Goal: Task Accomplishment & Management: Use online tool/utility

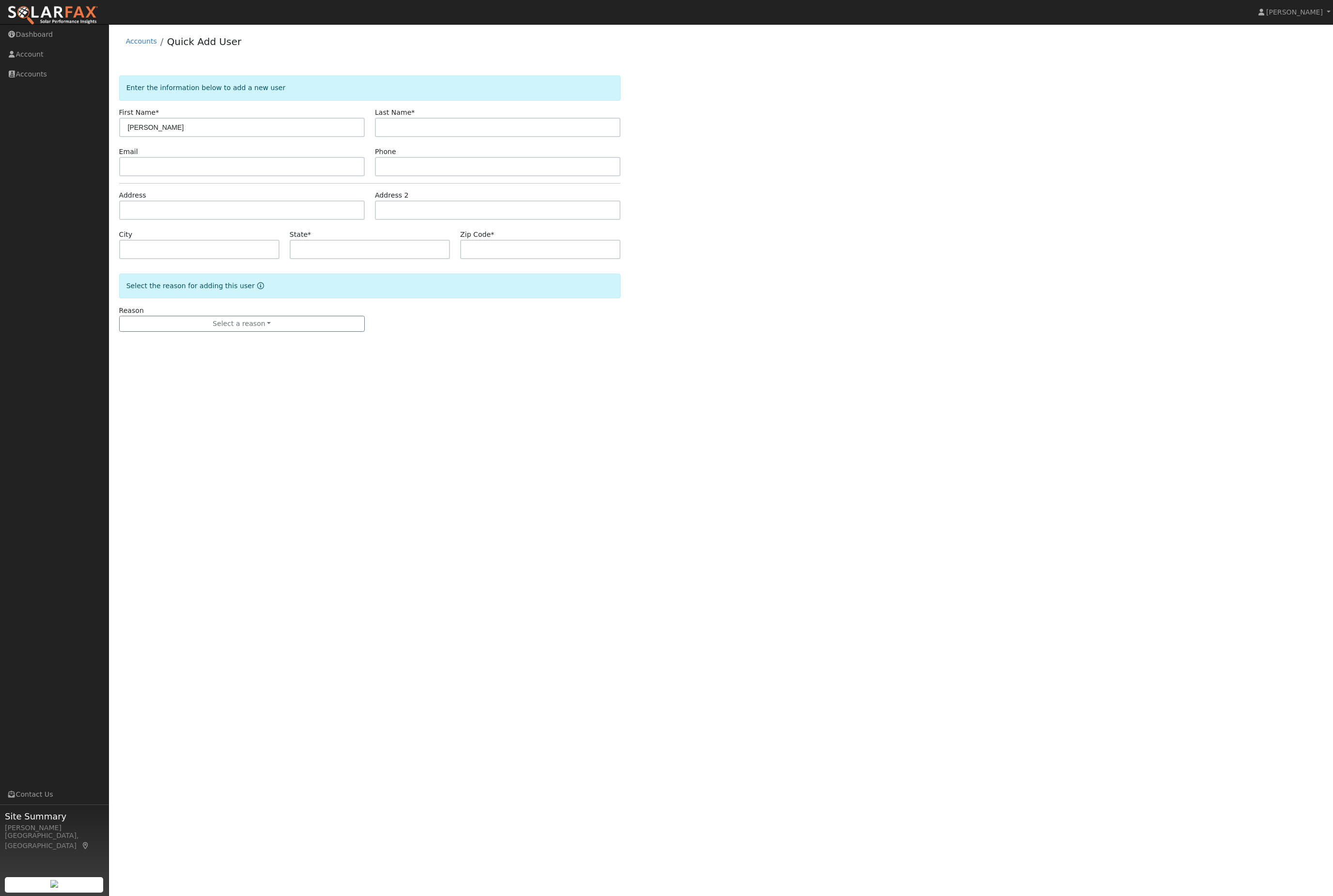
type input "Laura"
type input "Diesman"
click at [284, 220] on input "text" at bounding box center [242, 210] width 246 height 19
paste input "9443 Banderilla Dr La Grange, 95329"
type input "9443 Banderilla Drive"
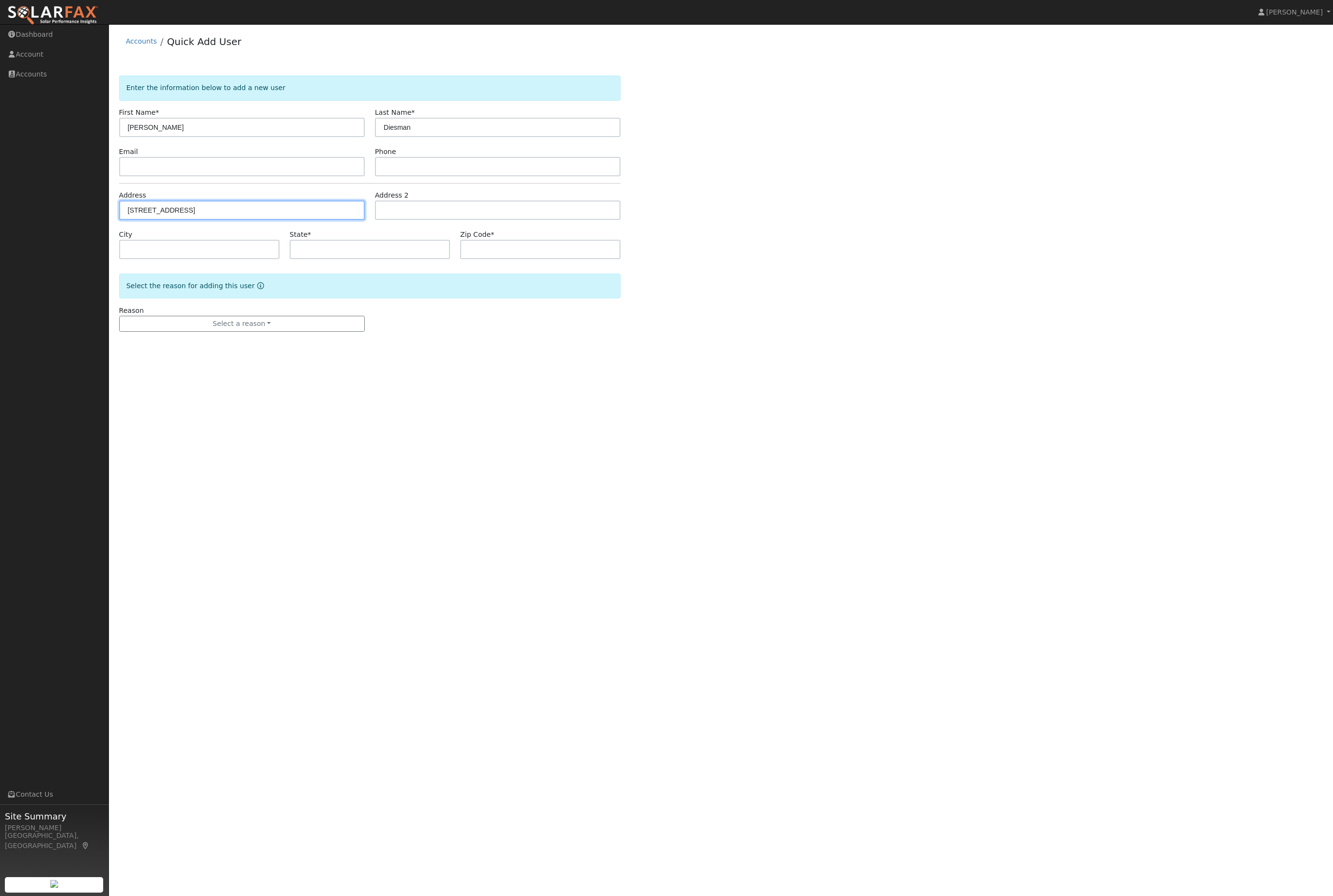
type input "La Grange"
type input "CA"
type input "95329"
click at [258, 332] on button "Select a reason" at bounding box center [242, 324] width 246 height 17
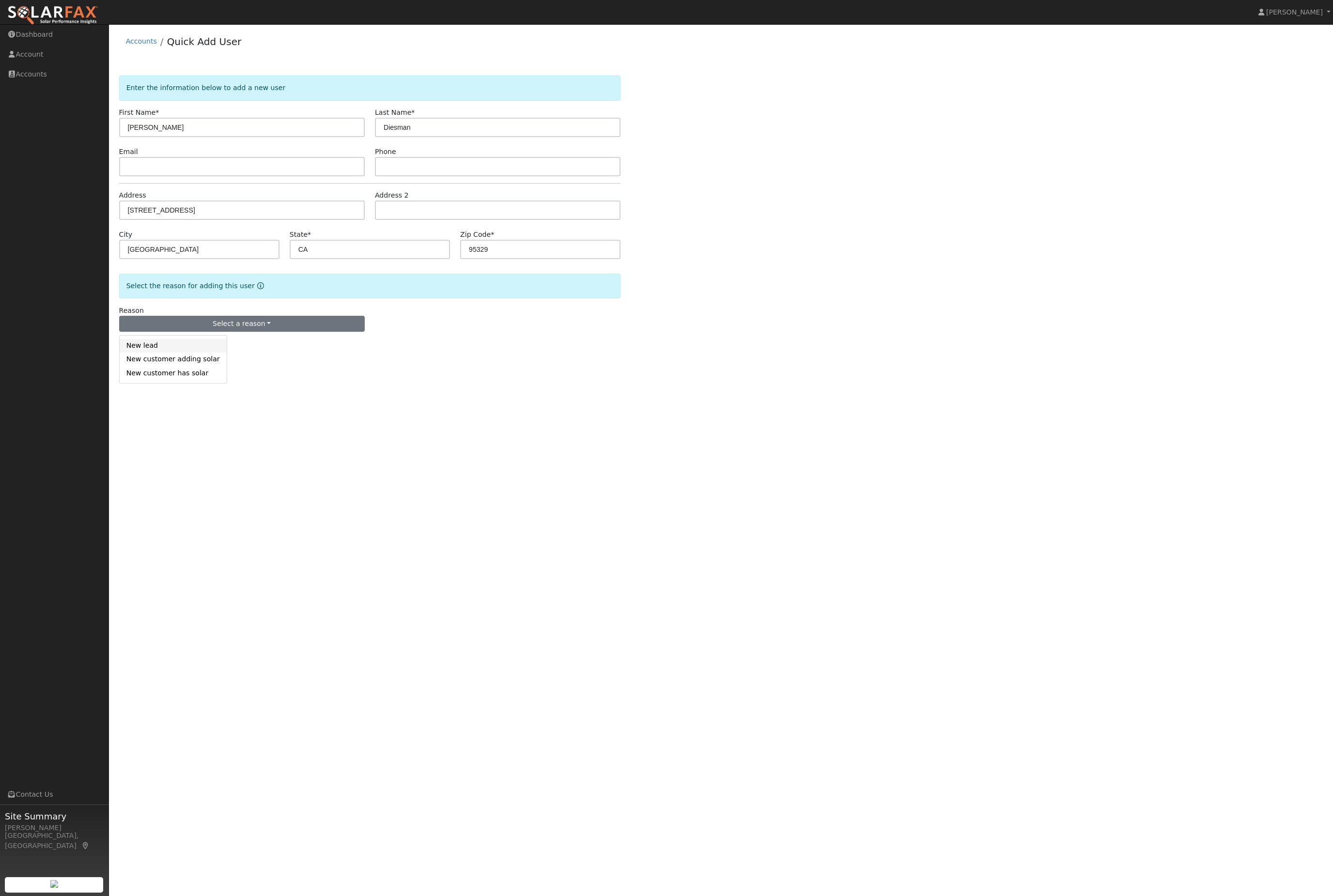
click at [172, 352] on link "New lead" at bounding box center [173, 346] width 107 height 13
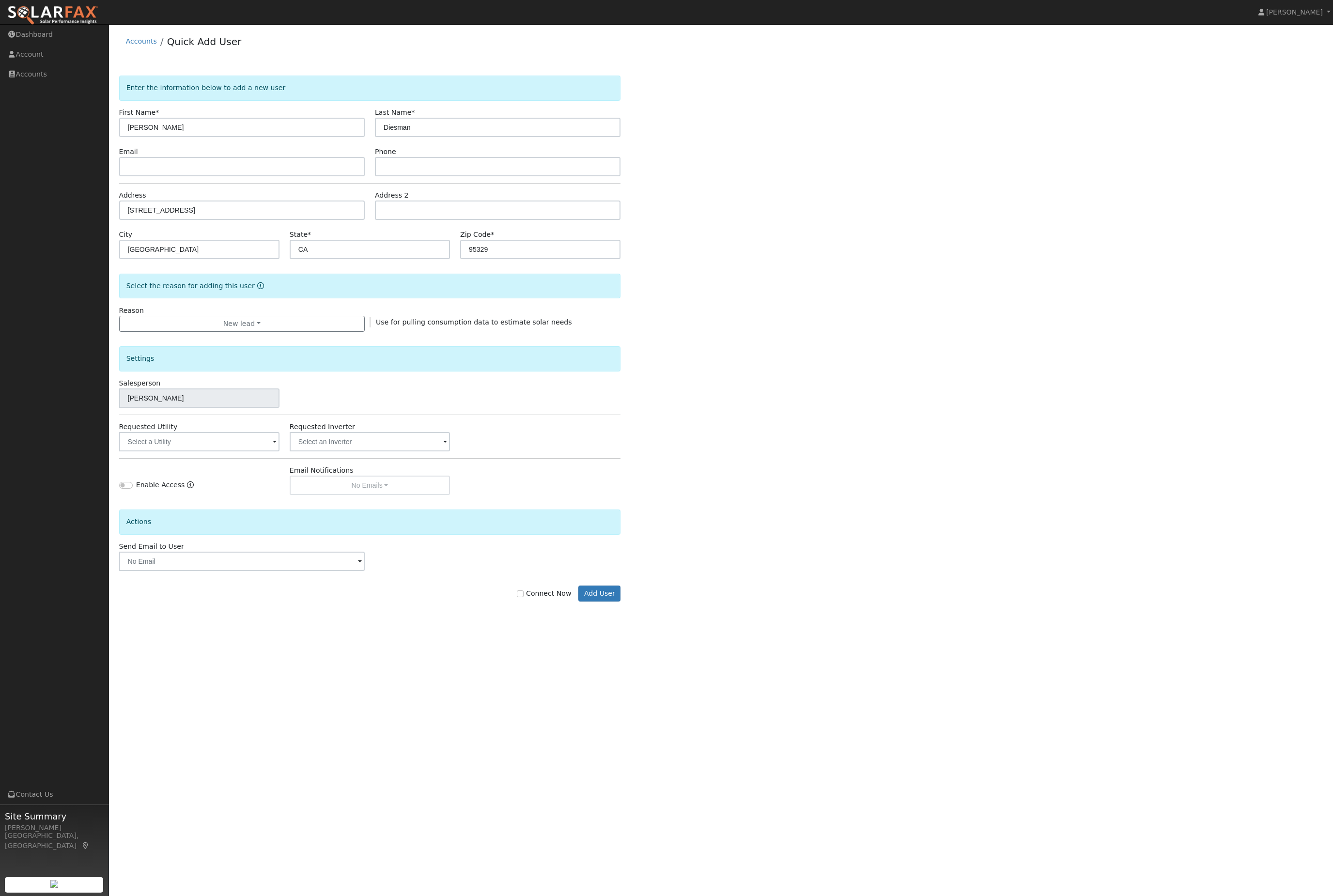
click at [528, 599] on label "Connect Now" at bounding box center [544, 593] width 54 height 10
click at [524, 597] on input "Connect Now" at bounding box center [520, 593] width 7 height 7
checkbox input "true"
click at [628, 621] on div "Enter the information below to add a new user First Name * Laura Last Name * Di…" at bounding box center [721, 348] width 1204 height 545
click at [602, 602] on button "Add User" at bounding box center [599, 594] width 42 height 17
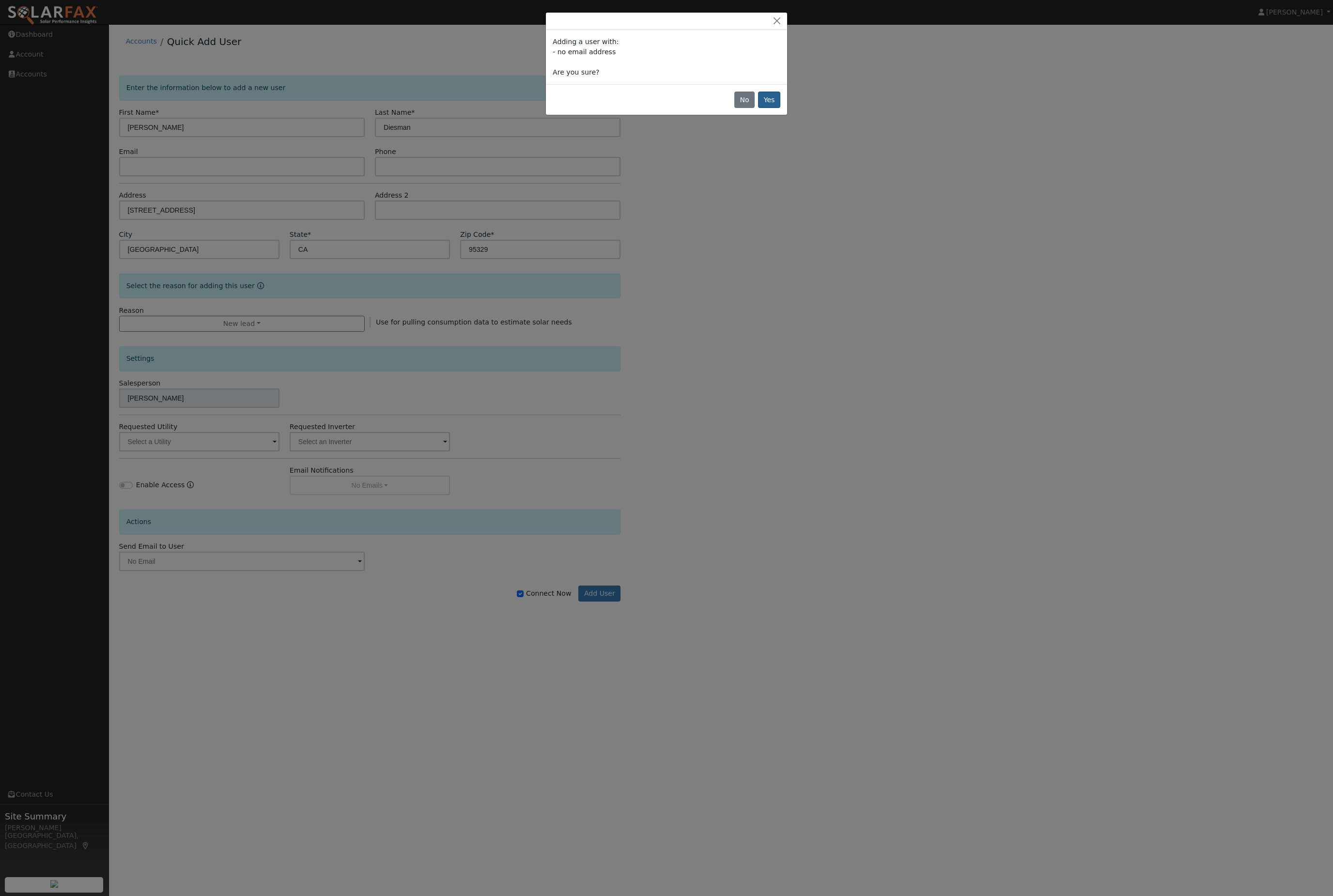
click at [775, 108] on button "Yes" at bounding box center [769, 100] width 22 height 17
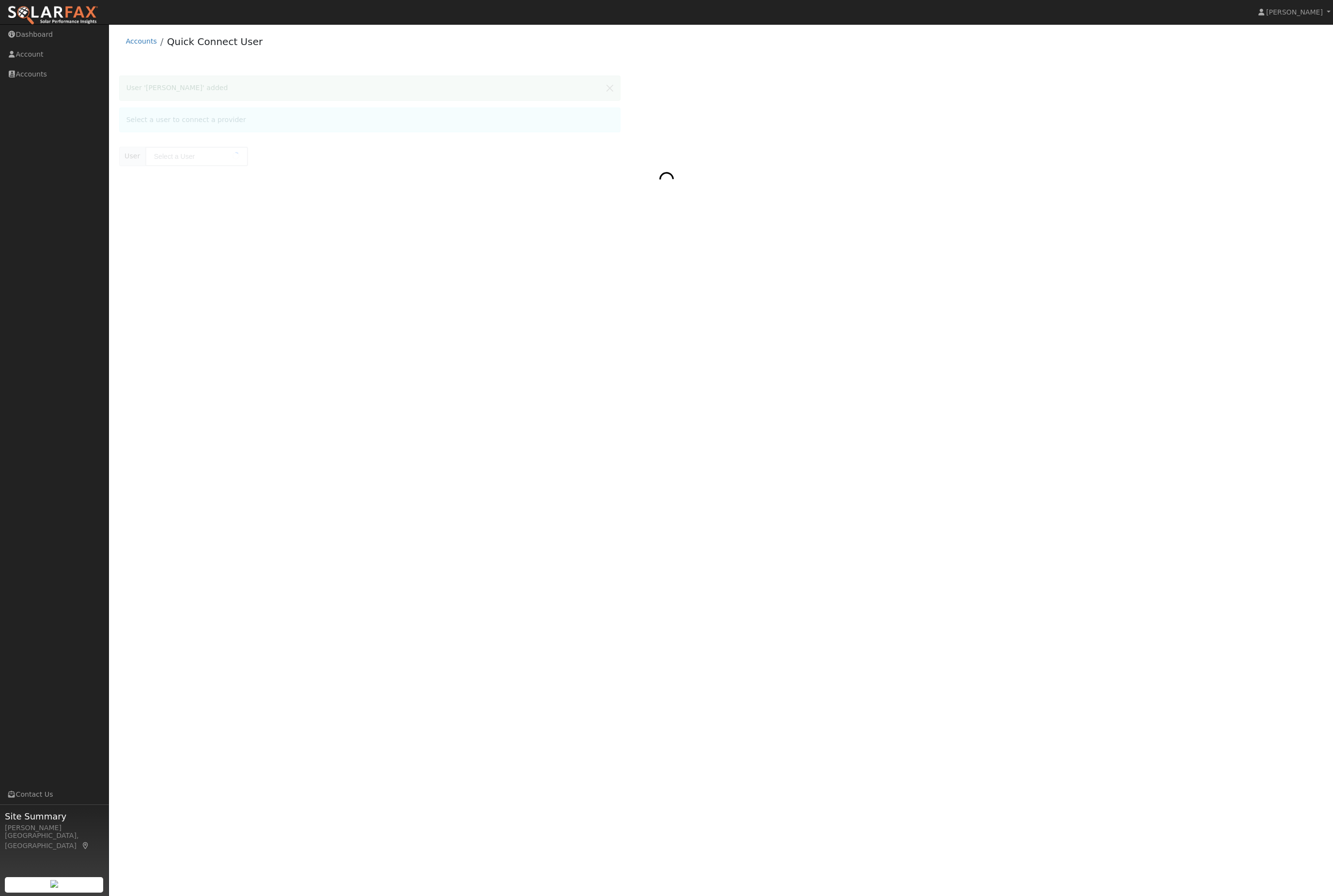
type input "Laura Diesman"
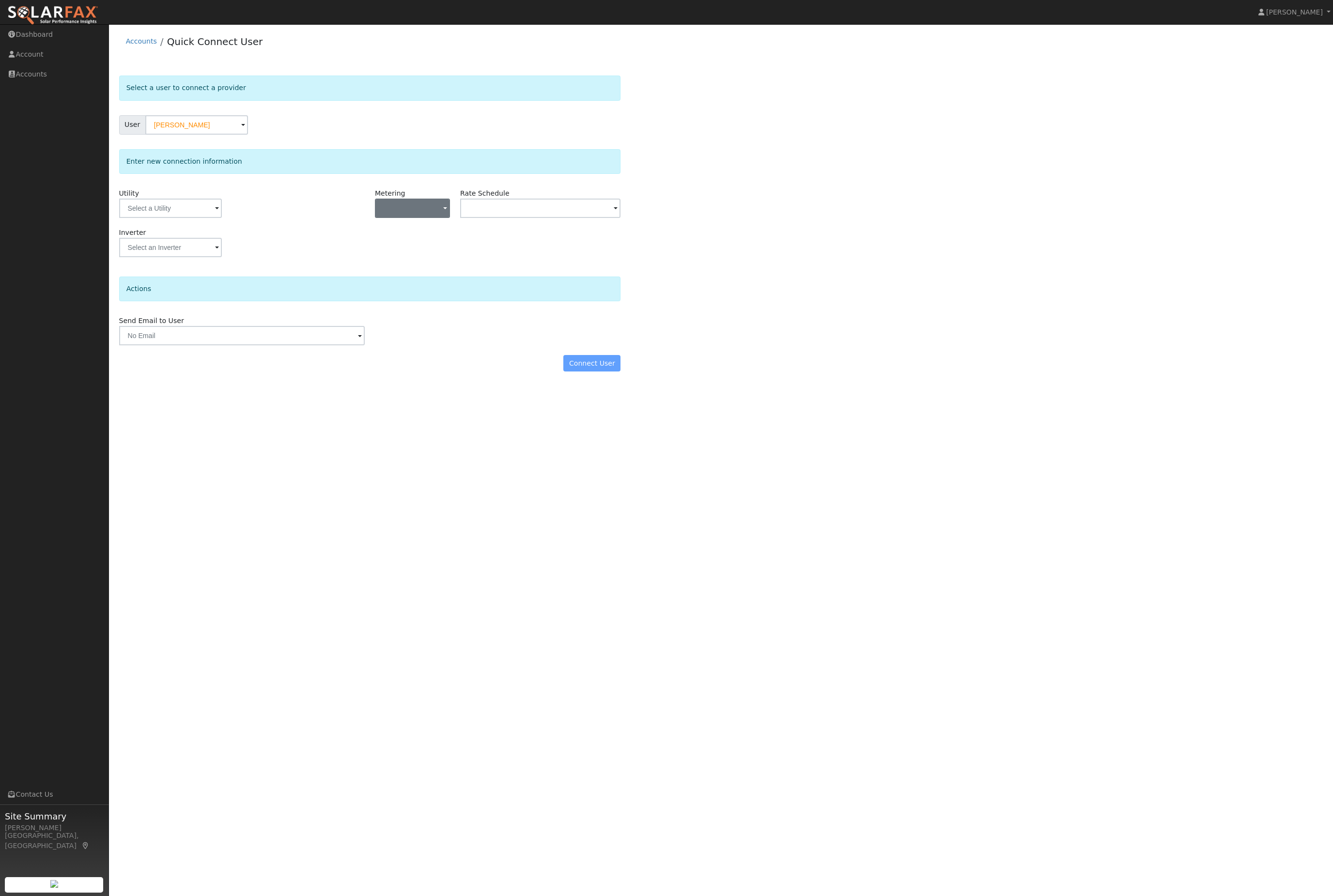
click at [428, 218] on button "button" at bounding box center [412, 208] width 75 height 19
click at [407, 273] on link "NBT" at bounding box center [410, 266] width 67 height 13
click at [161, 218] on input "text" at bounding box center [170, 208] width 102 height 19
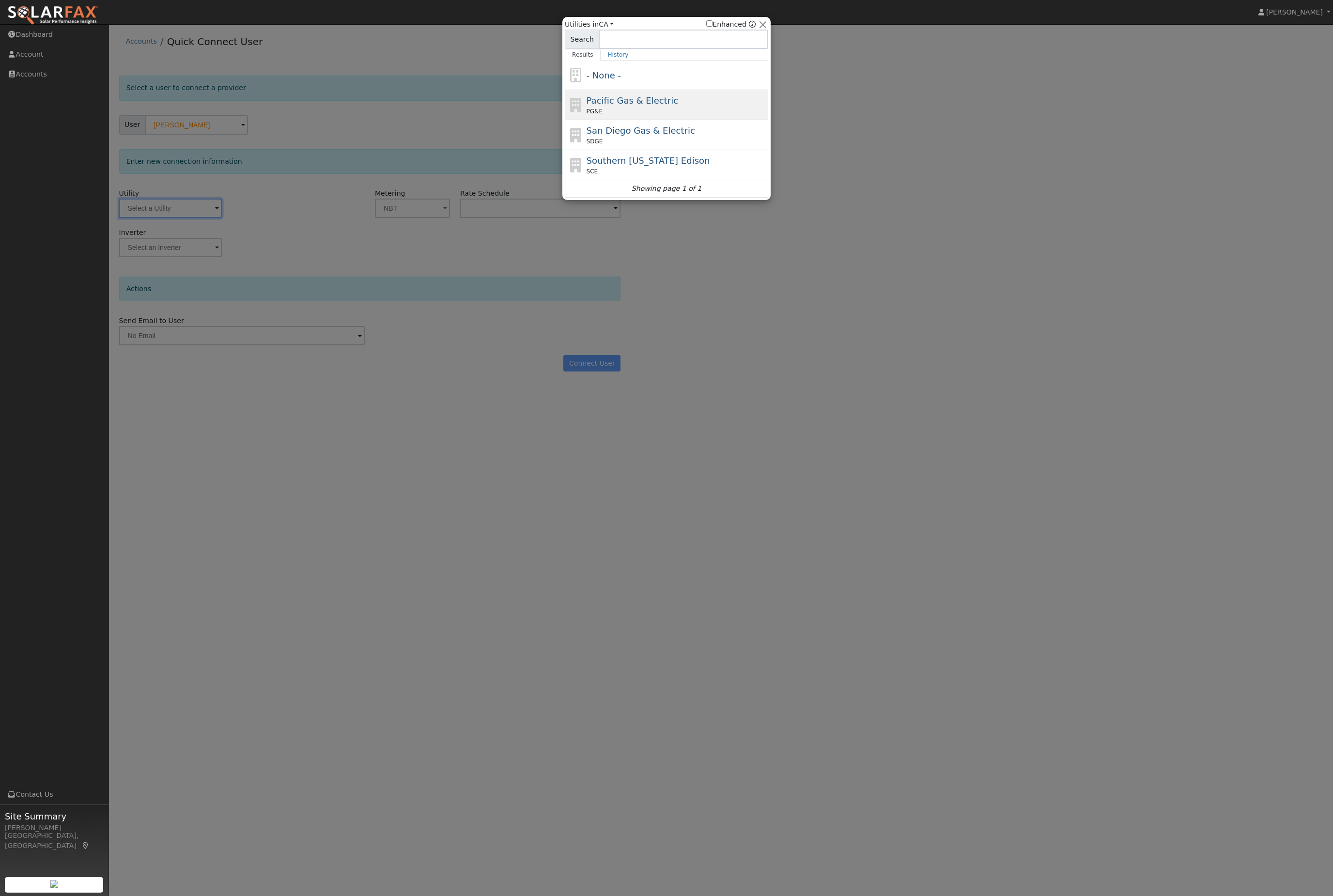
click at [670, 95] on div "Pacific Gas & Electric PG&E" at bounding box center [676, 105] width 180 height 22
type input "PG&E"
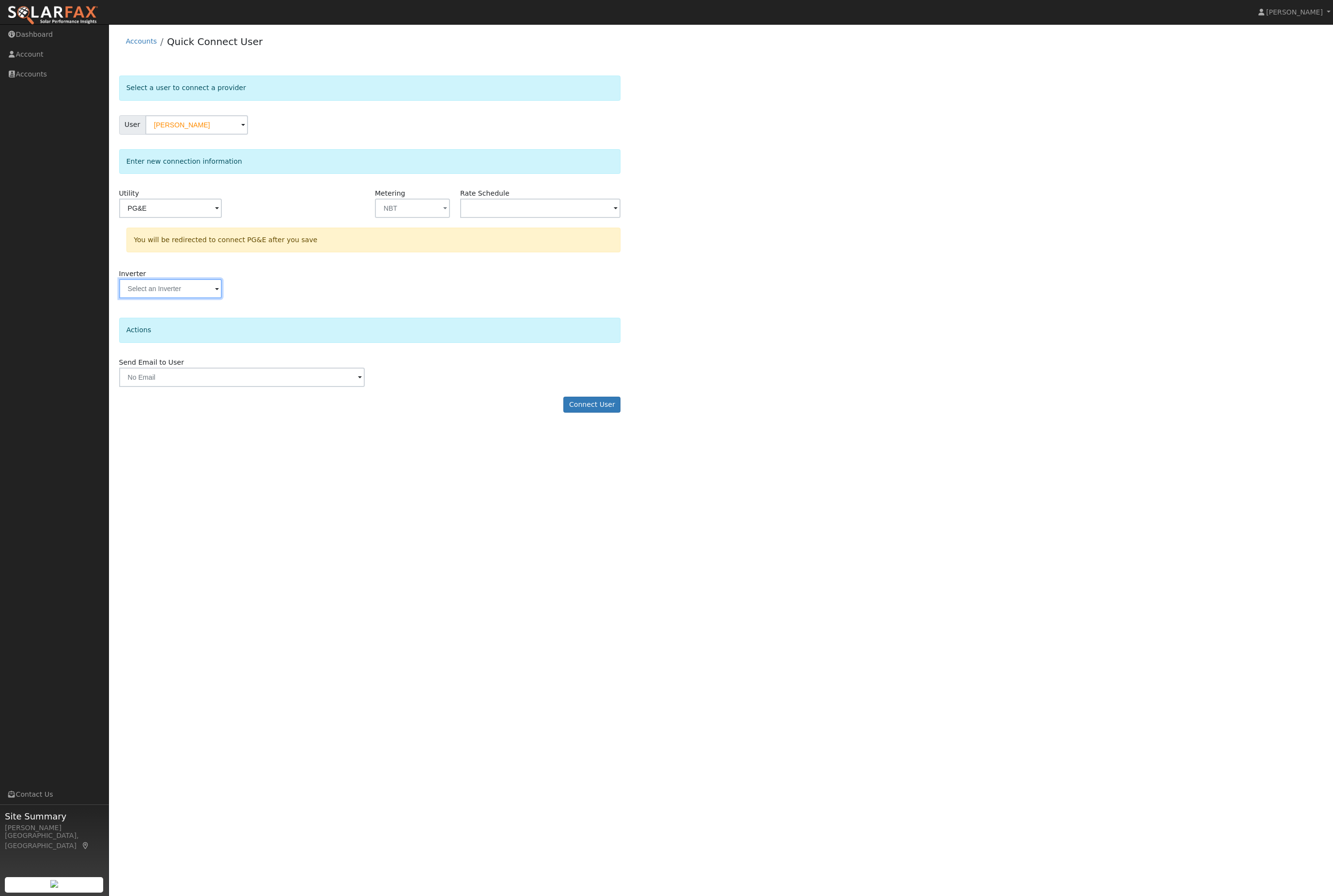
click at [171, 298] on input "text" at bounding box center [170, 288] width 102 height 19
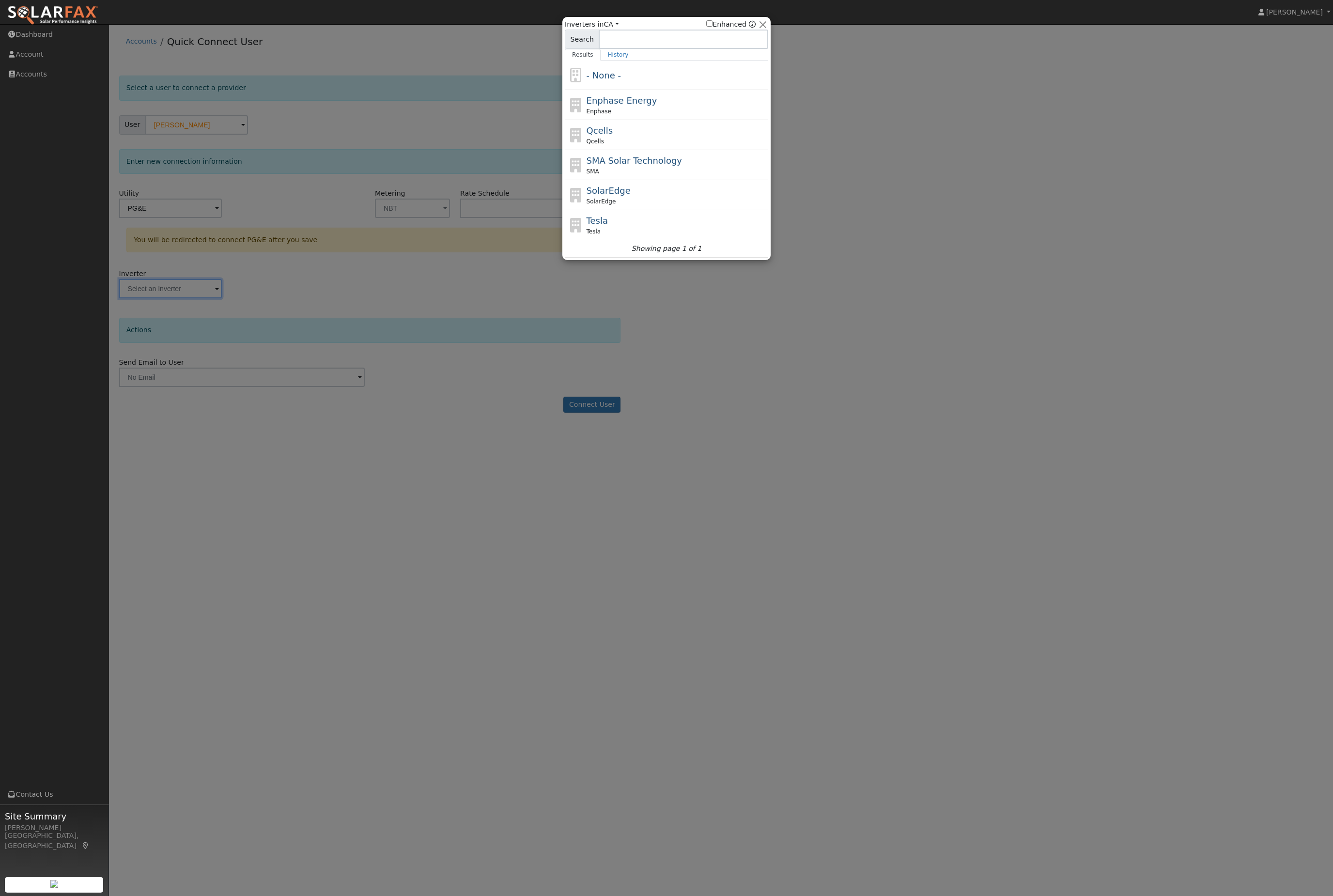
click at [397, 309] on div at bounding box center [667, 448] width 1333 height 896
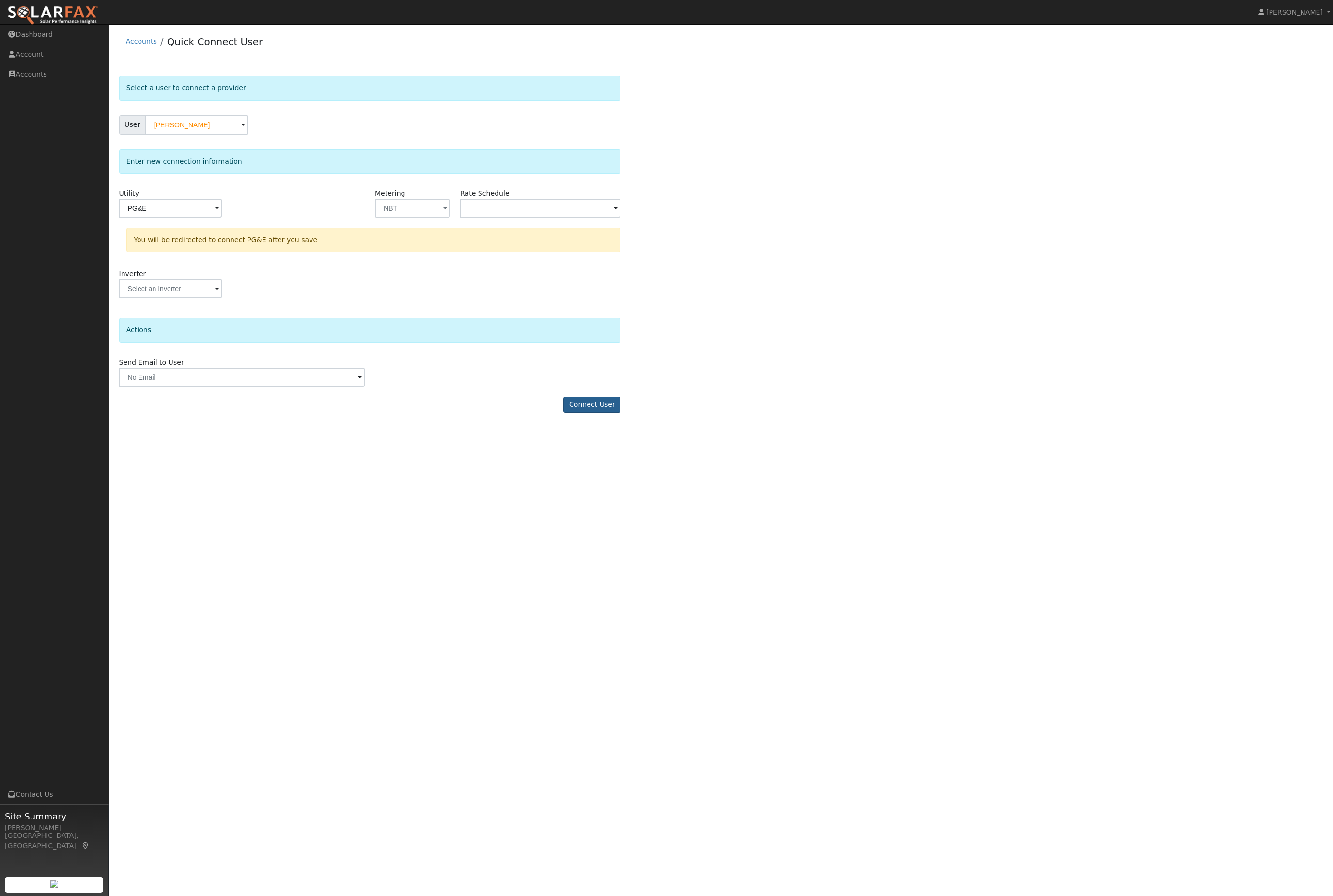
click at [569, 413] on button "Connect User" at bounding box center [592, 405] width 57 height 17
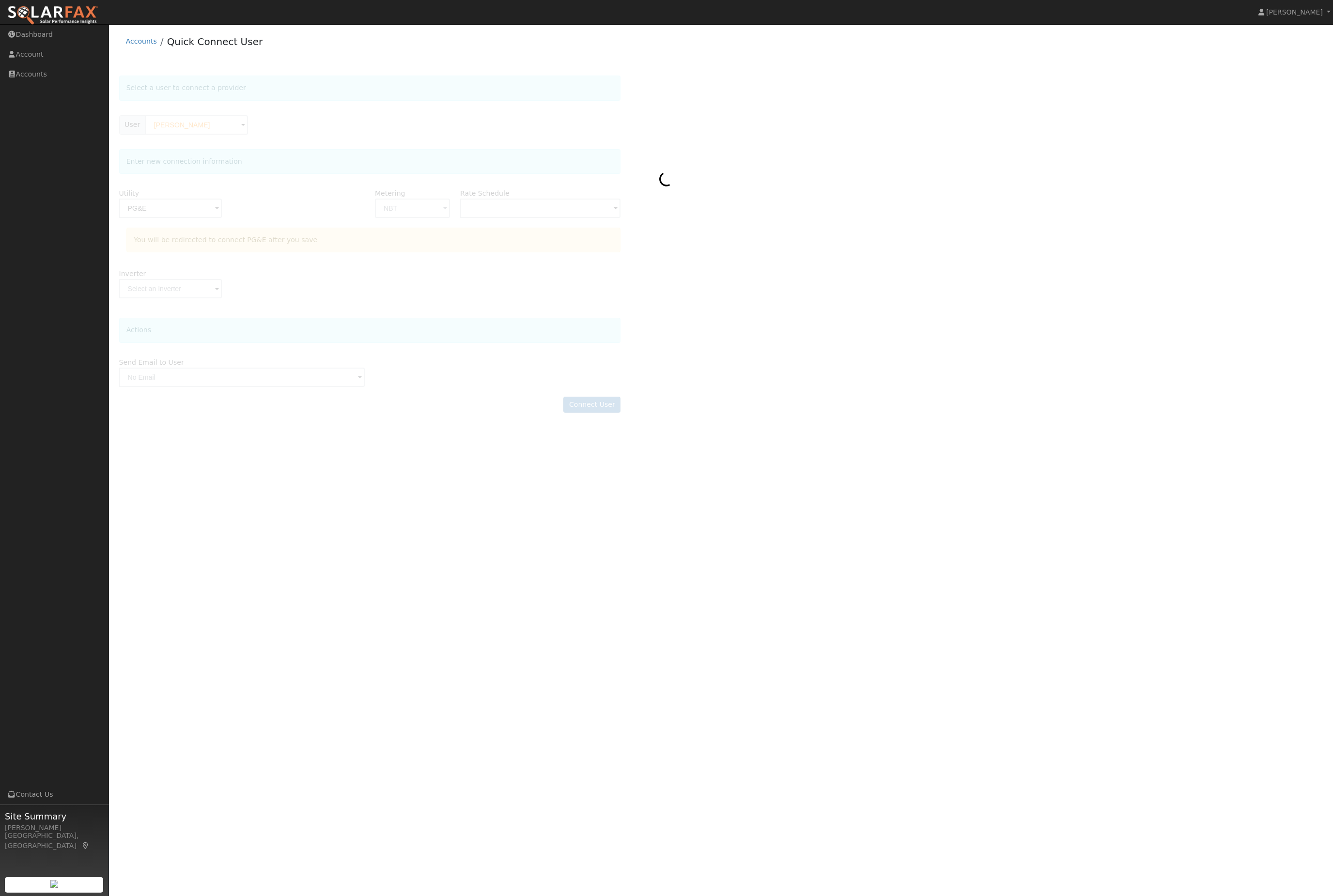
click at [1006, 551] on div "User Profile First name Last name Email Email Notifications No Emails No Emails…" at bounding box center [721, 460] width 1224 height 872
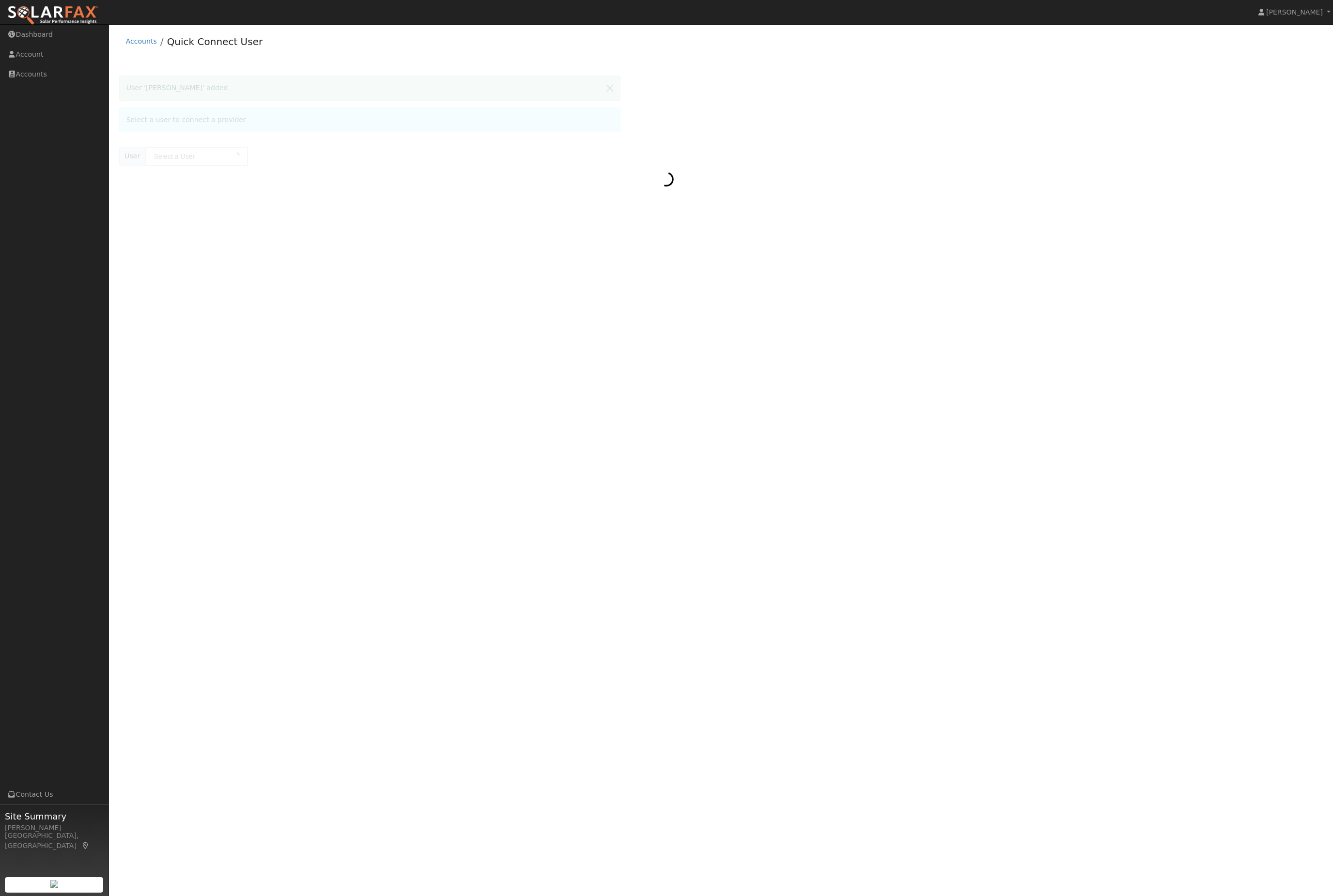
type input "[PERSON_NAME]"
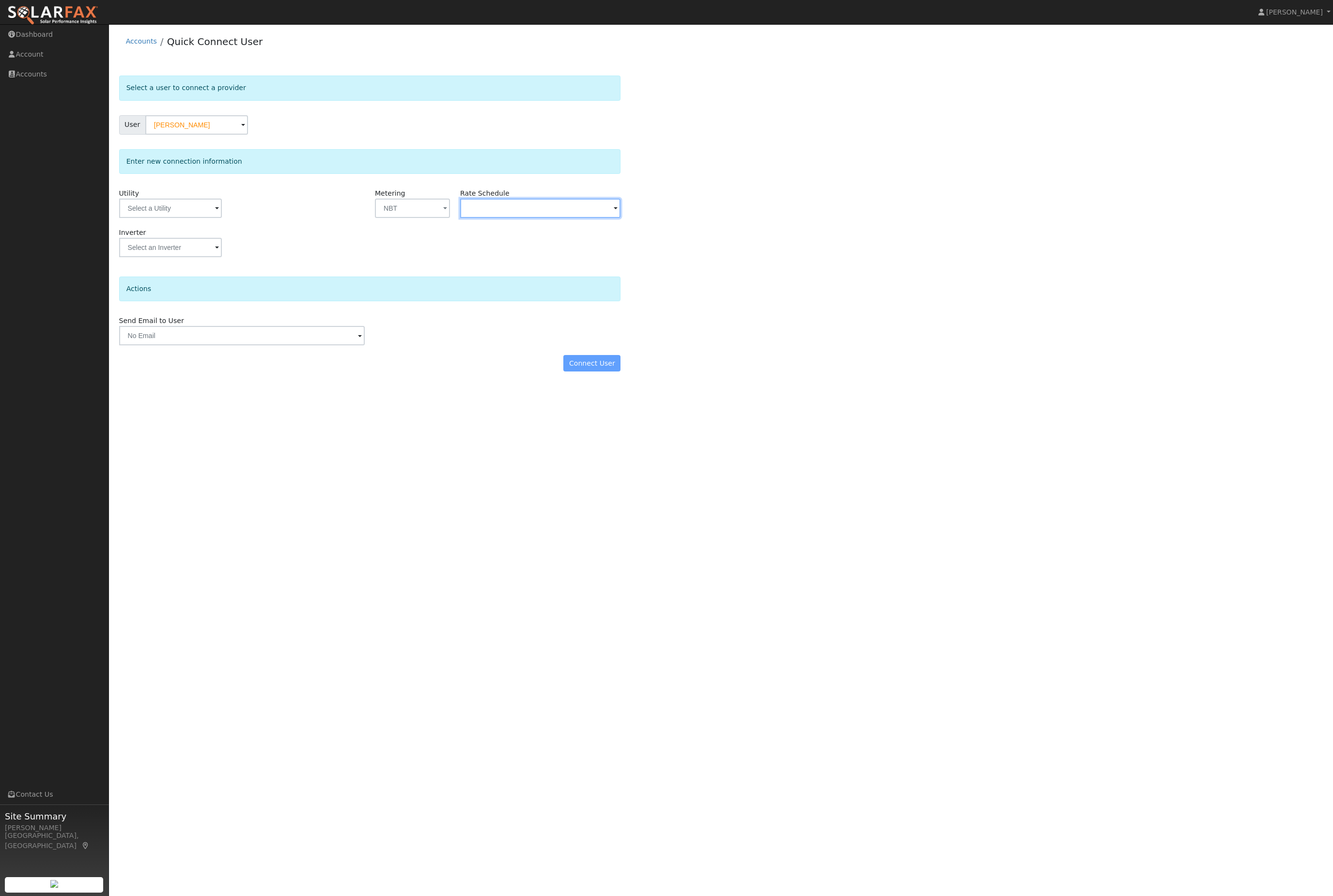
click at [566, 218] on input "text" at bounding box center [540, 208] width 160 height 19
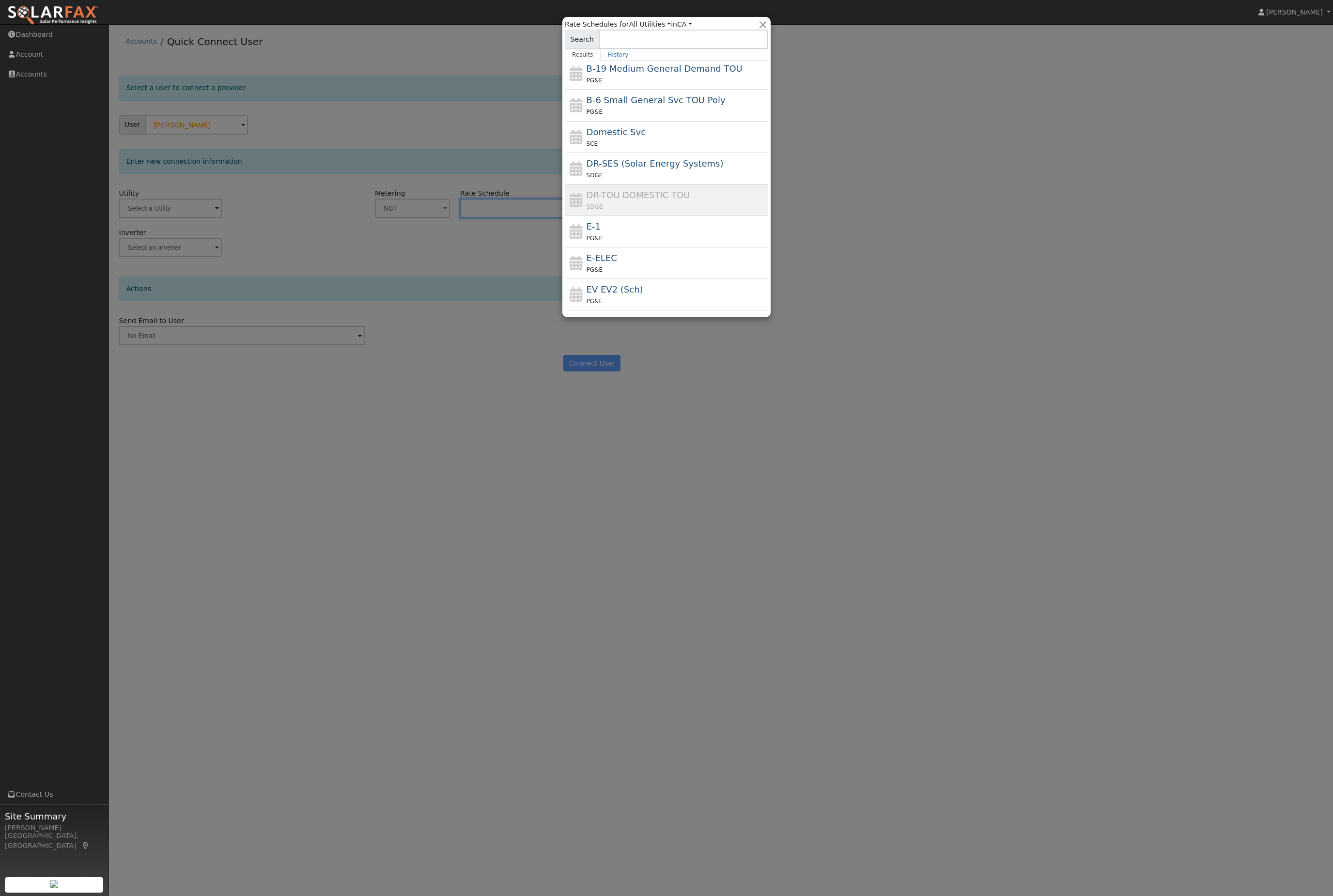
scroll to position [98, 0]
click at [649, 255] on div "E-ELEC PG&E" at bounding box center [676, 259] width 180 height 23
type input "E-ELEC"
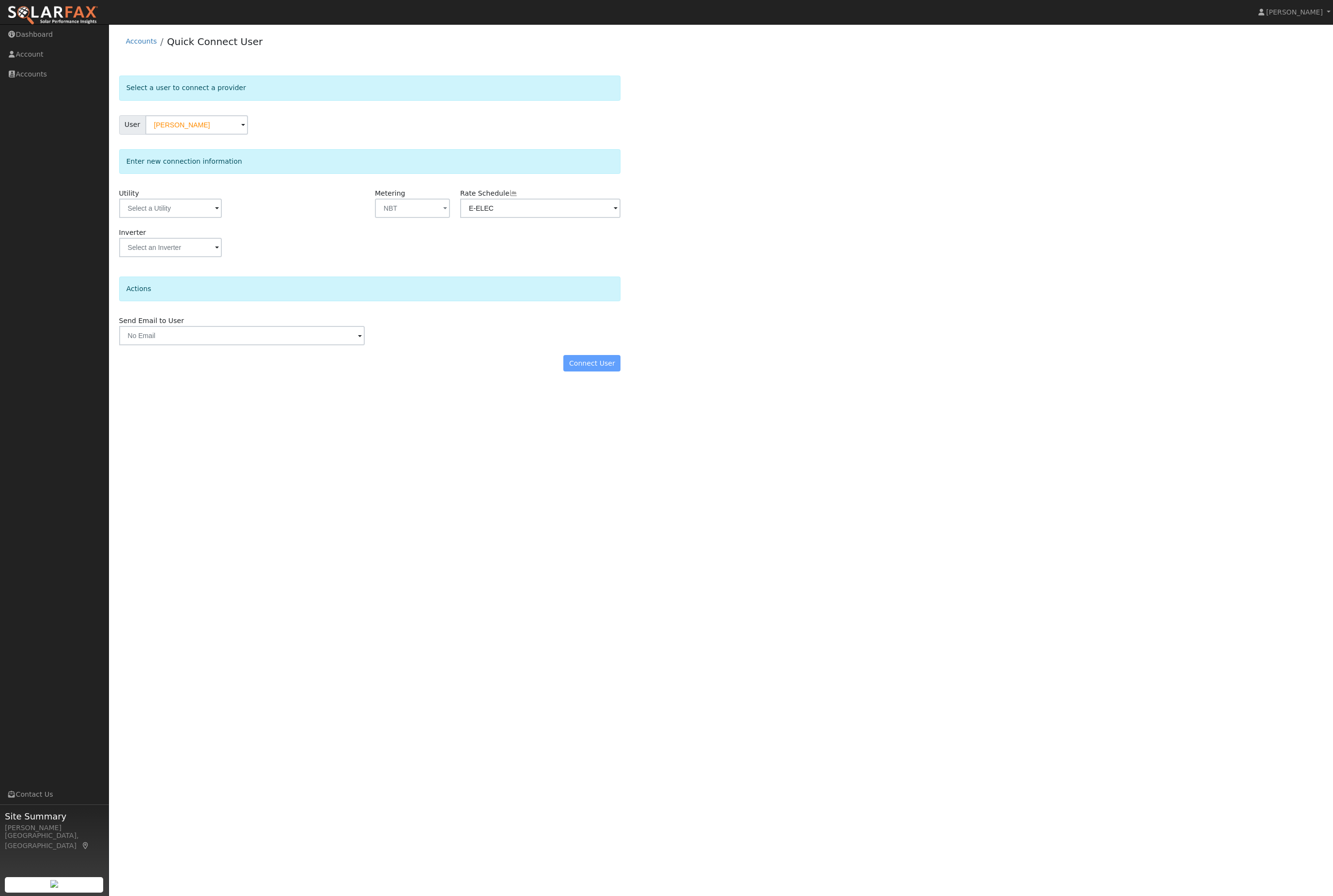
click at [598, 371] on div "Connect User" at bounding box center [369, 363] width 512 height 17
click at [170, 217] on input "text" at bounding box center [170, 208] width 102 height 19
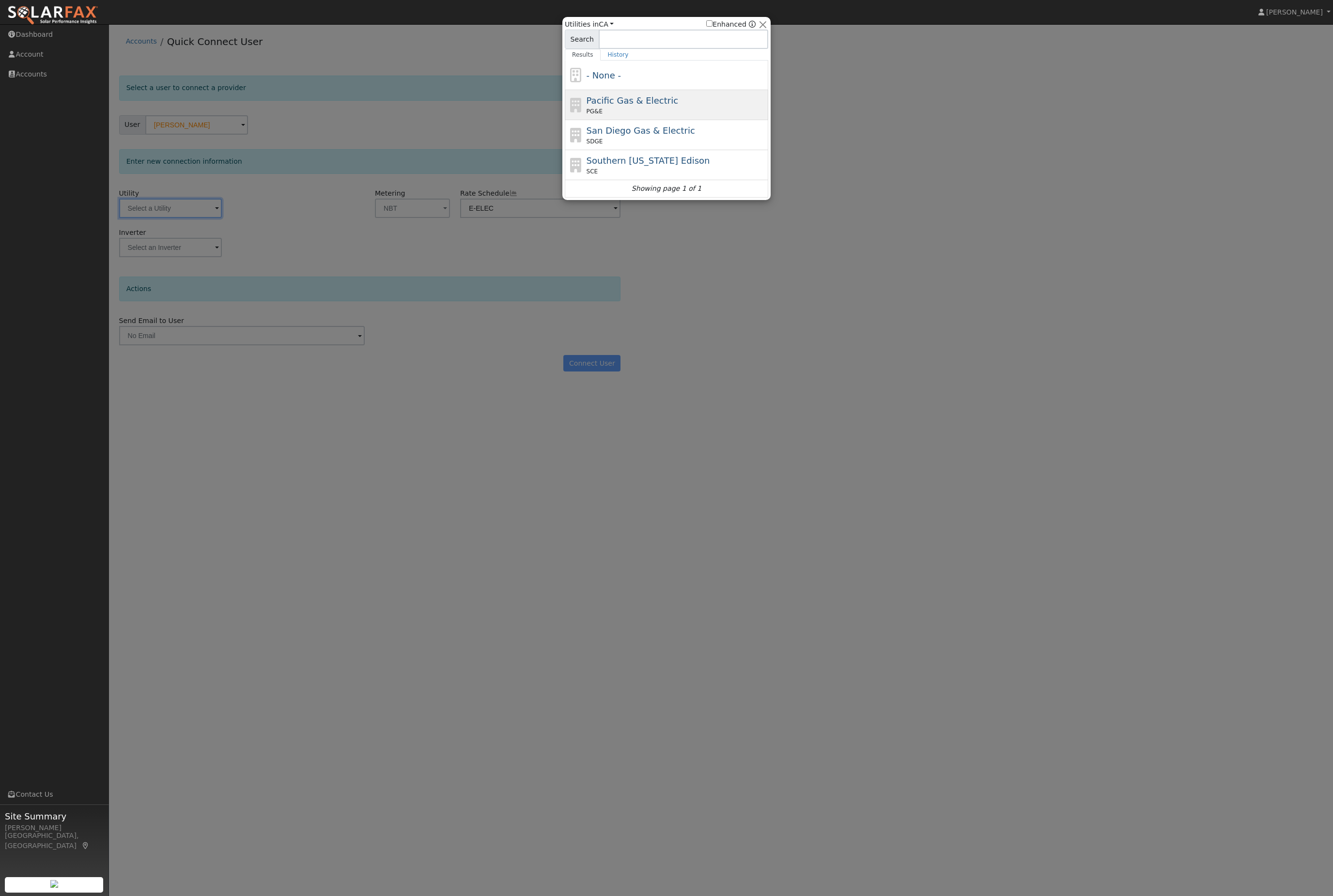
click at [663, 97] on span "Pacific Gas & Electric" at bounding box center [632, 100] width 92 height 10
type input "PG&E"
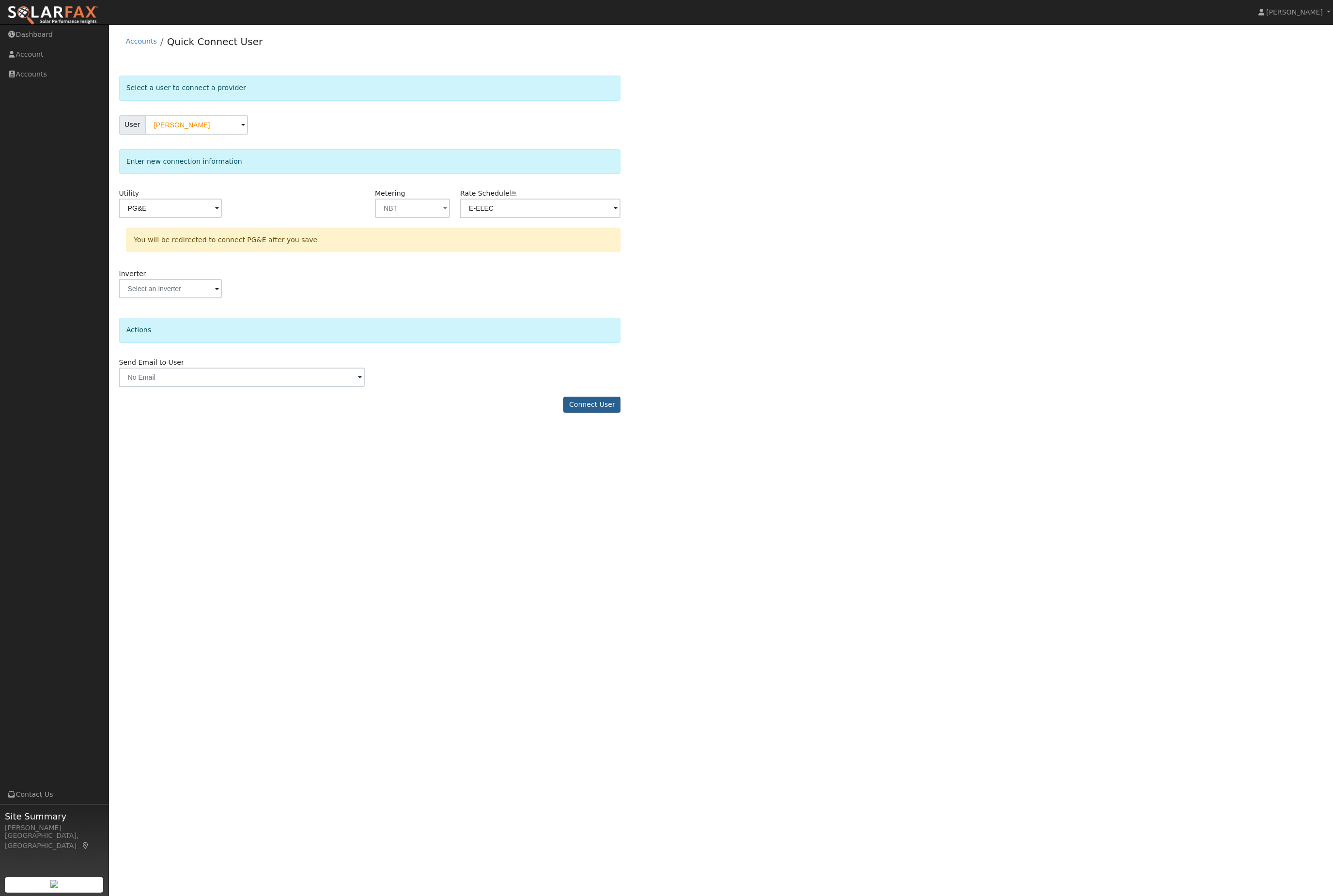
click at [594, 413] on button "Connect User" at bounding box center [592, 405] width 57 height 17
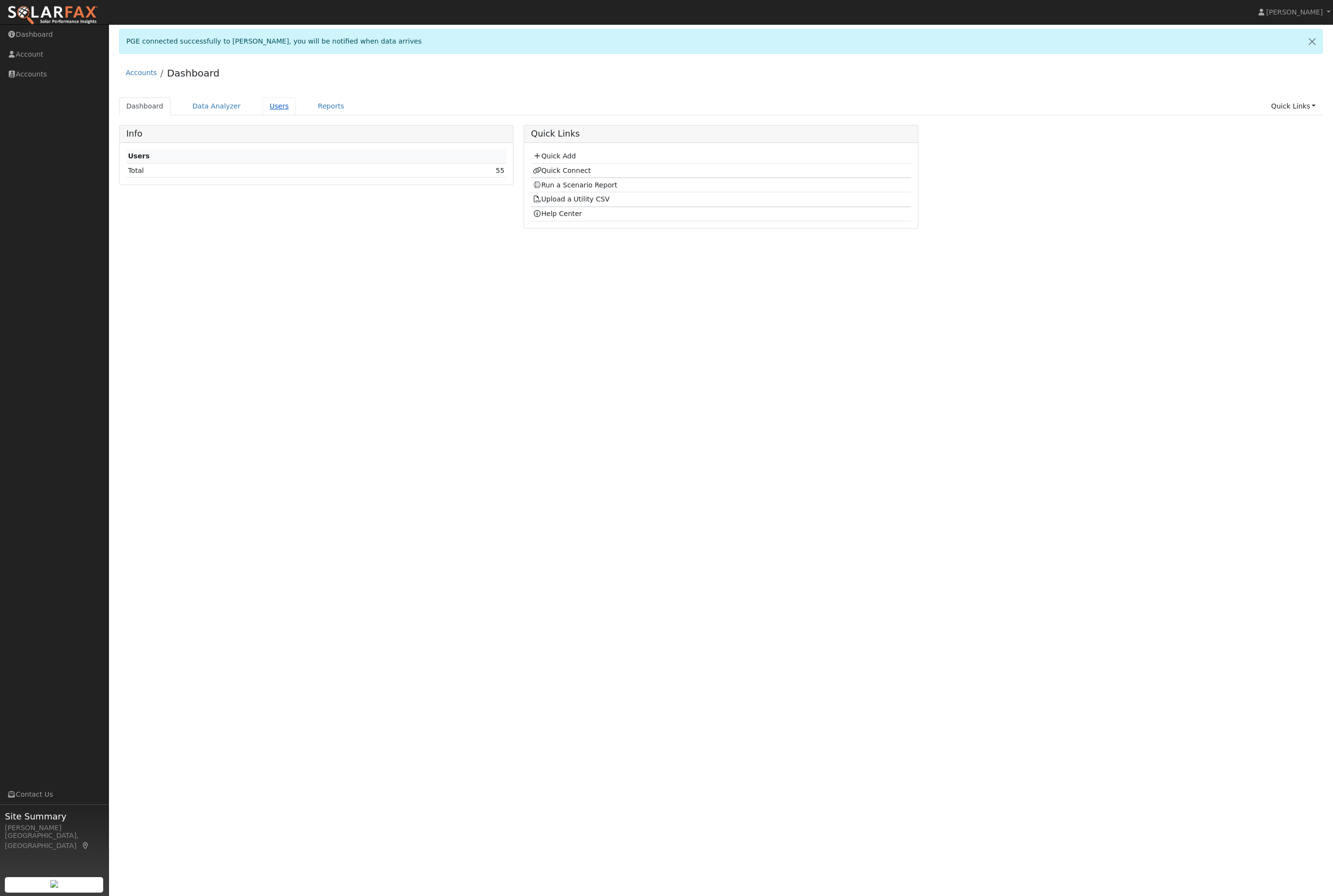
click at [275, 115] on link "Users" at bounding box center [279, 106] width 34 height 18
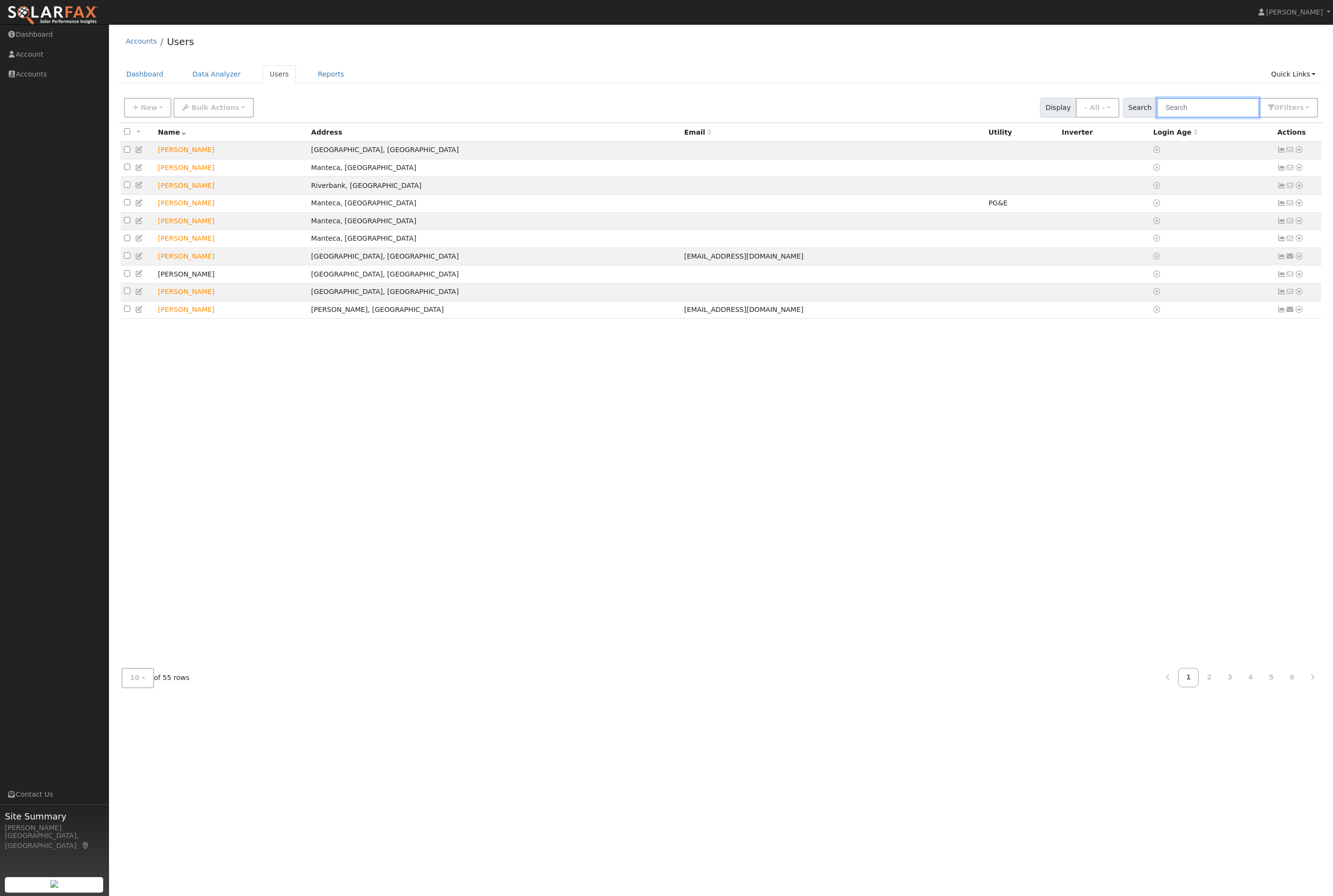
click at [1207, 107] on input "text" at bounding box center [1208, 108] width 102 height 20
type input "[PERSON_NAME]"
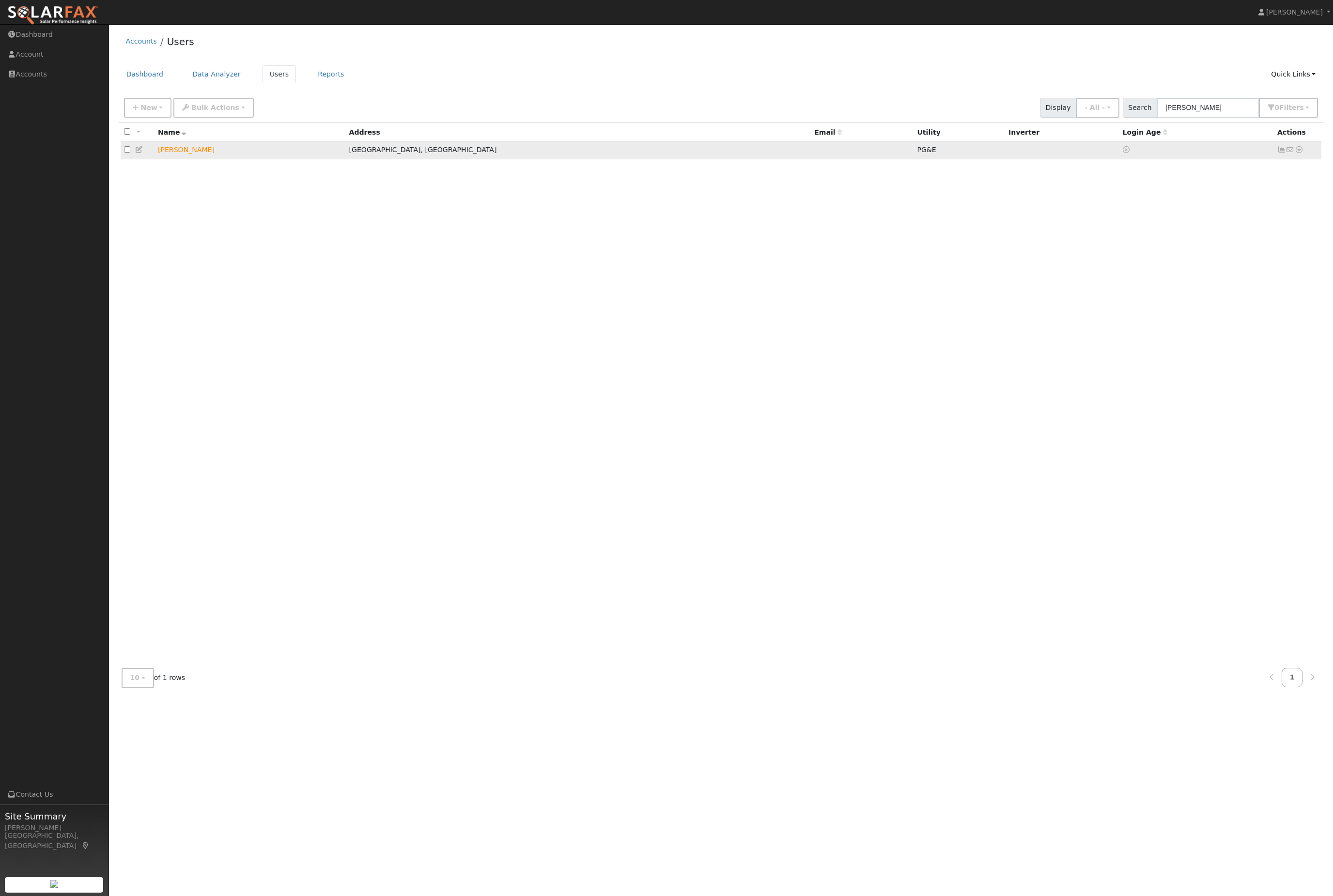
click at [1304, 155] on link at bounding box center [1299, 150] width 9 height 10
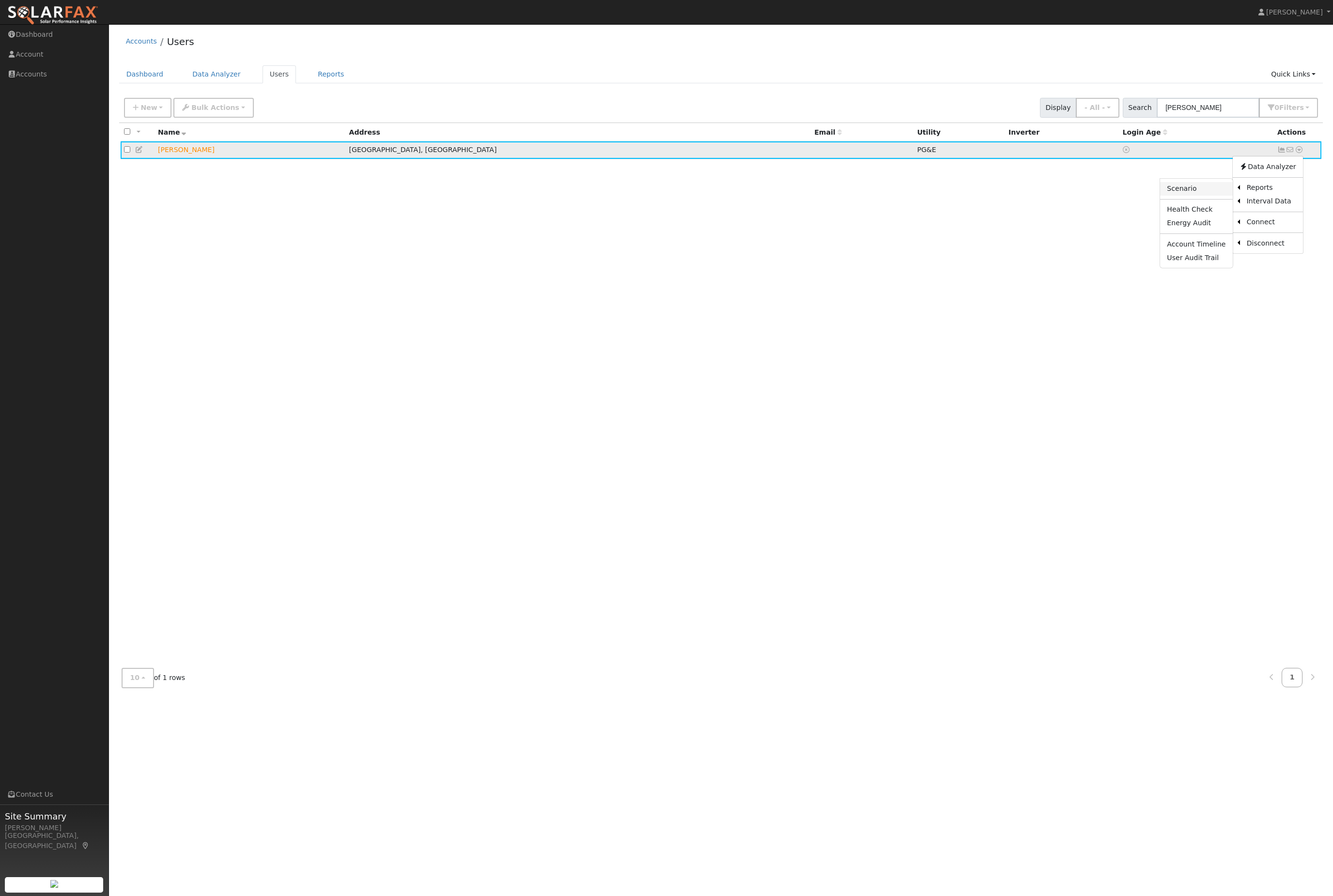
click at [1160, 196] on link "Scenario" at bounding box center [1196, 189] width 72 height 13
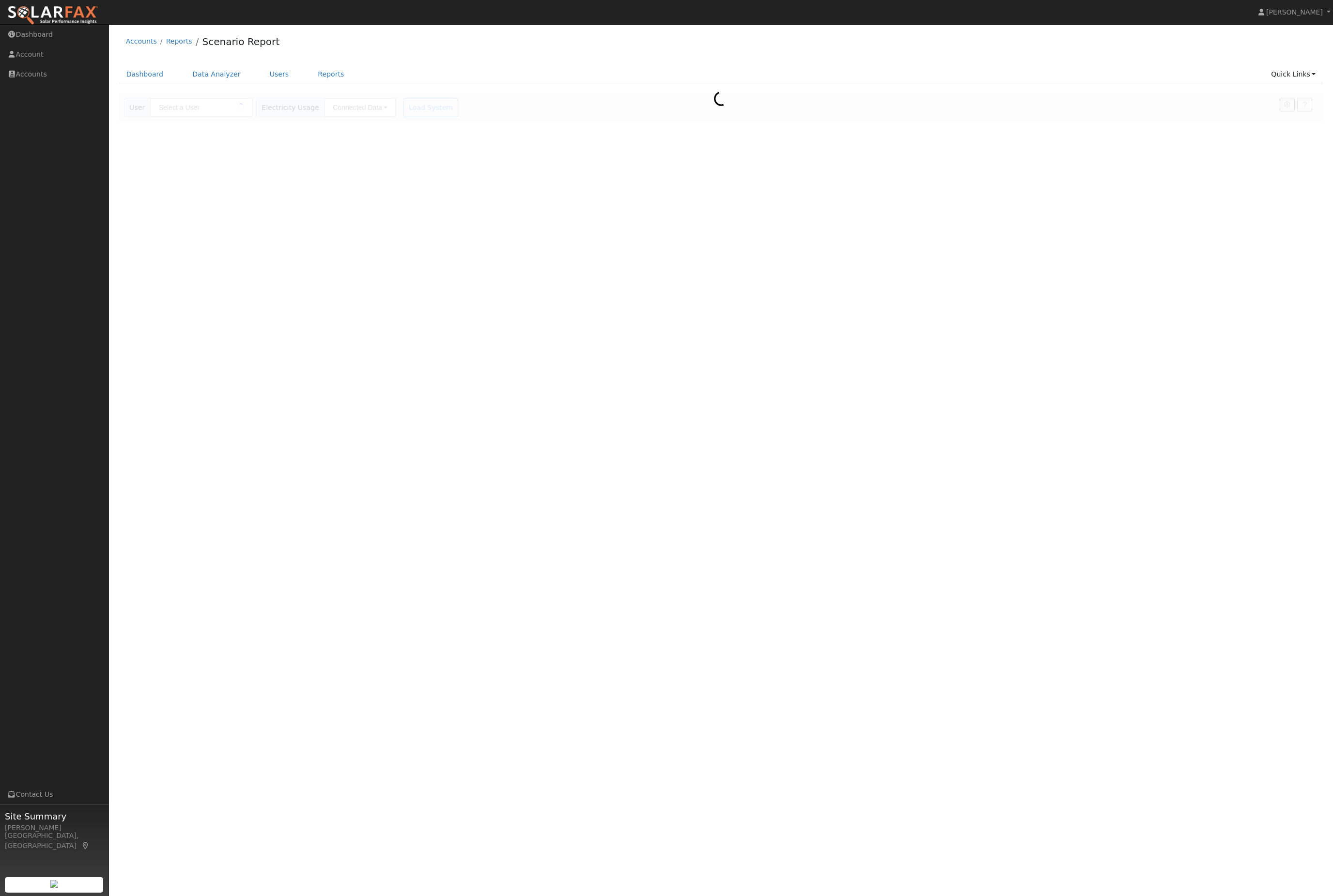
type input "[PERSON_NAME]"
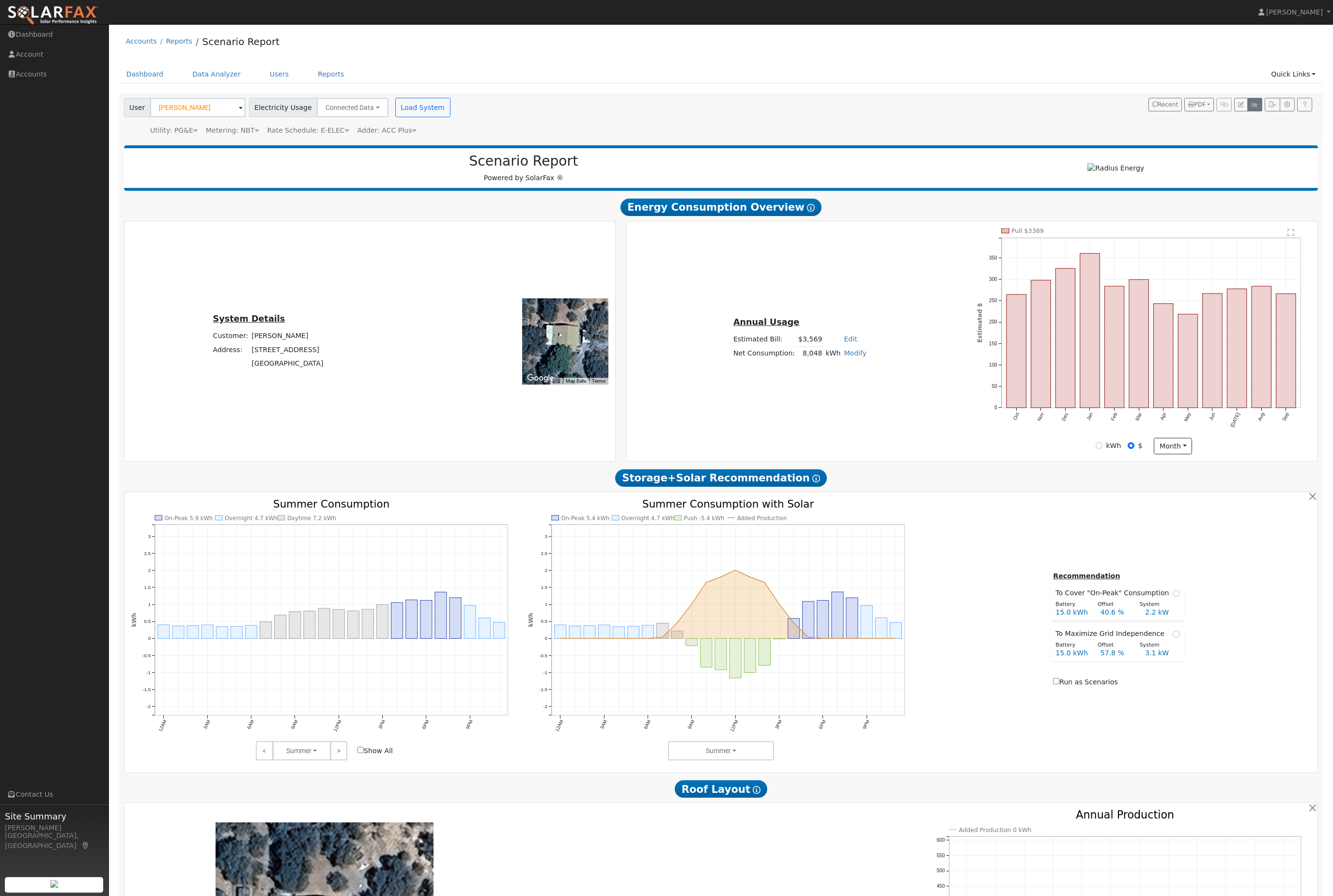
click at [1251, 108] on icon "button" at bounding box center [1255, 104] width 7 height 6
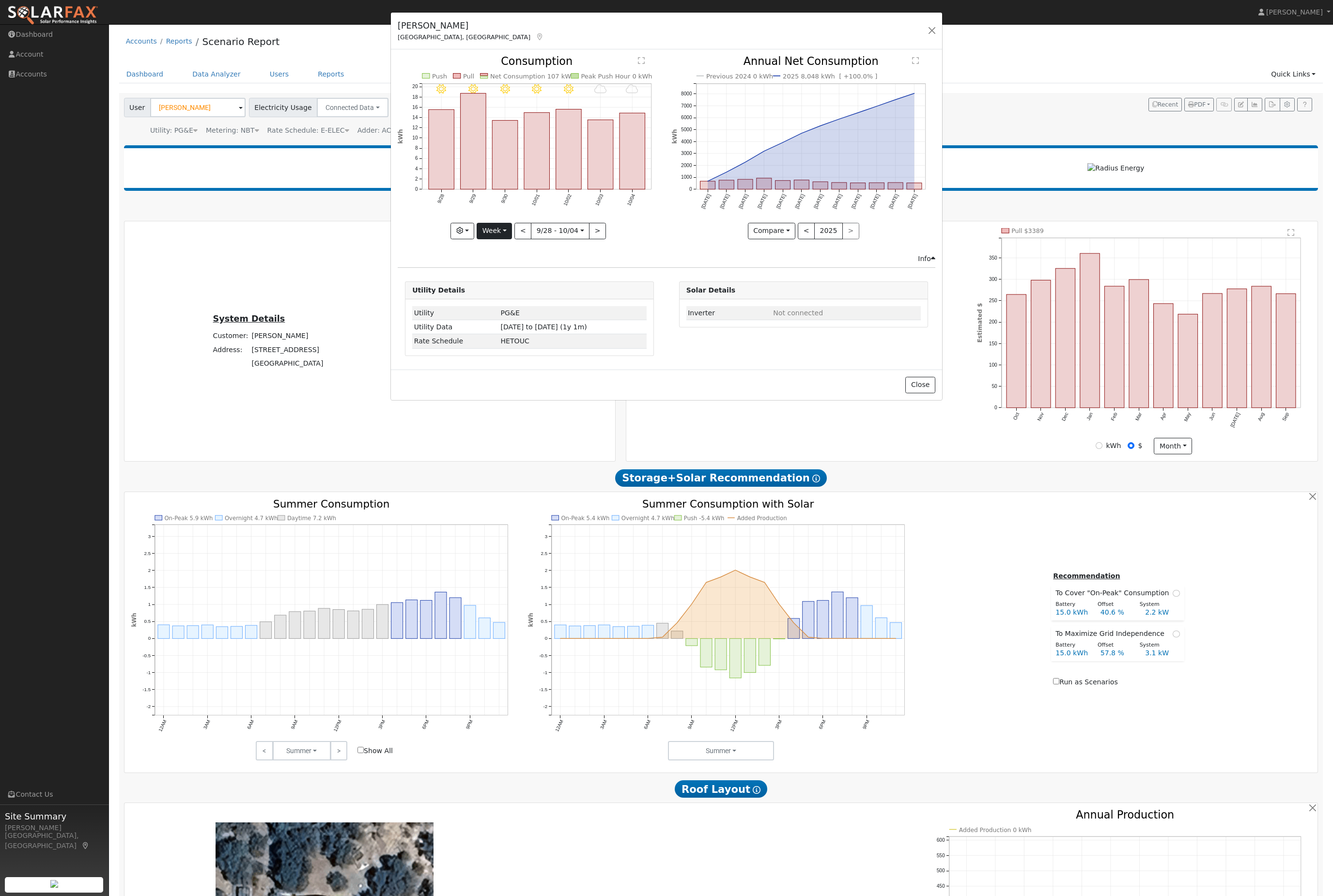
click at [489, 239] on button "Week" at bounding box center [494, 231] width 35 height 17
click at [528, 300] on link "Year" at bounding box center [511, 293] width 67 height 13
type input "2024-10-01"
click at [451, 239] on button "button" at bounding box center [458, 231] width 24 height 17
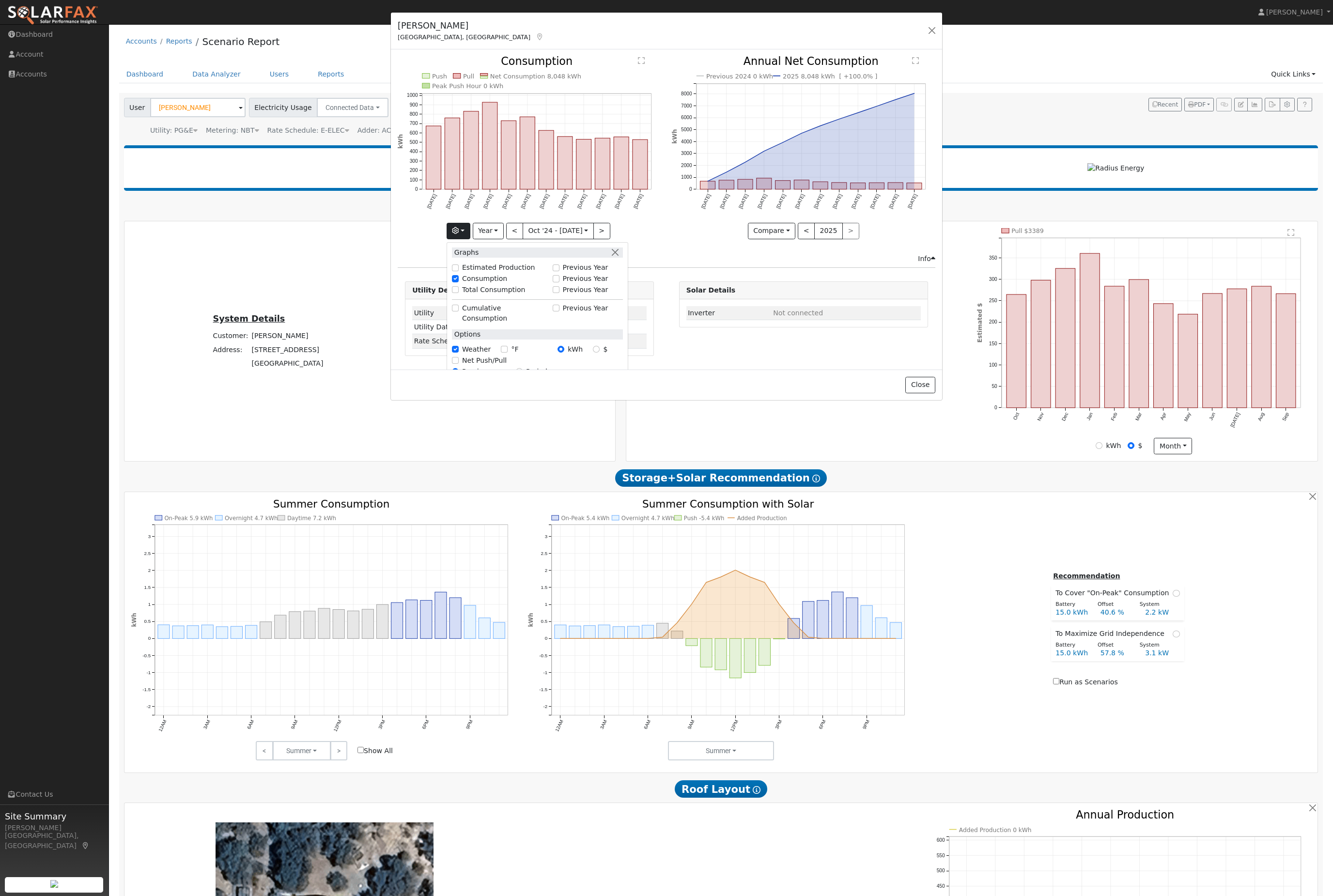
click at [553, 282] on input "Previous Year" at bounding box center [556, 278] width 7 height 7
checkbox input "true"
click at [679, 239] on div "Compare Compare Previous Current Year < 2025 >" at bounding box center [803, 231] width 263 height 17
click at [926, 37] on button "button" at bounding box center [932, 31] width 13 height 13
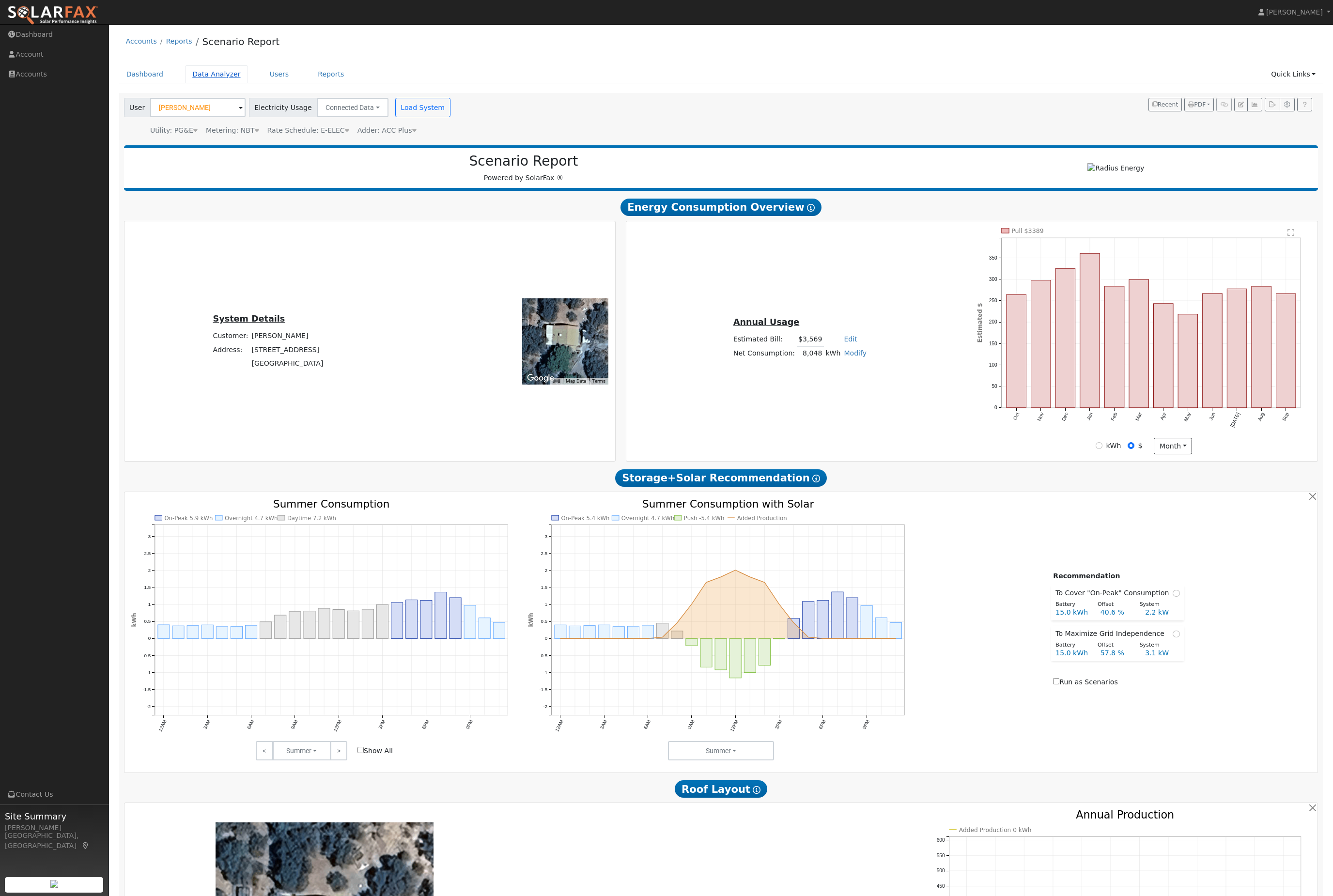
click at [212, 80] on link "Data Analyzer" at bounding box center [217, 74] width 63 height 18
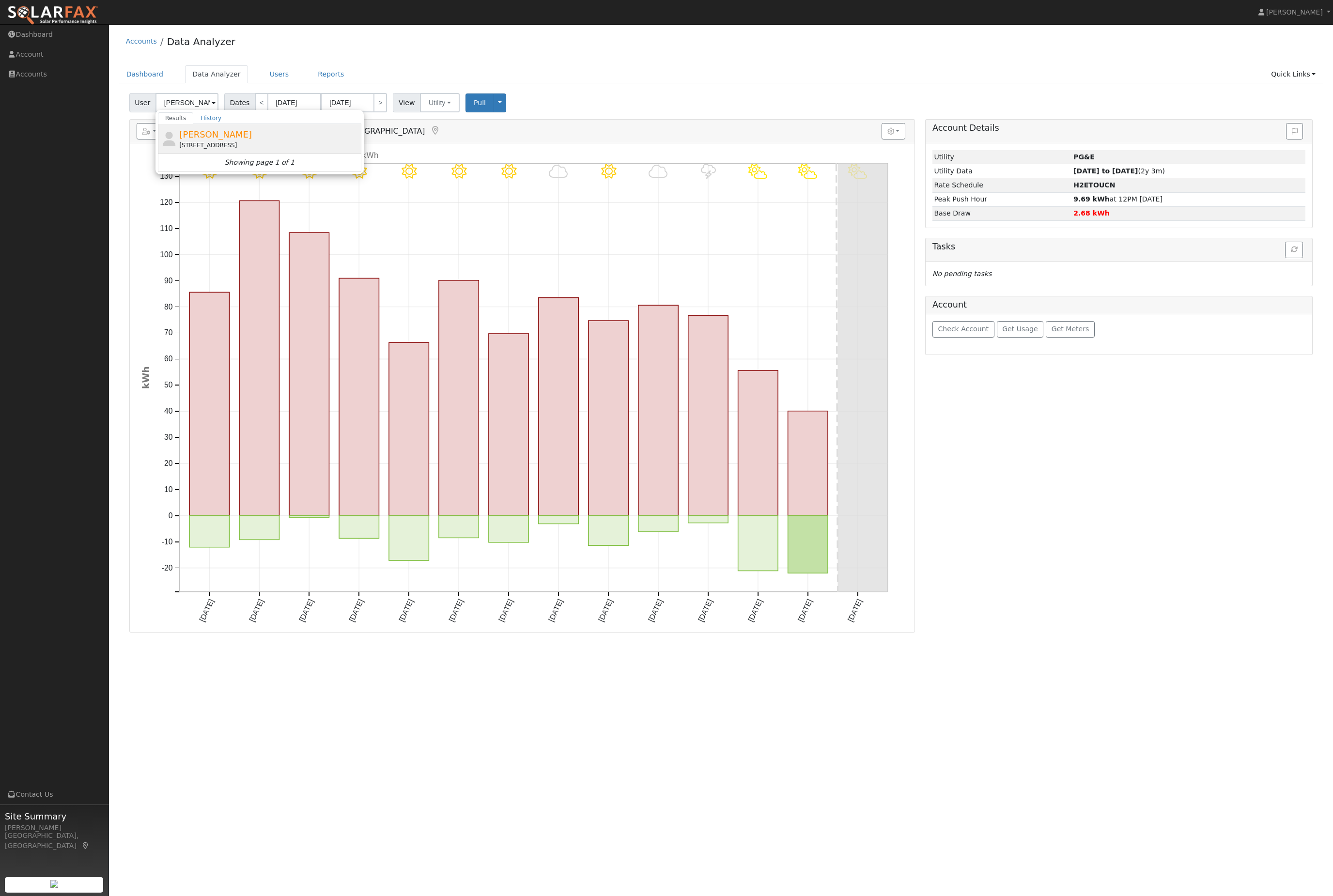
click at [259, 139] on div "[PERSON_NAME] [STREET_ADDRESS]" at bounding box center [269, 139] width 180 height 22
type input "[PERSON_NAME]"
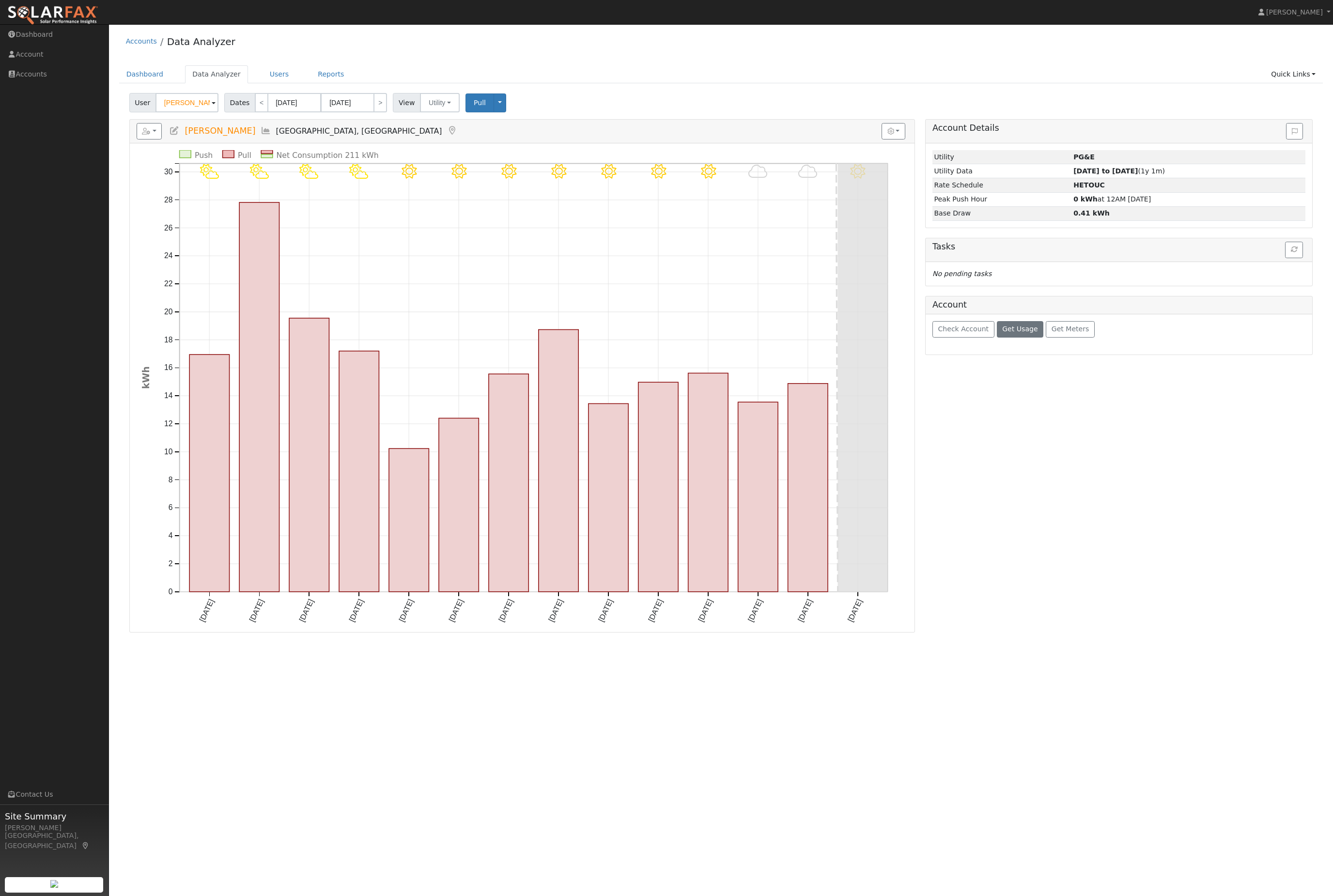
click at [1032, 333] on span "Get Usage" at bounding box center [1020, 328] width 35 height 8
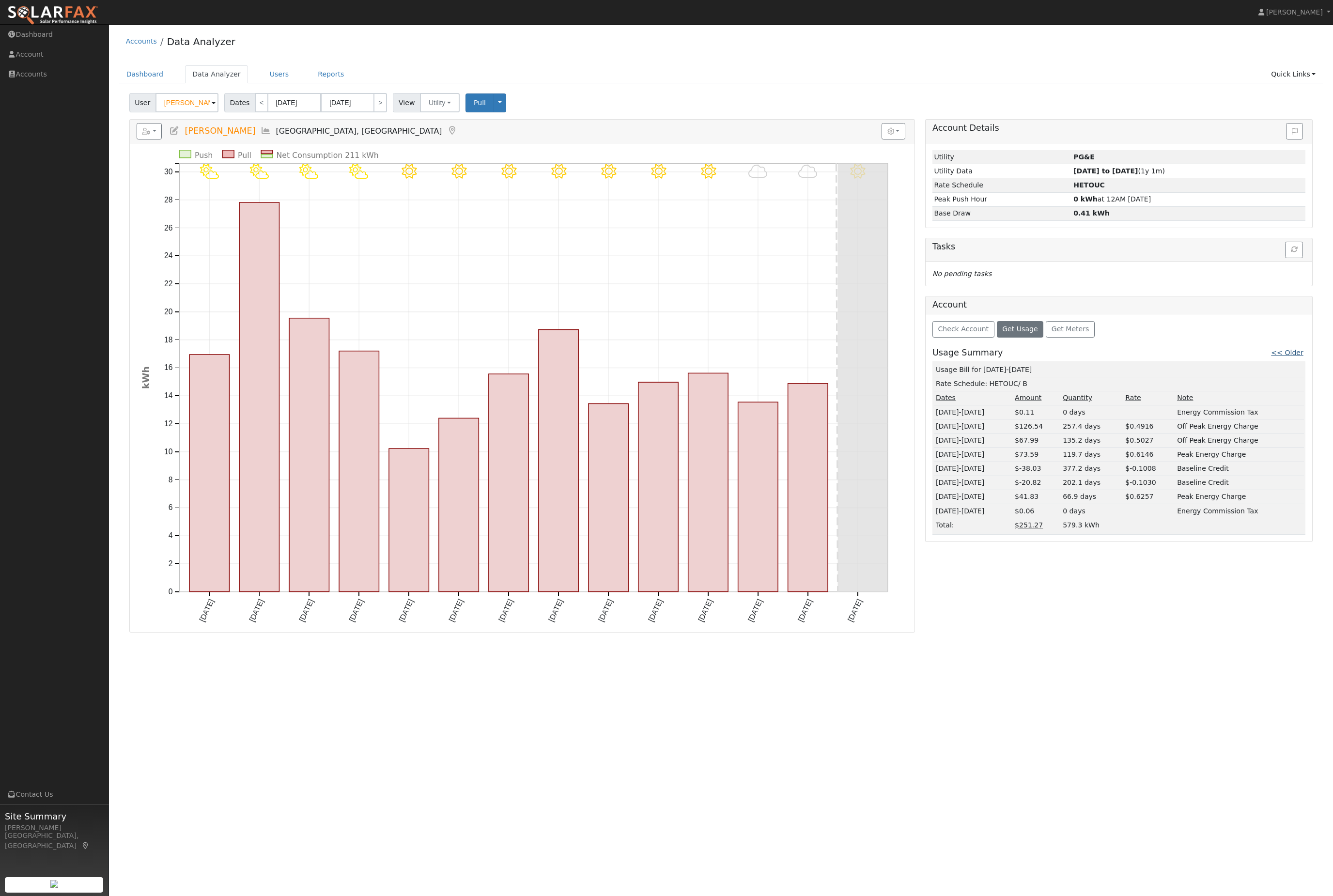
click at [1279, 356] on link "<< Older" at bounding box center [1287, 352] width 32 height 8
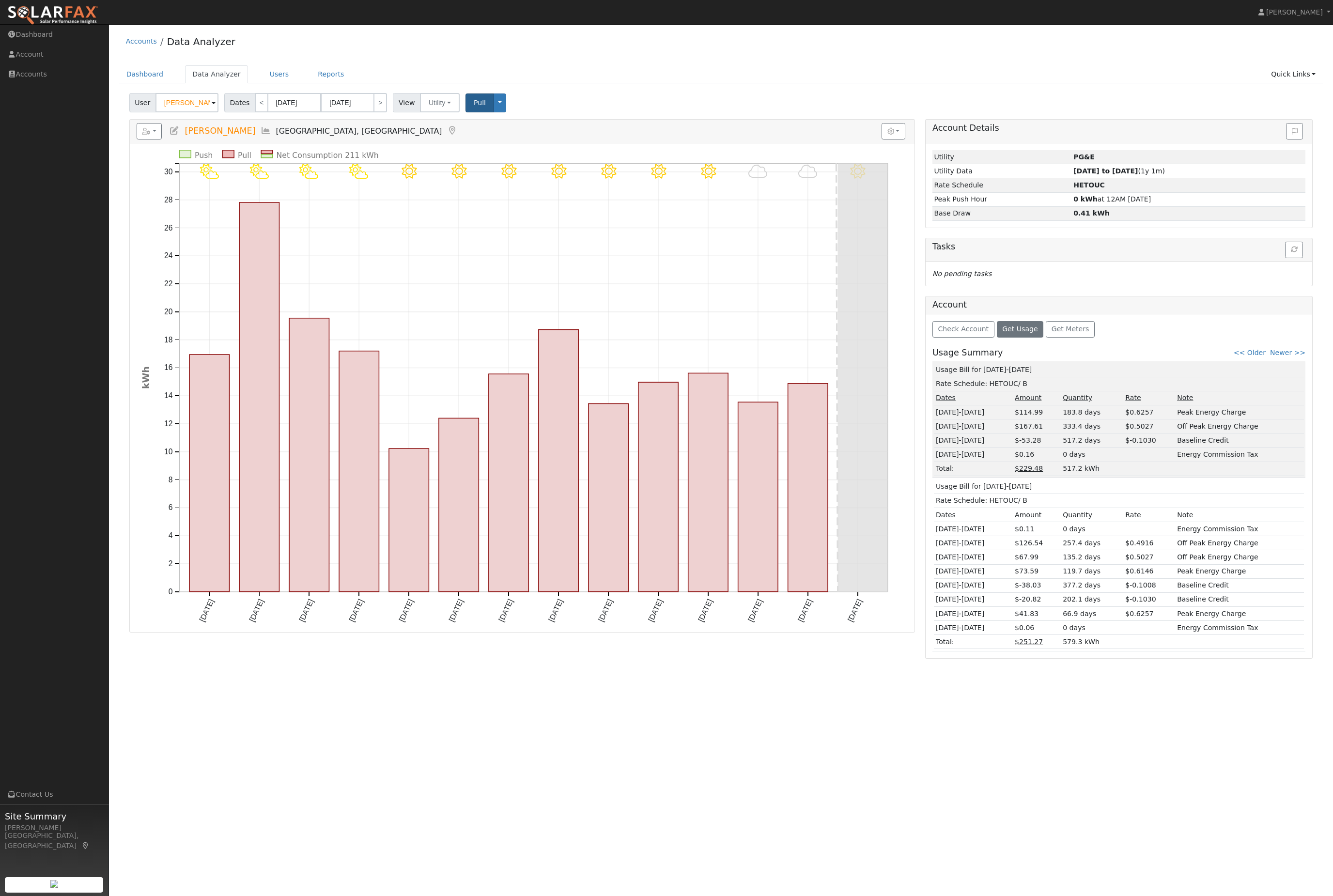
click at [494, 112] on button "Pull" at bounding box center [480, 103] width 28 height 19
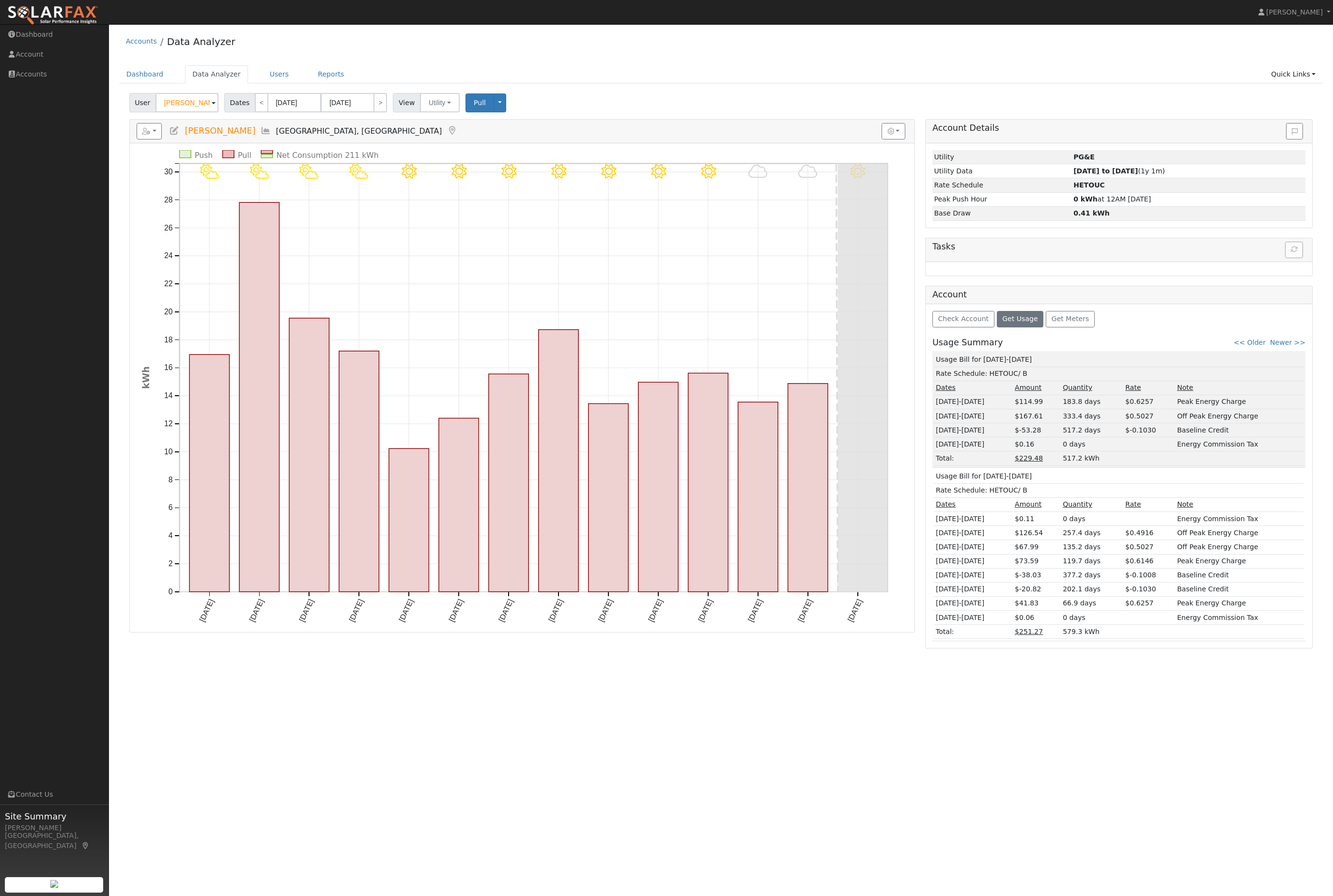
click at [554, 112] on div "User [PERSON_NAME] Account Default Account Default Account [STREET_ADDRESS] Pri…" at bounding box center [721, 101] width 1187 height 23
click at [506, 107] on button "Toggle Dropdown" at bounding box center [500, 103] width 12 height 19
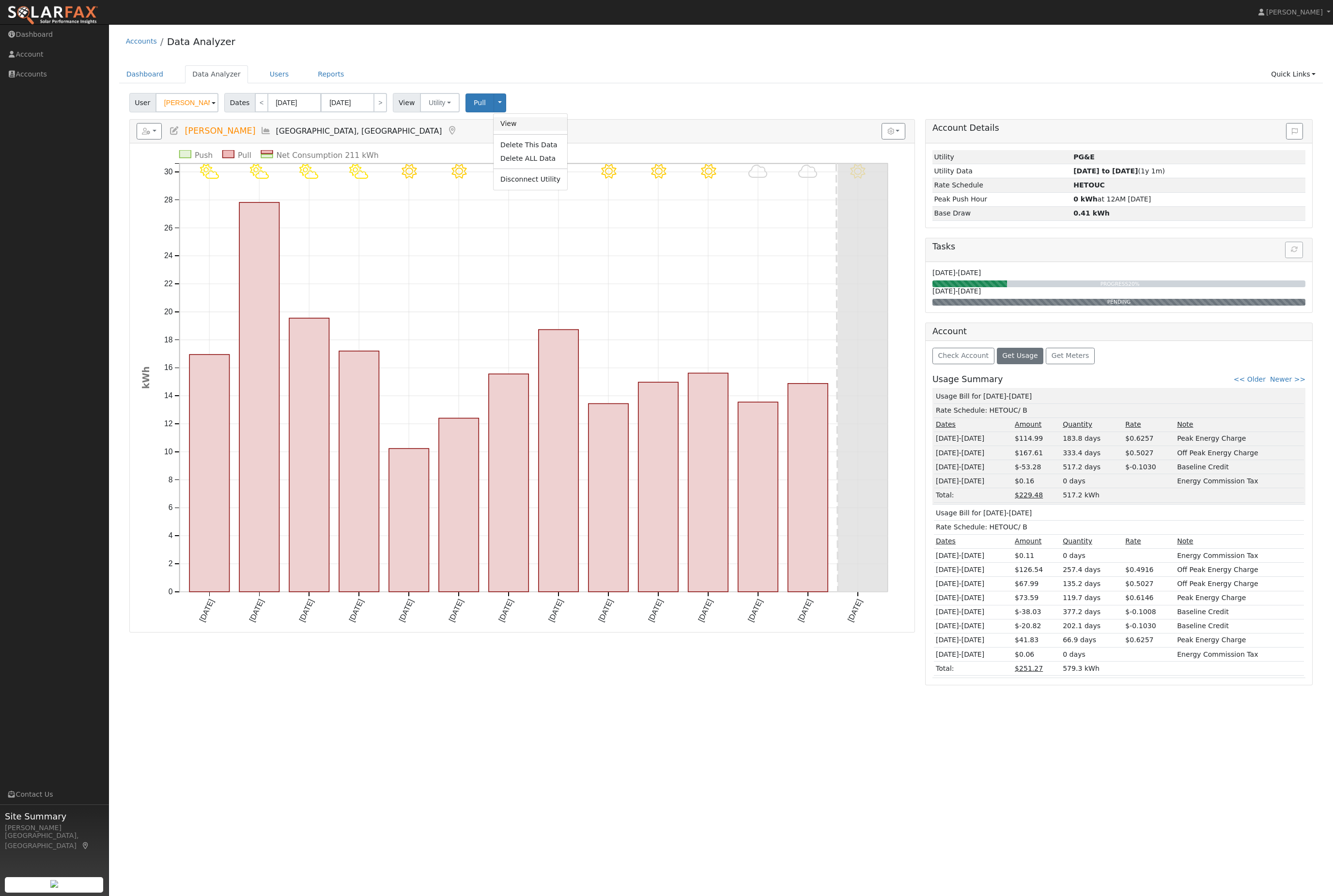
click at [567, 128] on link "View" at bounding box center [530, 124] width 73 height 13
click at [162, 140] on button "button" at bounding box center [150, 131] width 26 height 17
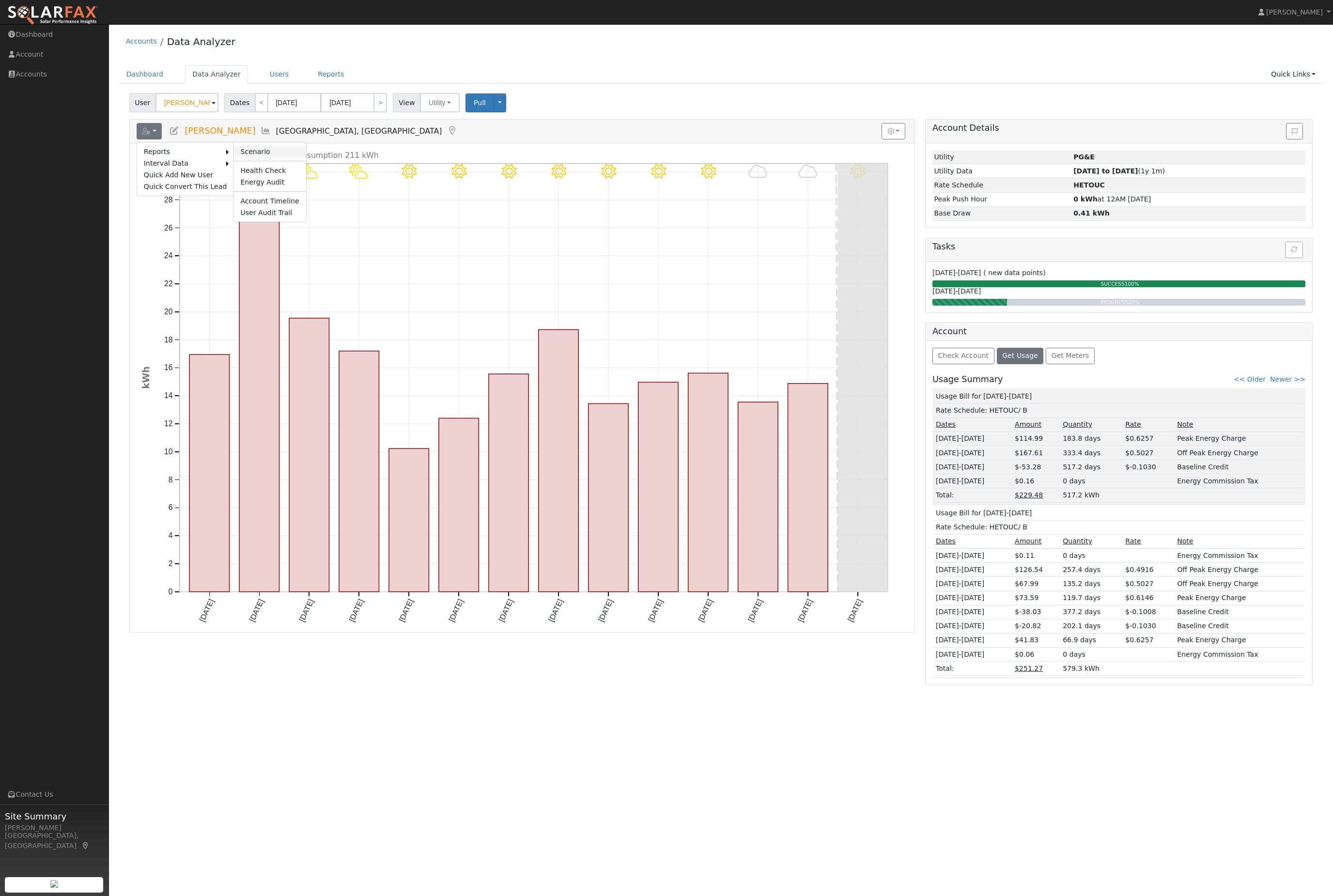
click at [269, 157] on link "Scenario" at bounding box center [269, 152] width 72 height 11
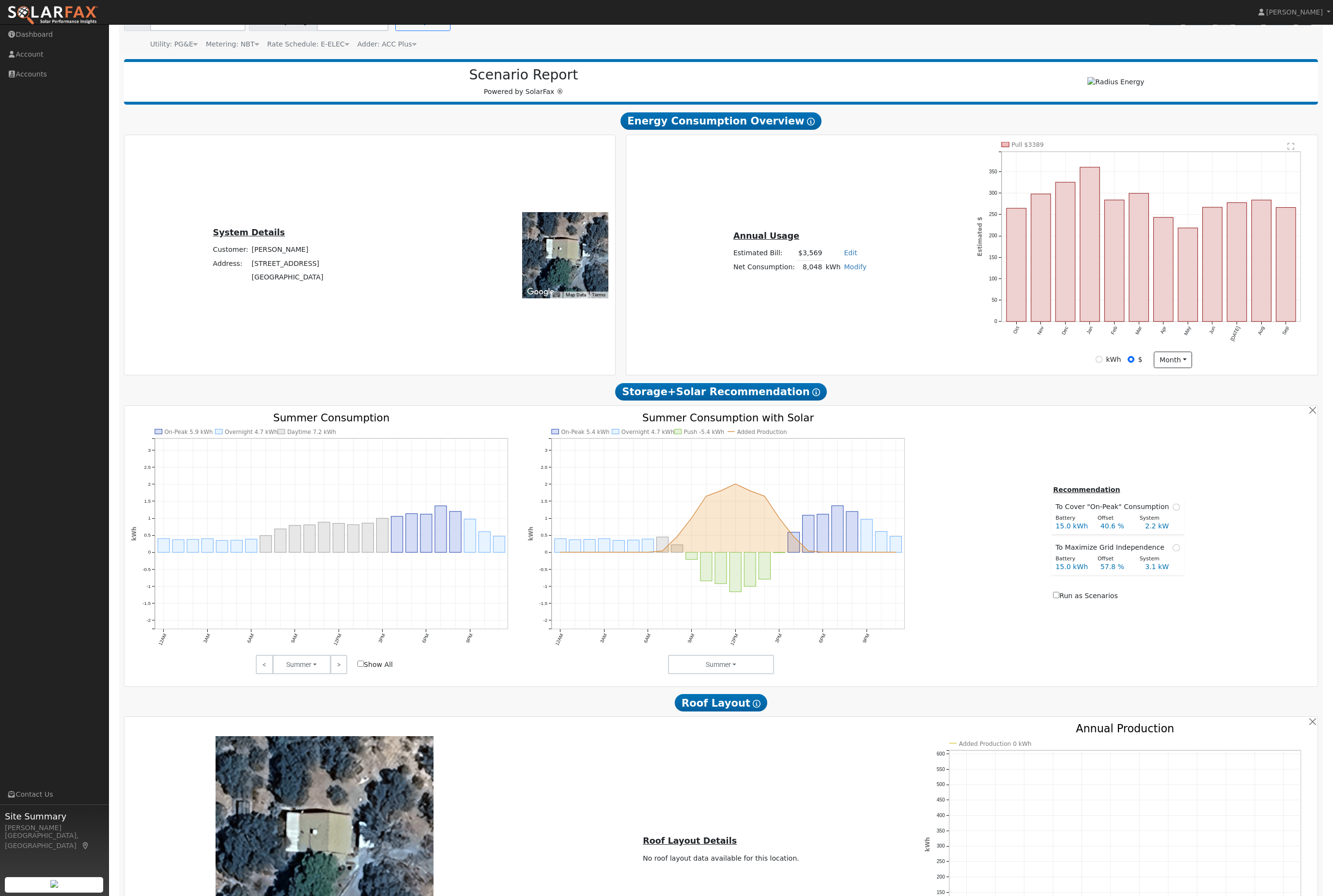
scroll to position [246, 0]
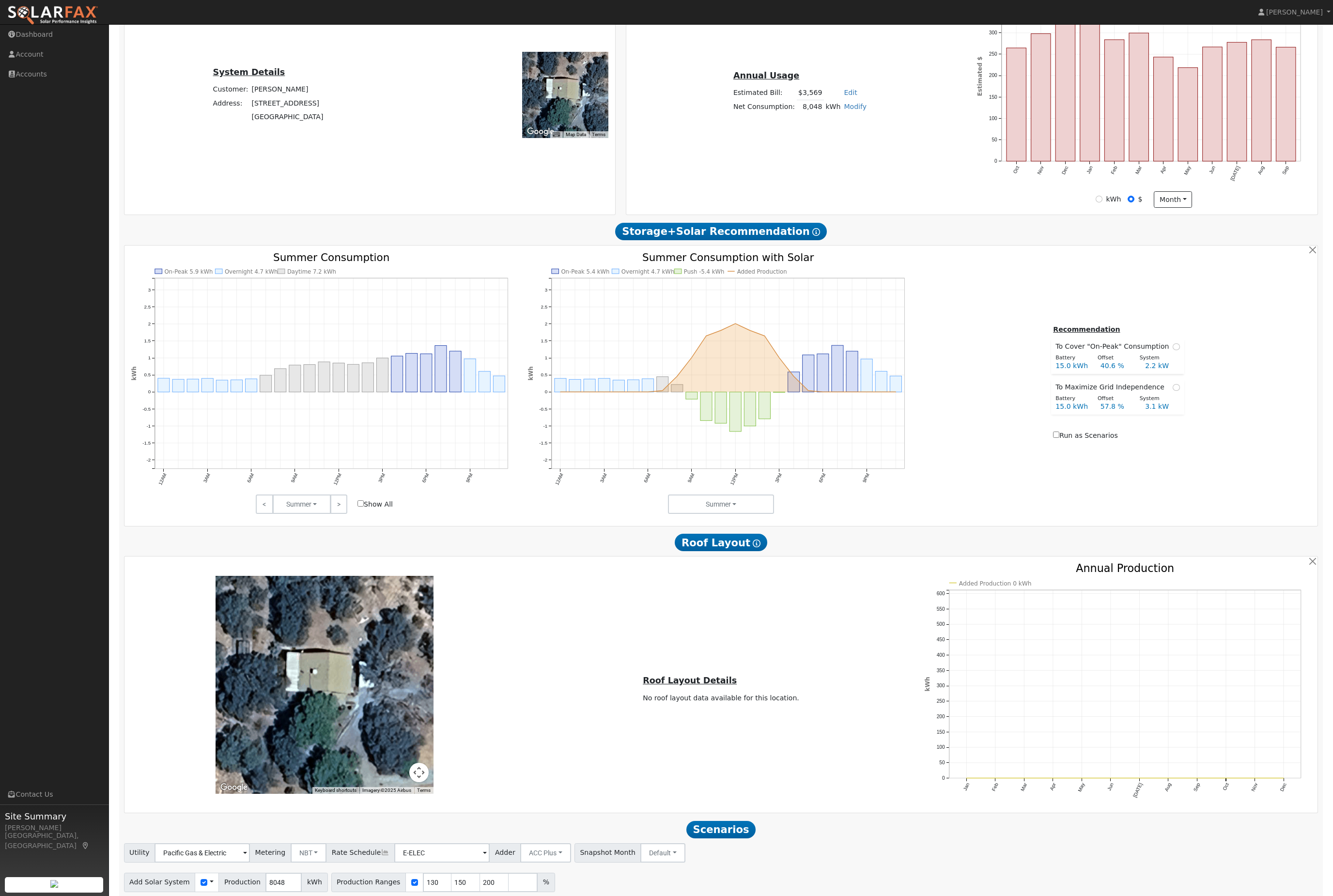
click at [503, 895] on input "15" at bounding box center [489, 912] width 29 height 19
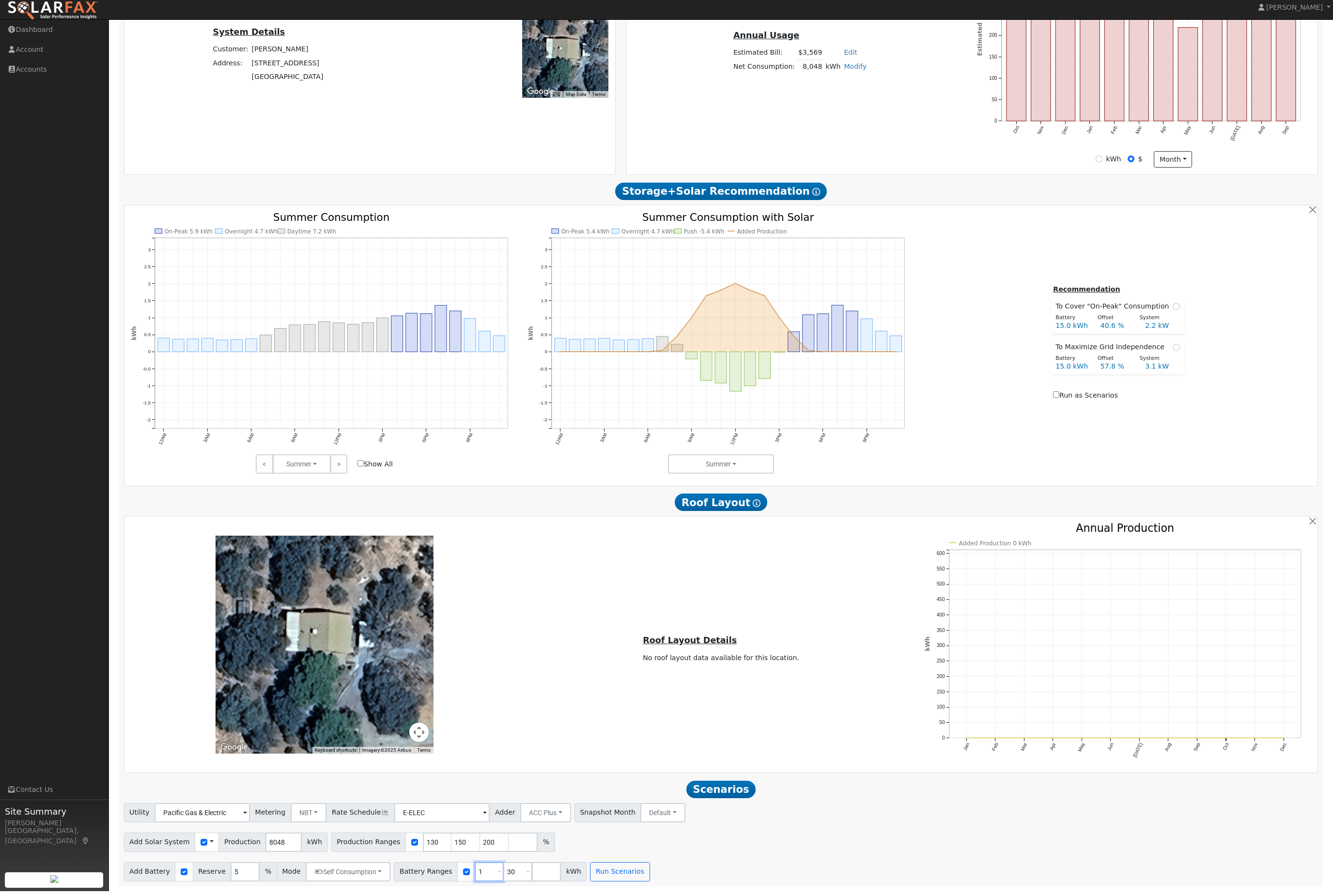
type input "30"
type input "3"
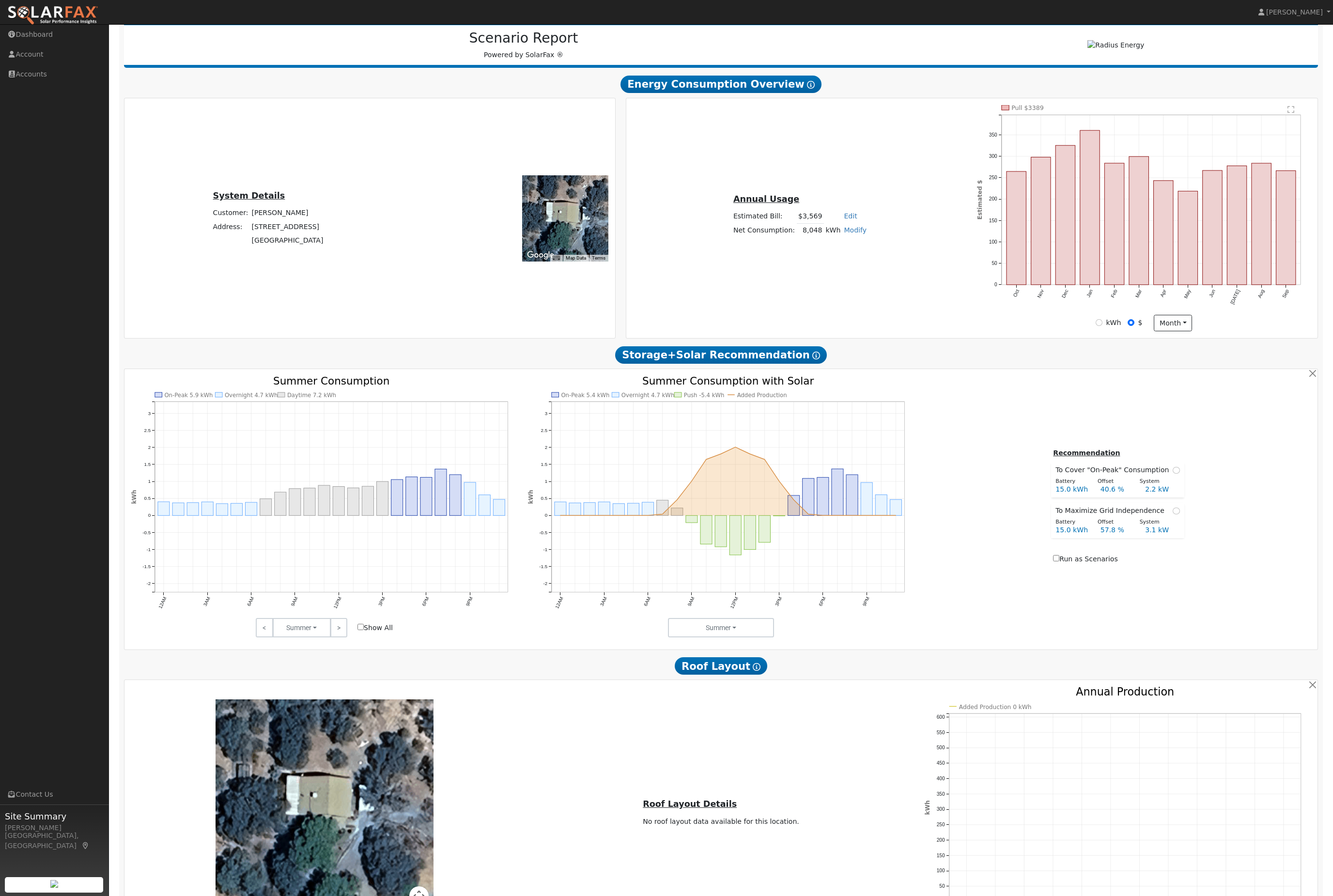
scroll to position [0, 0]
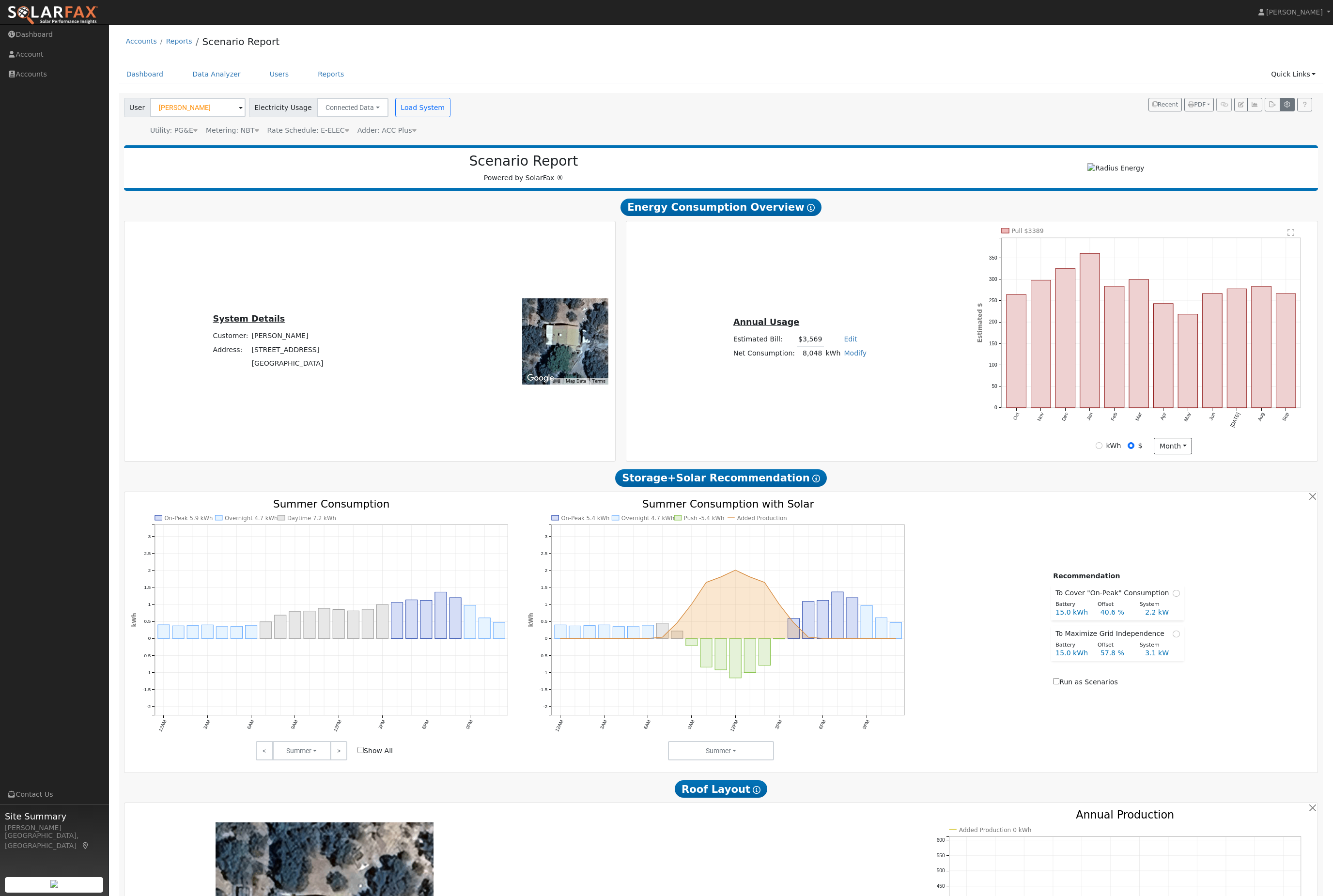
type input "13.5"
click at [1280, 111] on button "button" at bounding box center [1287, 104] width 15 height 13
type input "130"
type input "150"
type input "200"
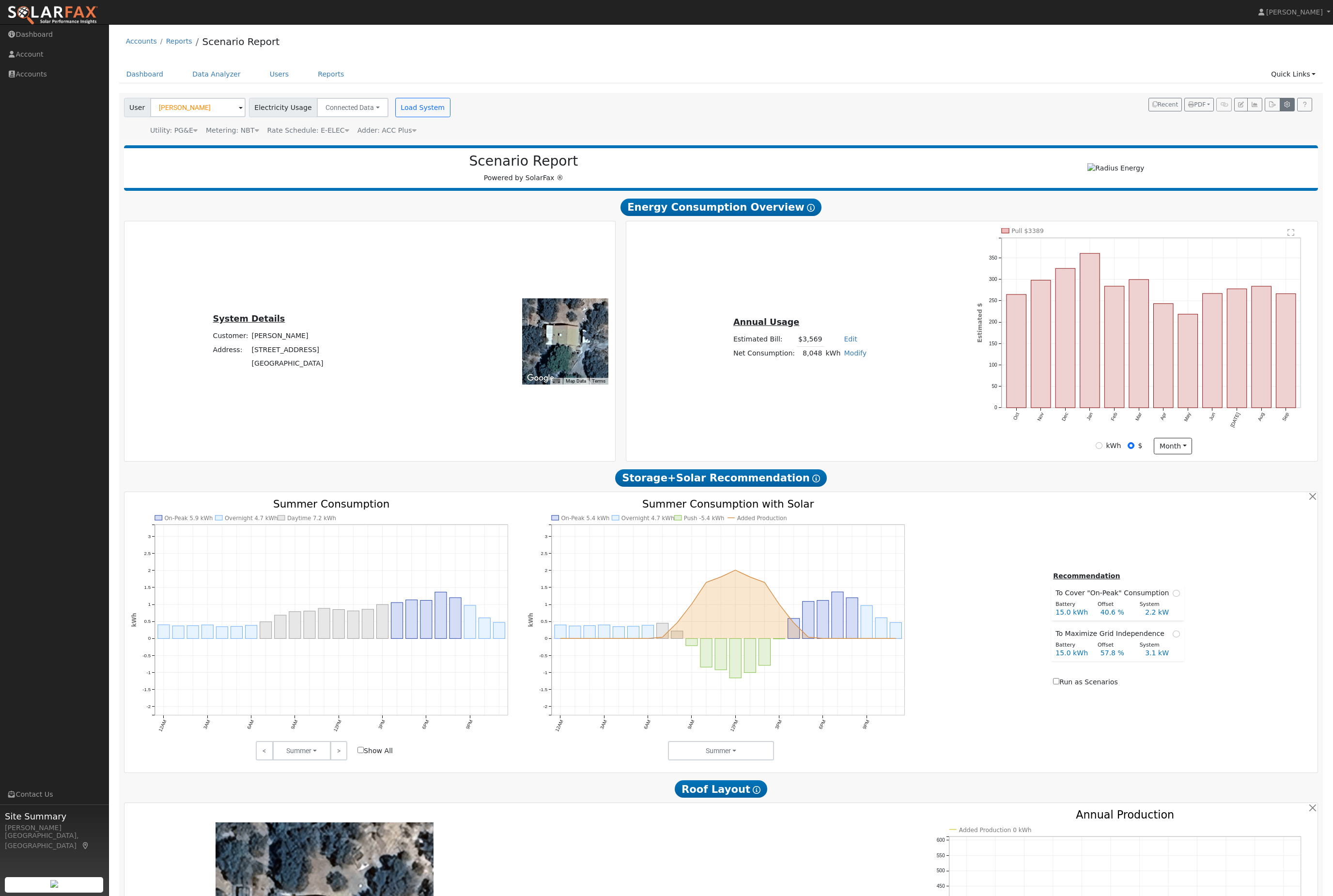
type input "15"
type input "30"
type input "5"
type input "6.6"
type input "3.7"
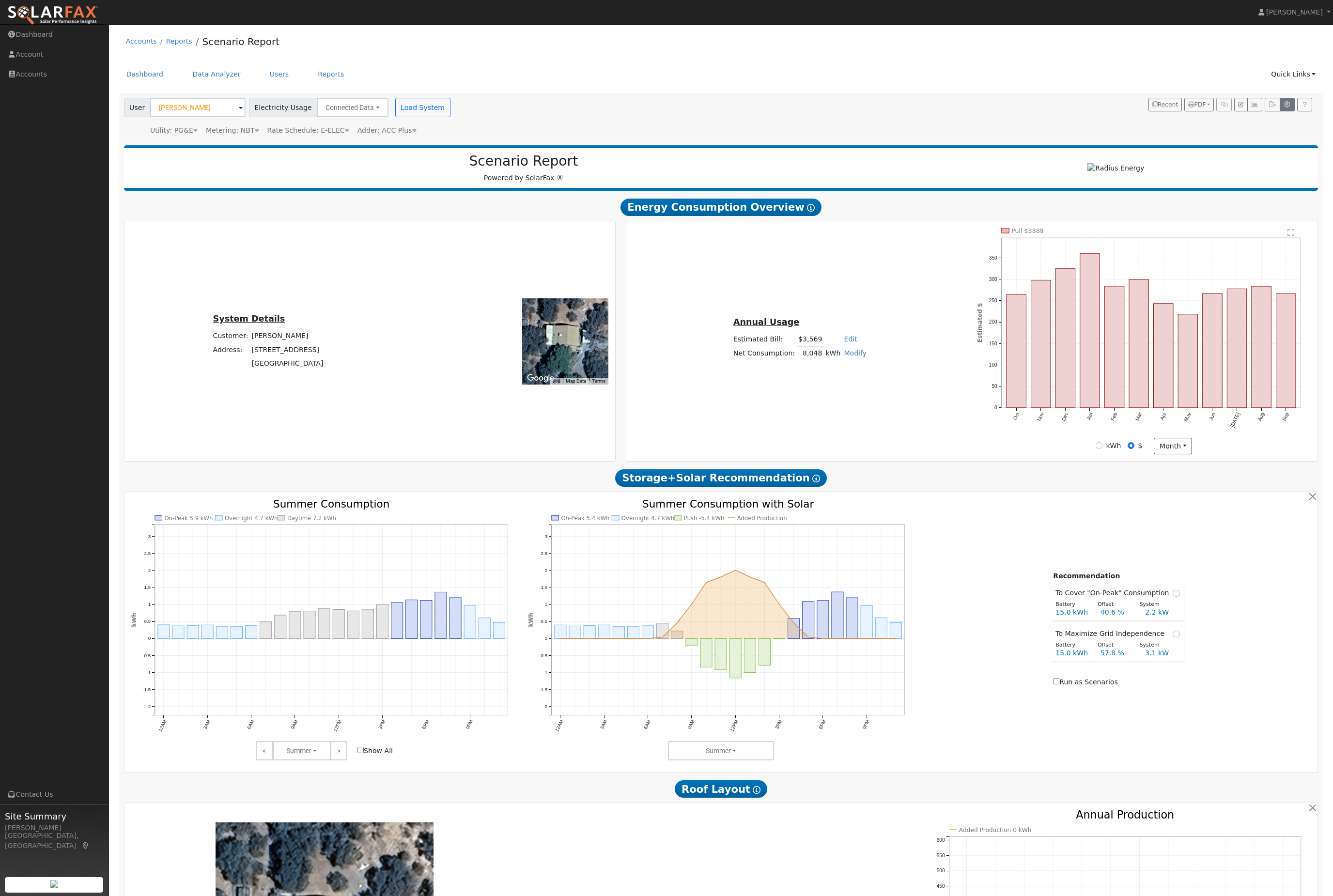
type input "15500"
type input "15"
type input "0"
type input "350"
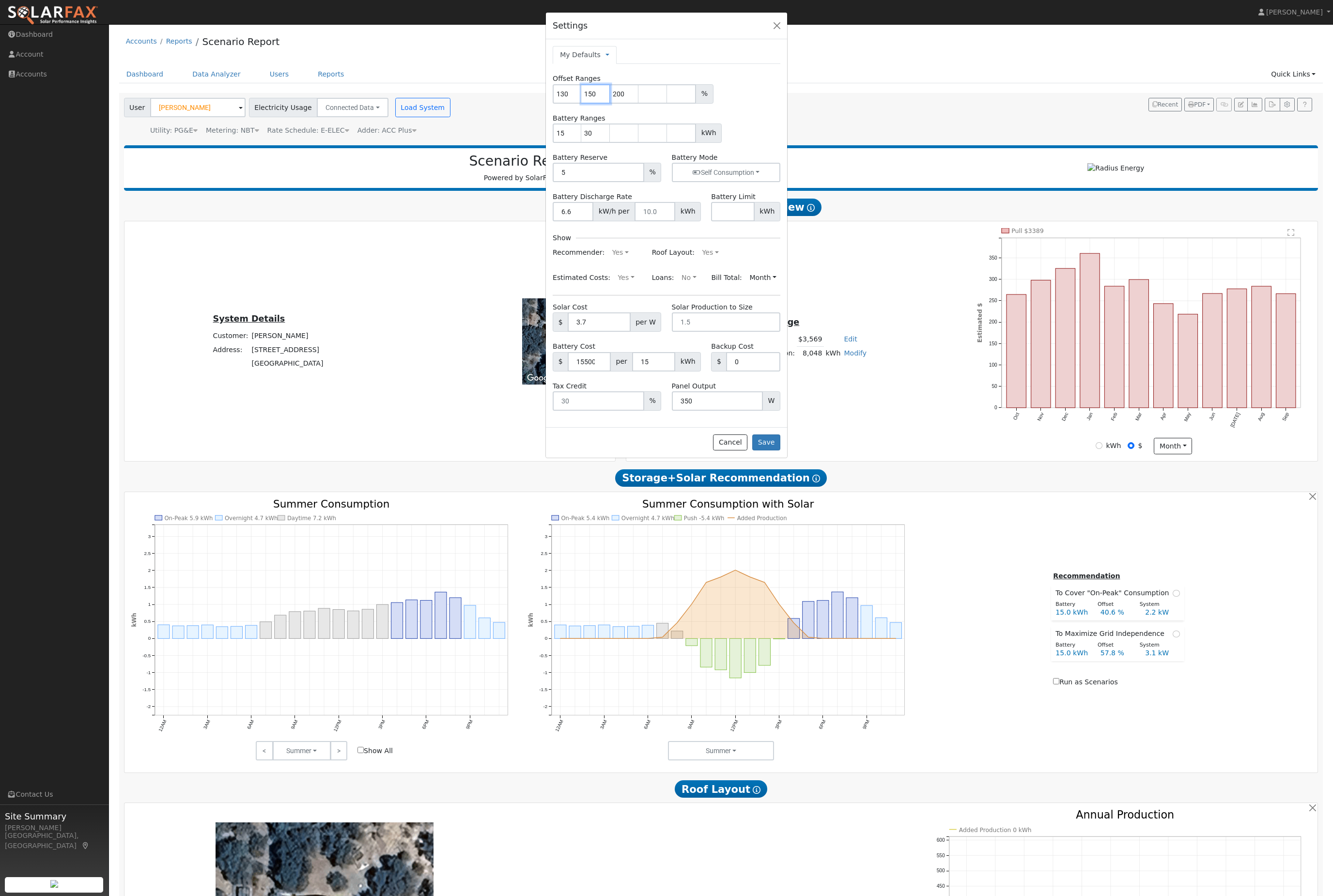
click at [585, 103] on input "150" at bounding box center [596, 94] width 29 height 19
click at [624, 103] on input "200" at bounding box center [624, 94] width 29 height 19
type input "2"
click at [570, 60] on link "My Defaults" at bounding box center [580, 55] width 41 height 10
click at [564, 103] on input "130" at bounding box center [567, 94] width 29 height 19
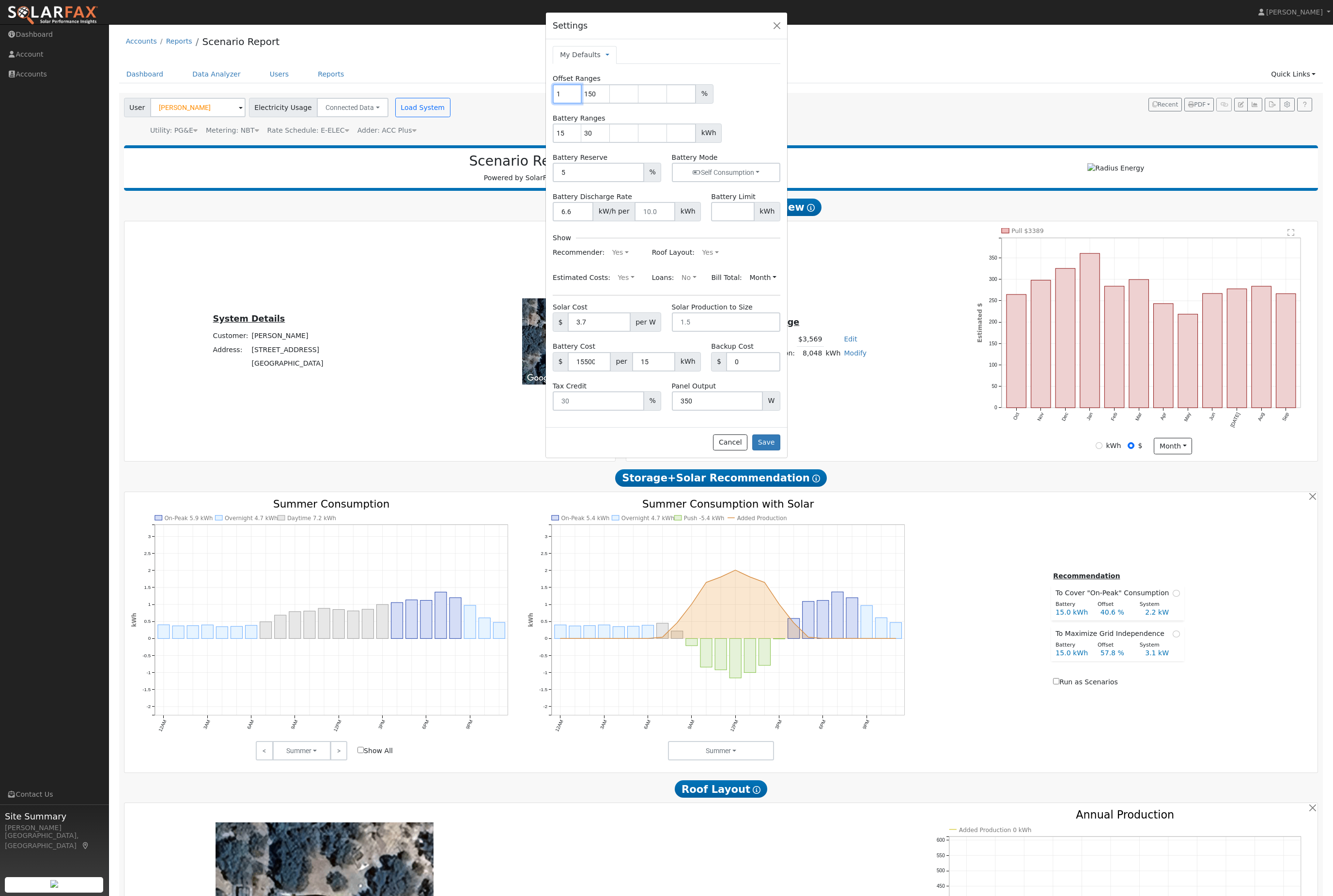
type input "150"
click at [742, 451] on button "Cancel" at bounding box center [730, 443] width 34 height 17
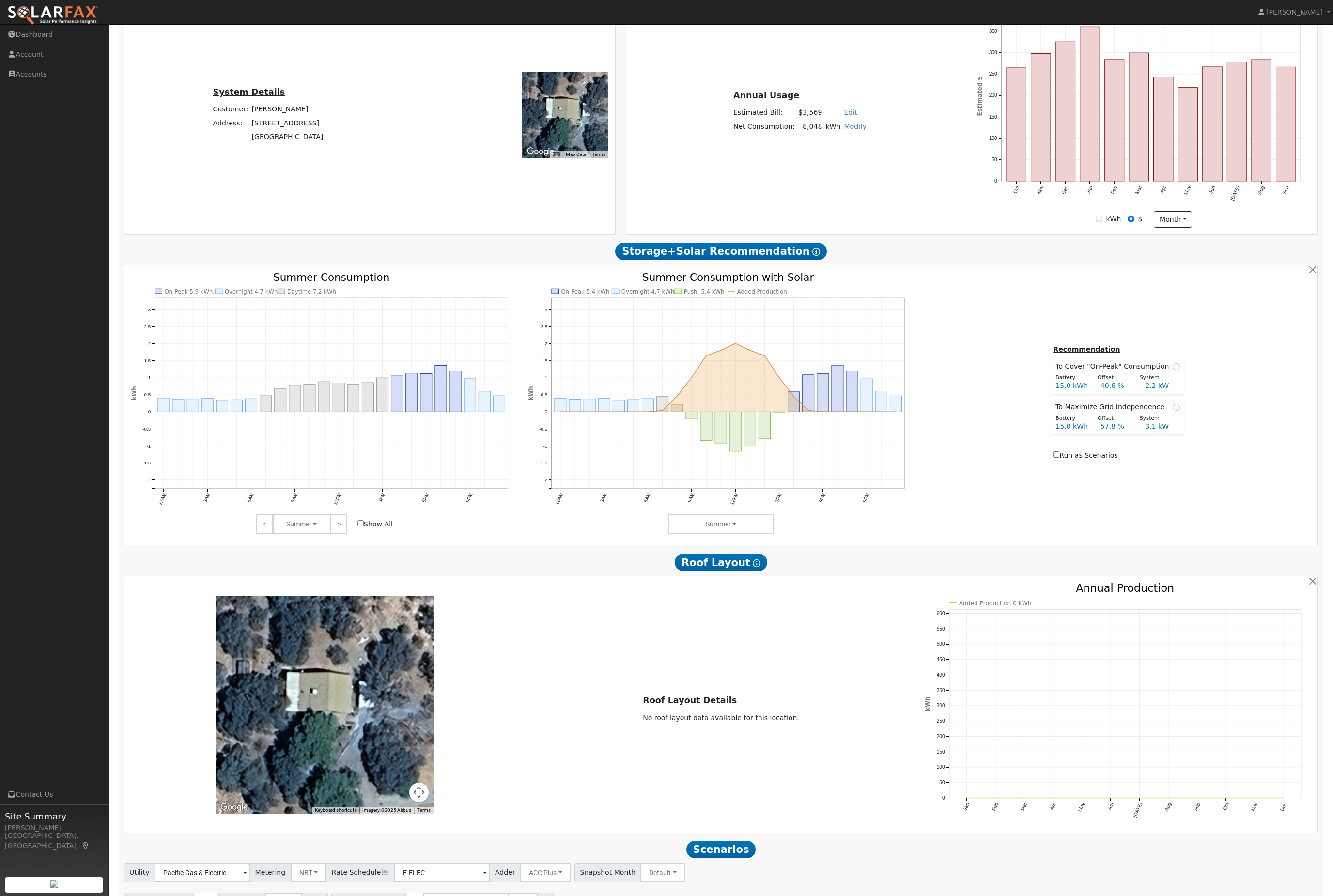
scroll to position [246, 0]
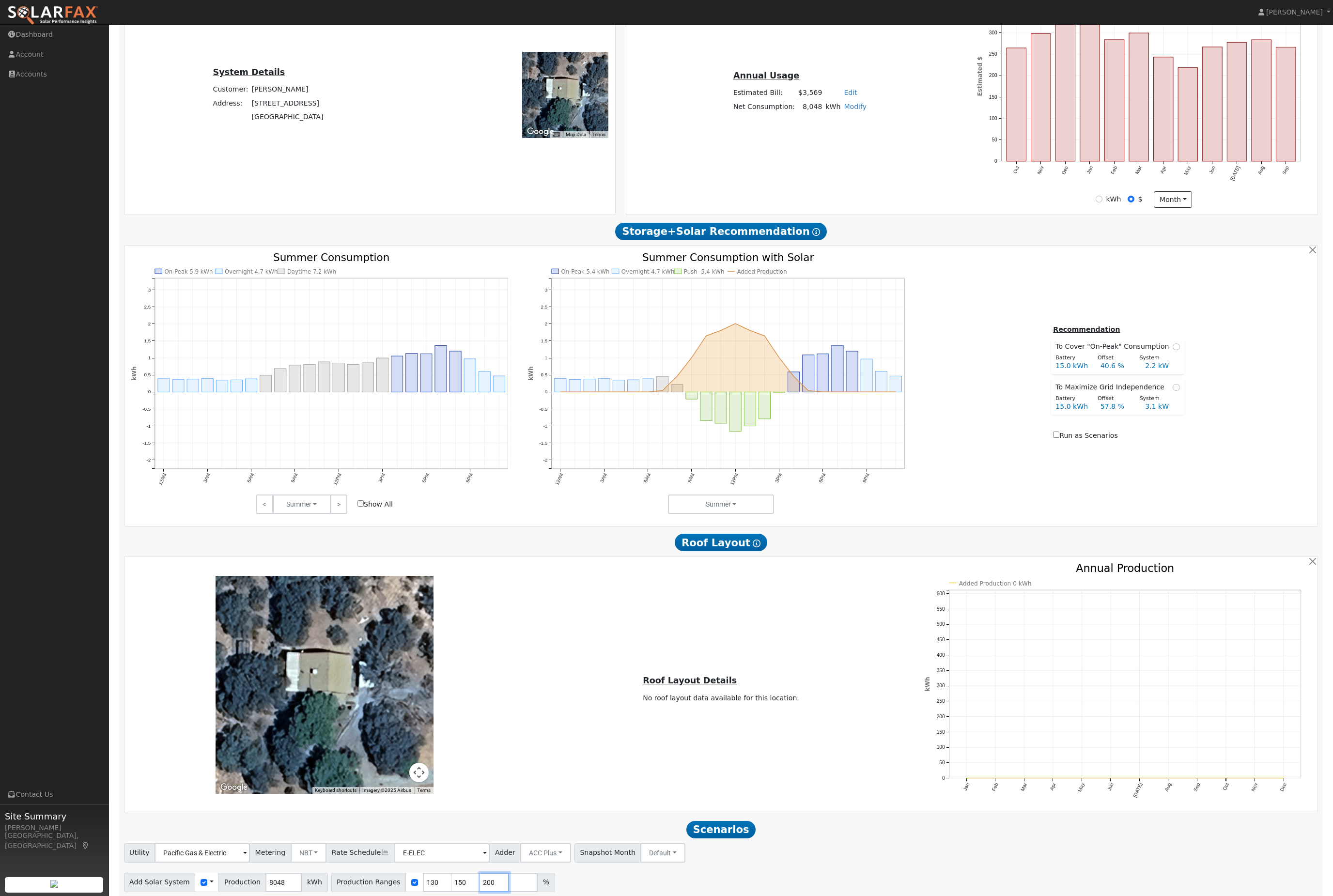
click at [509, 892] on input "200" at bounding box center [495, 882] width 29 height 19
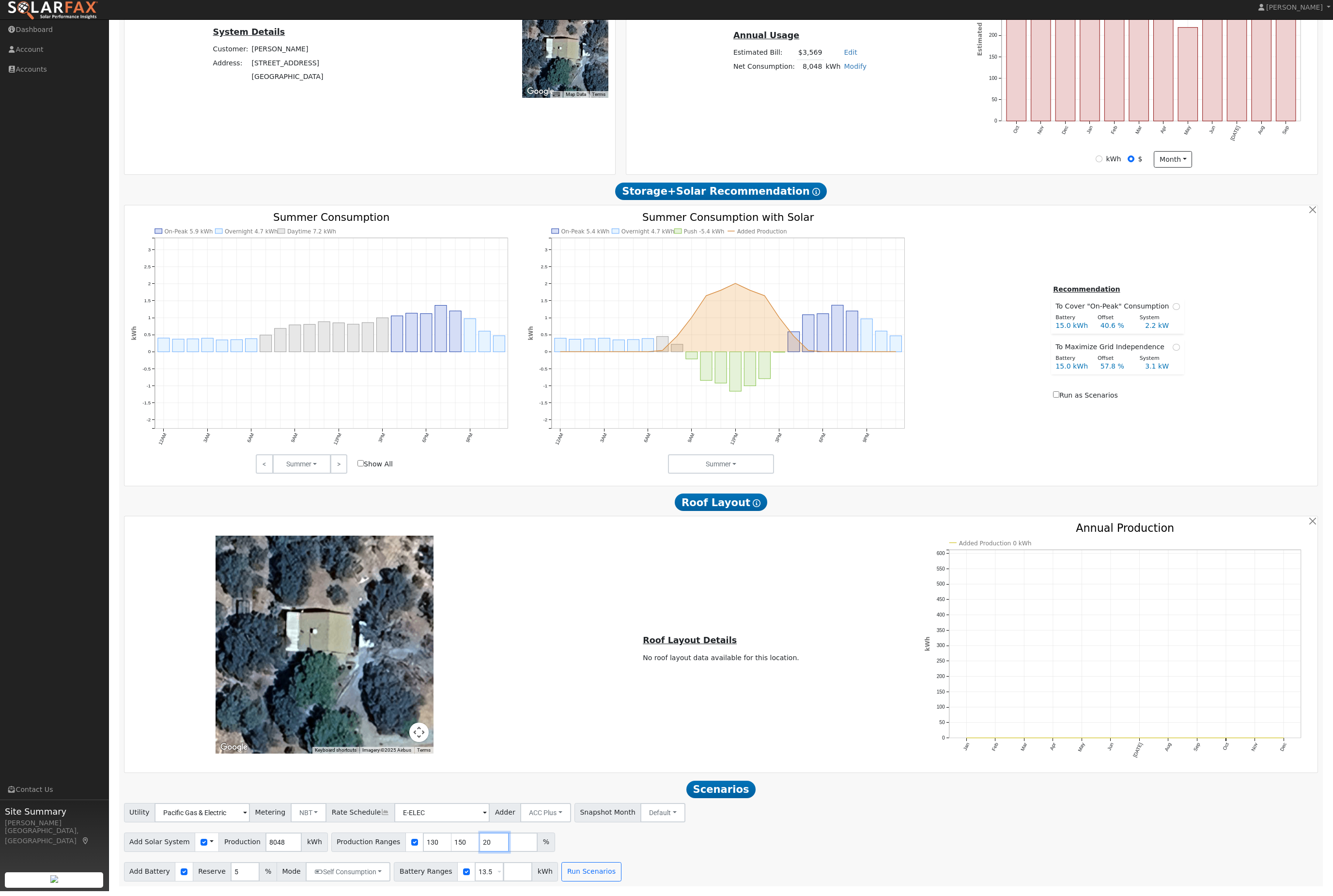
type input "2"
click at [451, 837] on input "130" at bounding box center [437, 846] width 29 height 19
type input "150"
type input "15"
type input "150"
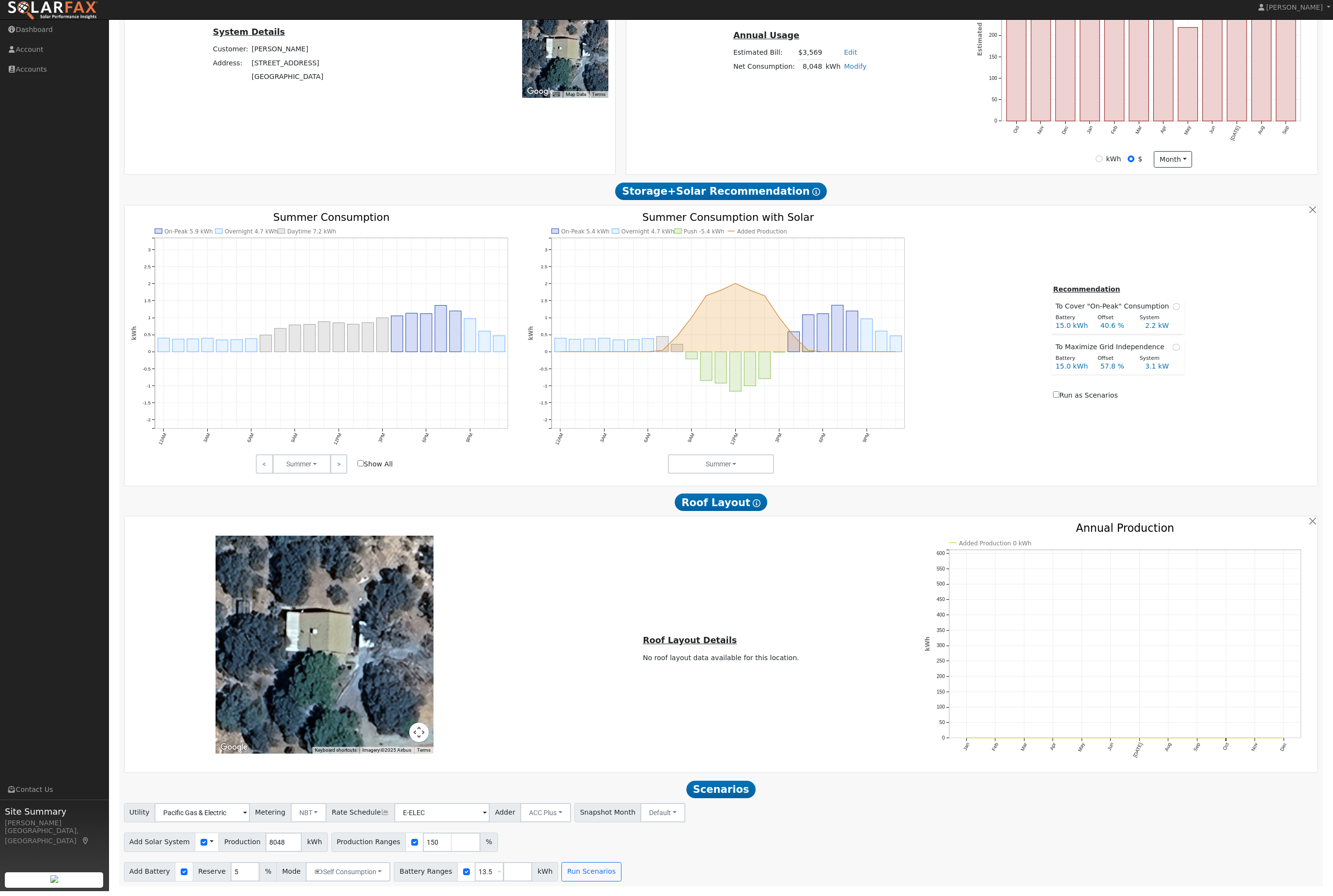
click at [655, 848] on div "Add Solar System Use CSV Data Production 8048 kWh Production Ranges 150 %" at bounding box center [721, 845] width 1198 height 23
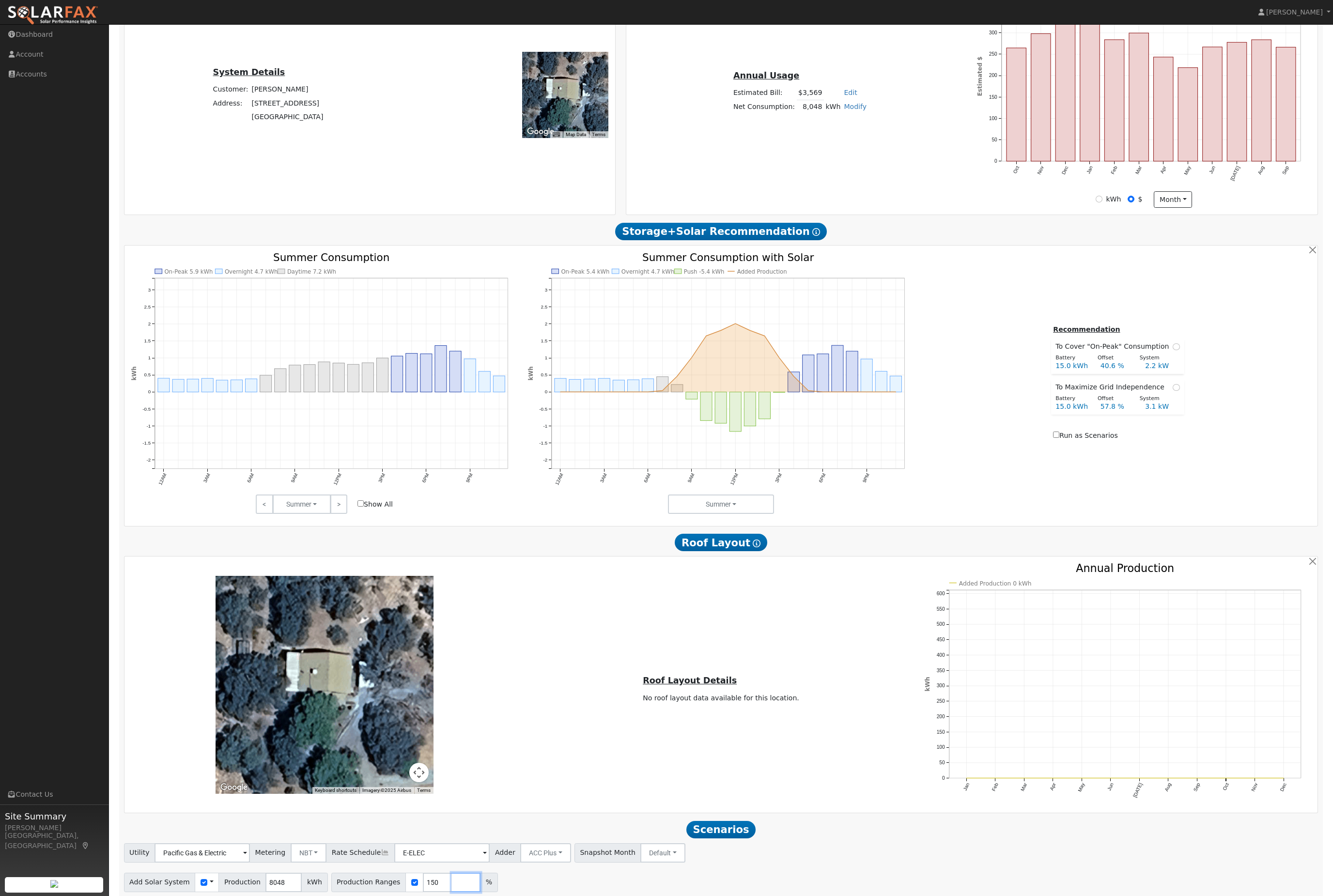
click at [481, 892] on input "number" at bounding box center [466, 882] width 29 height 19
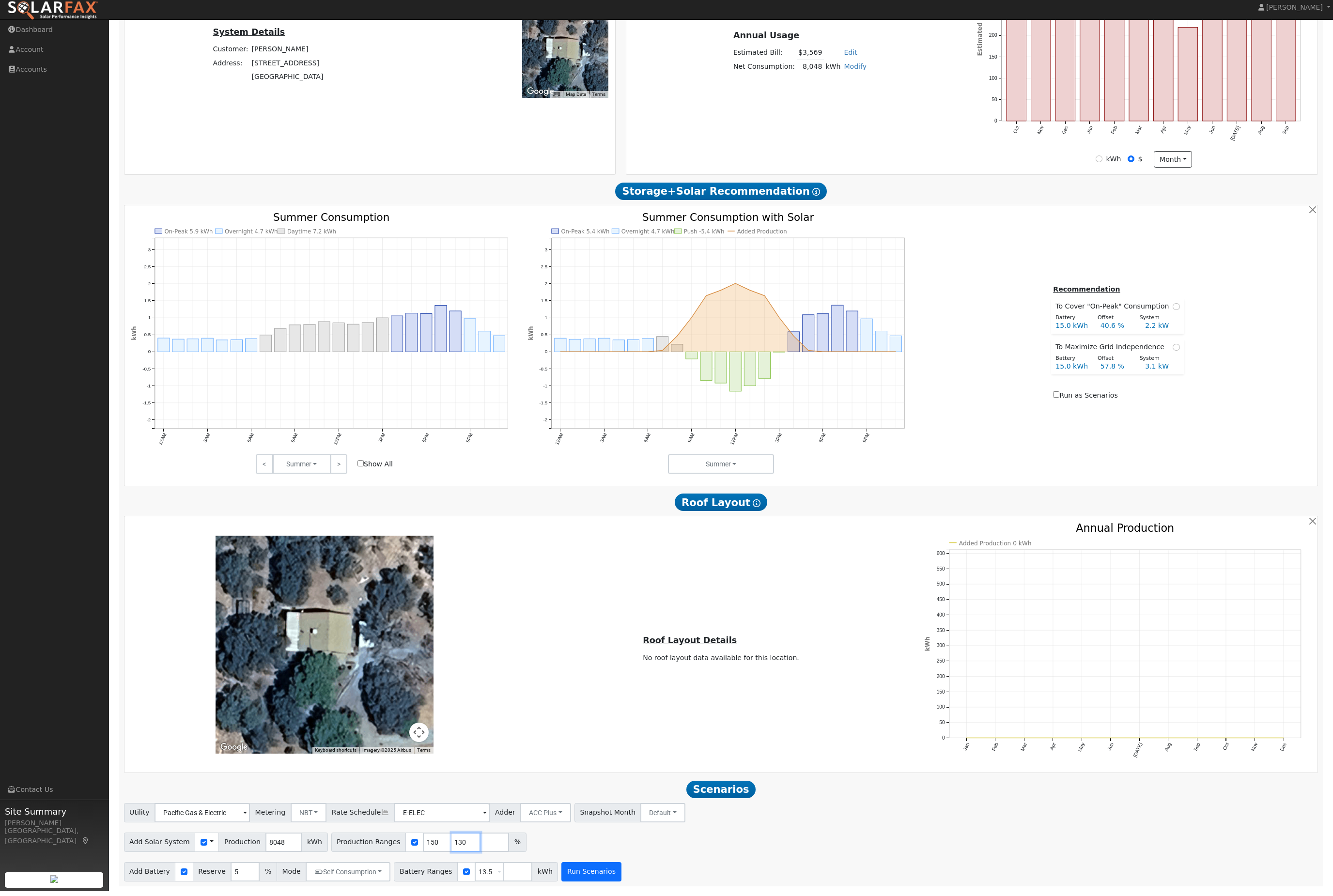
type input "130"
click at [621, 876] on button "Run Scenarios" at bounding box center [591, 876] width 60 height 19
type input "130"
type input "150"
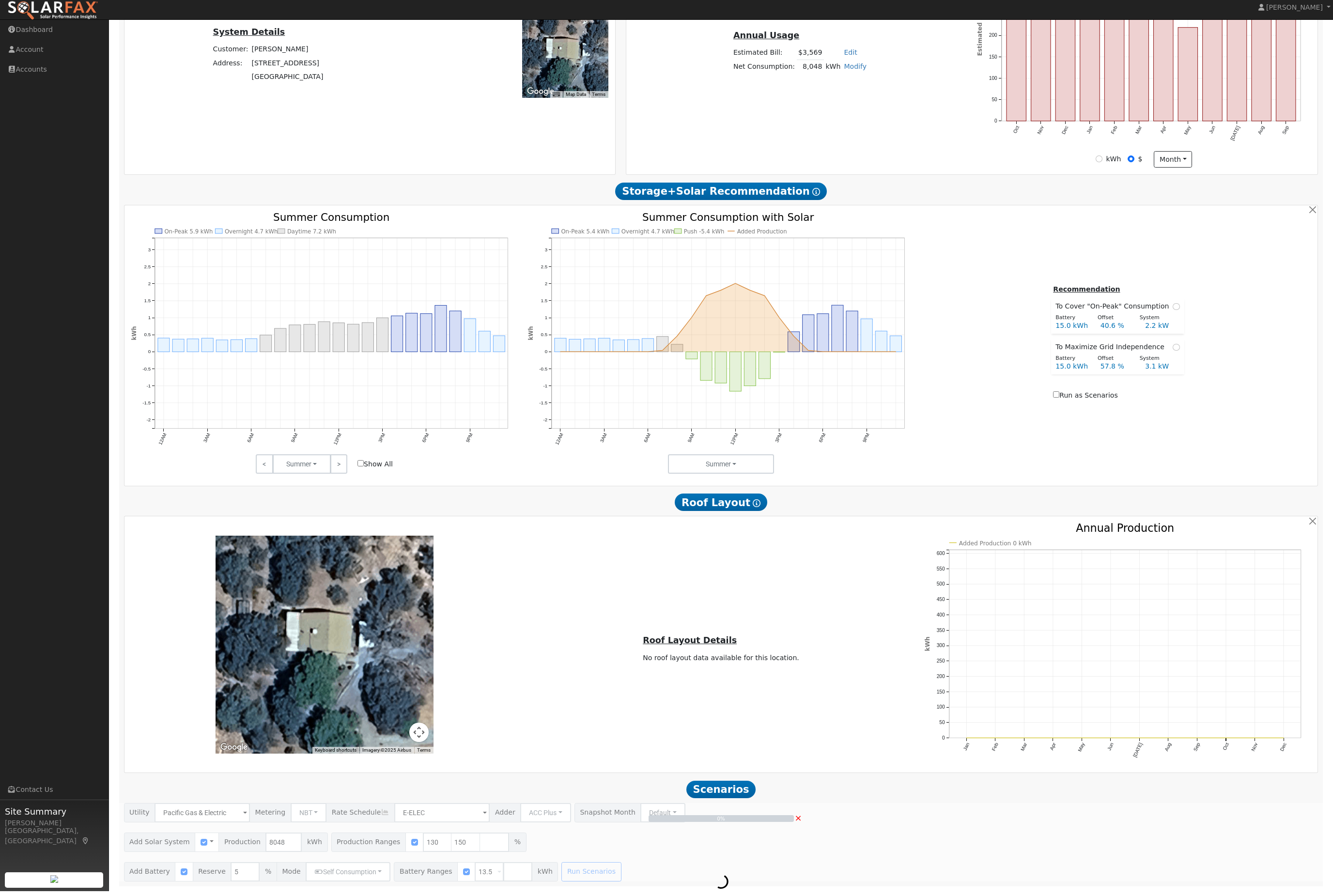
scroll to position [246, 0]
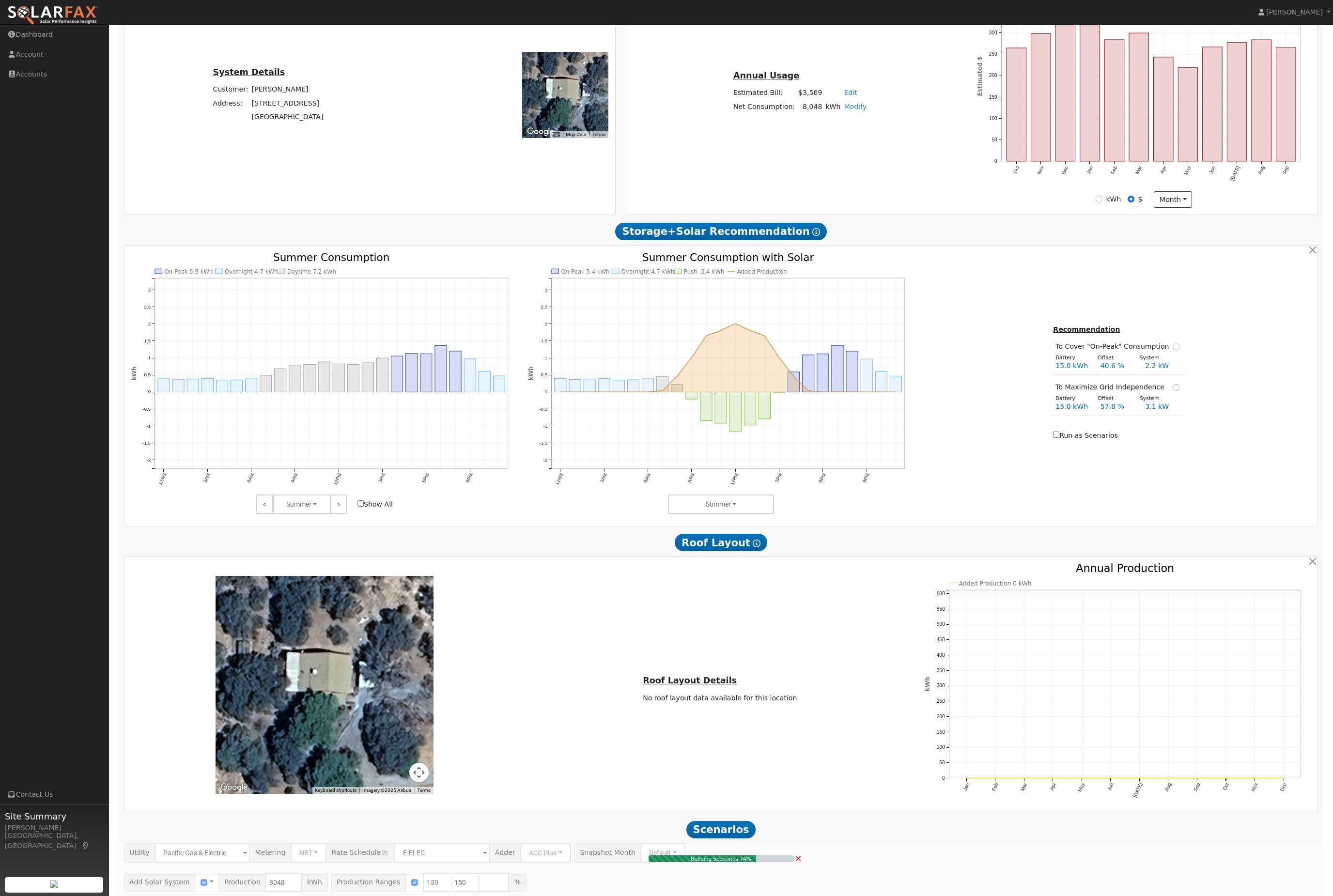
type input "7.0"
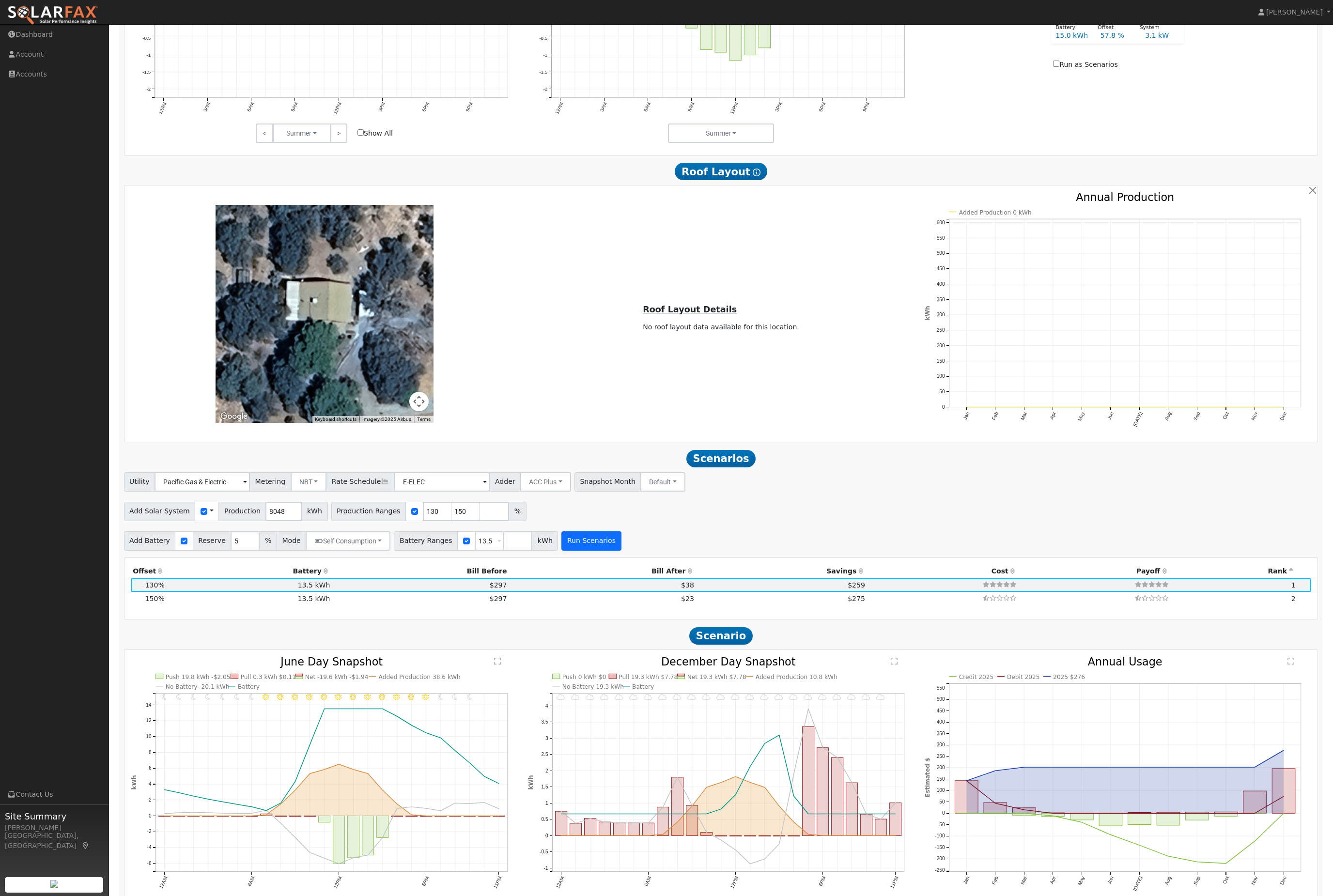
scroll to position [1057, 0]
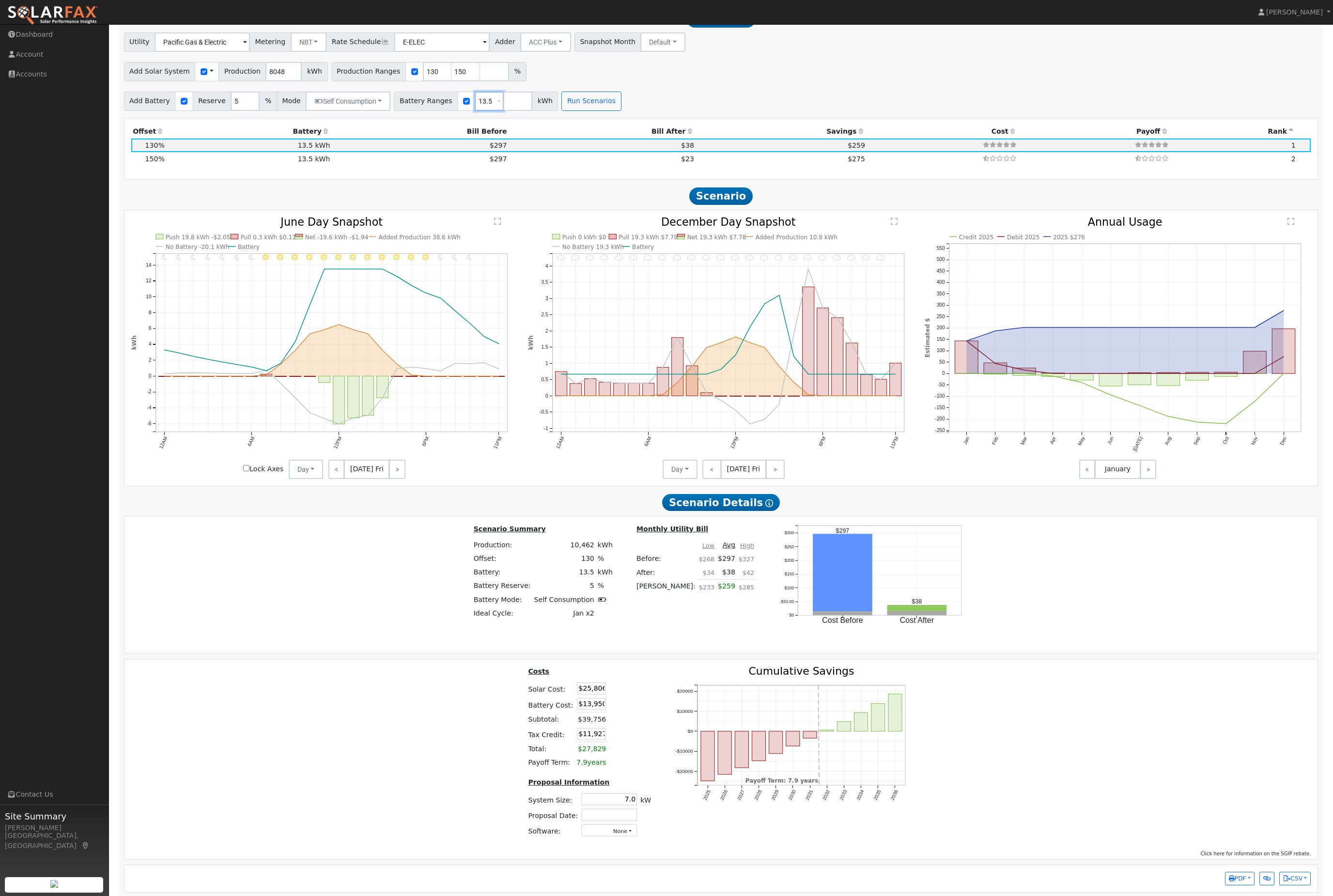
click at [503, 111] on input "13.5" at bounding box center [489, 101] width 29 height 19
type input "27"
click at [649, 111] on button "Run Scenarios" at bounding box center [619, 101] width 60 height 19
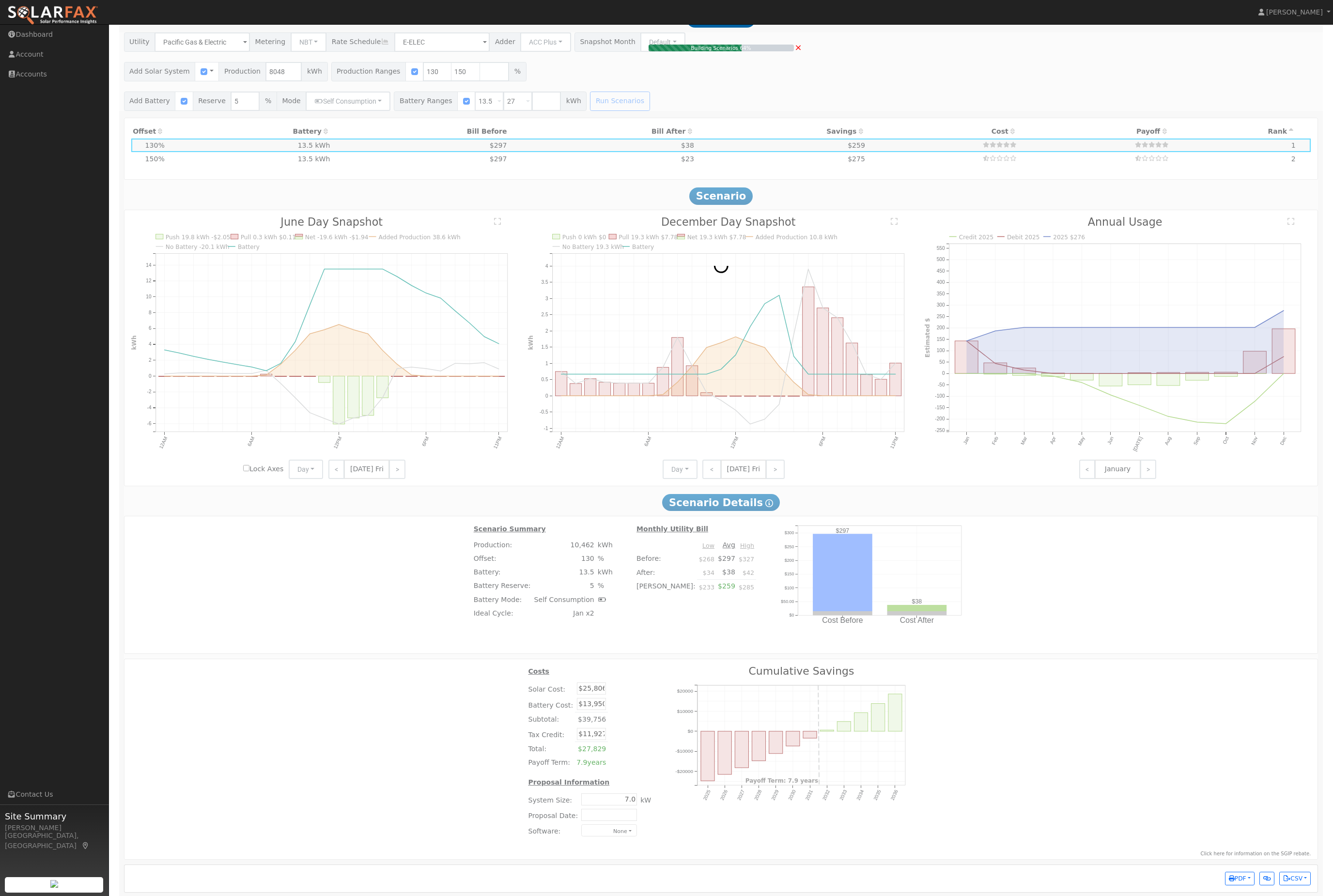
scroll to position [956, 0]
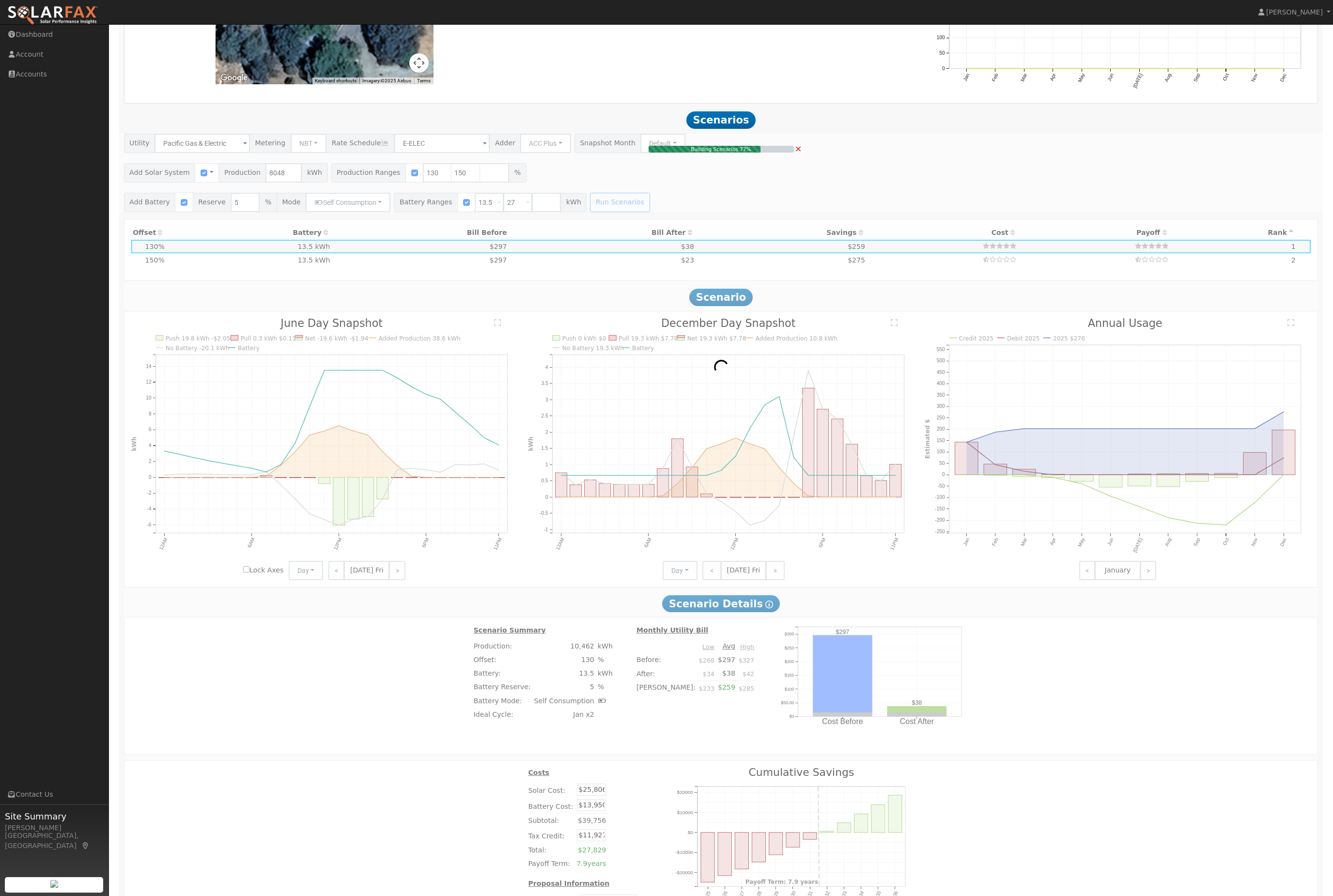
type input "8.0"
type input "$29,778"
type input "$13,118"
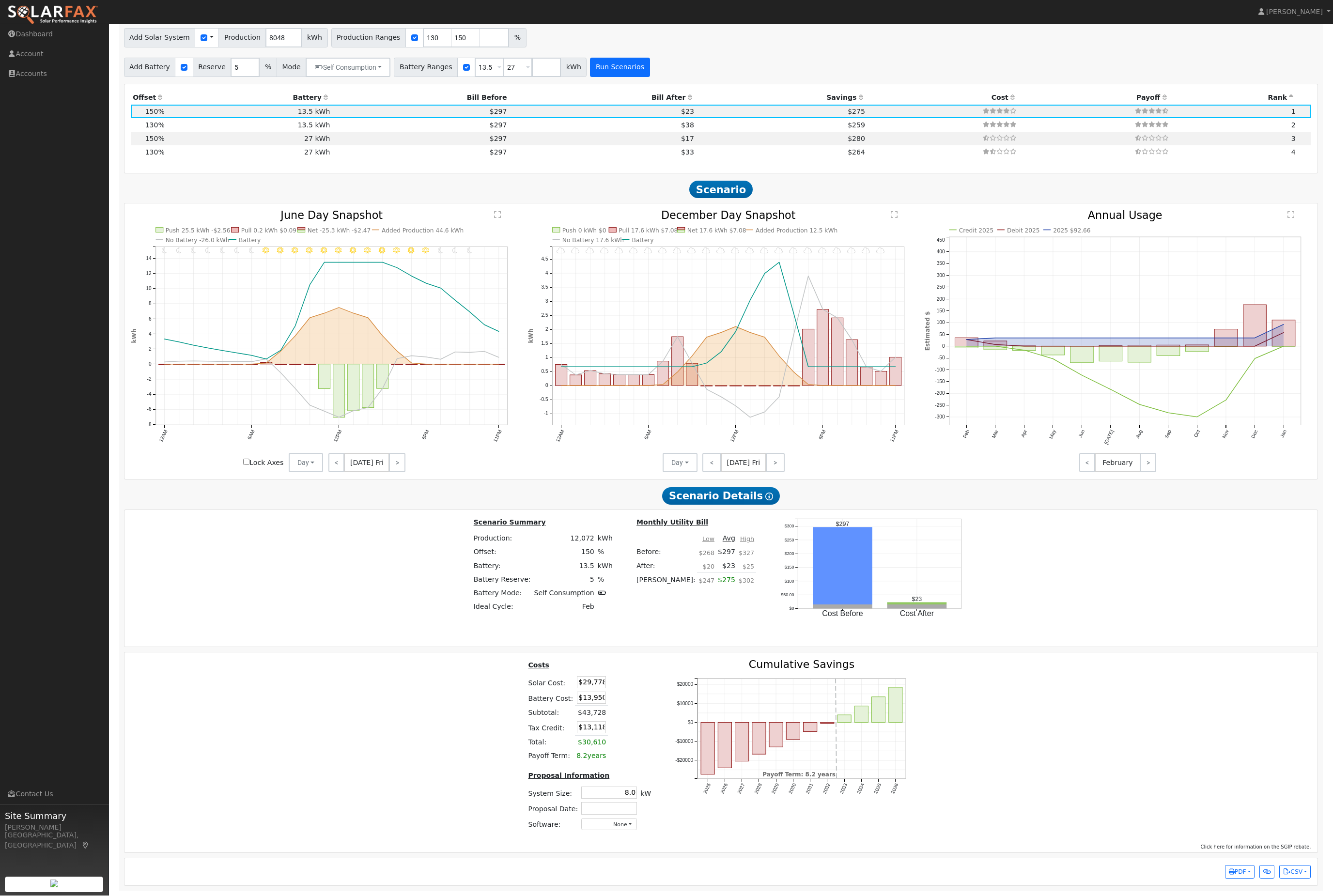
scroll to position [992, 0]
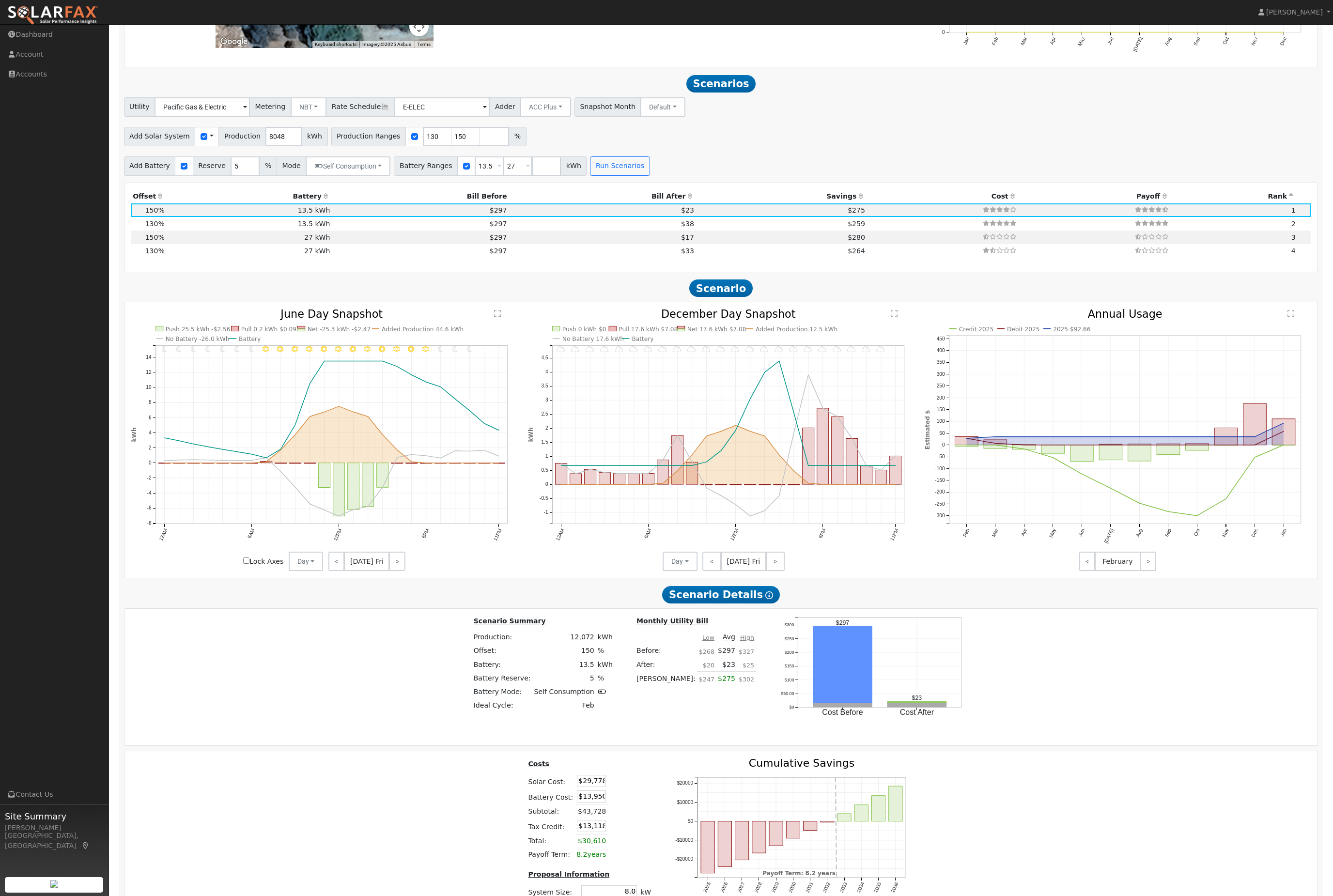
click at [659, 203] on th "Bill After" at bounding box center [602, 197] width 187 height 13
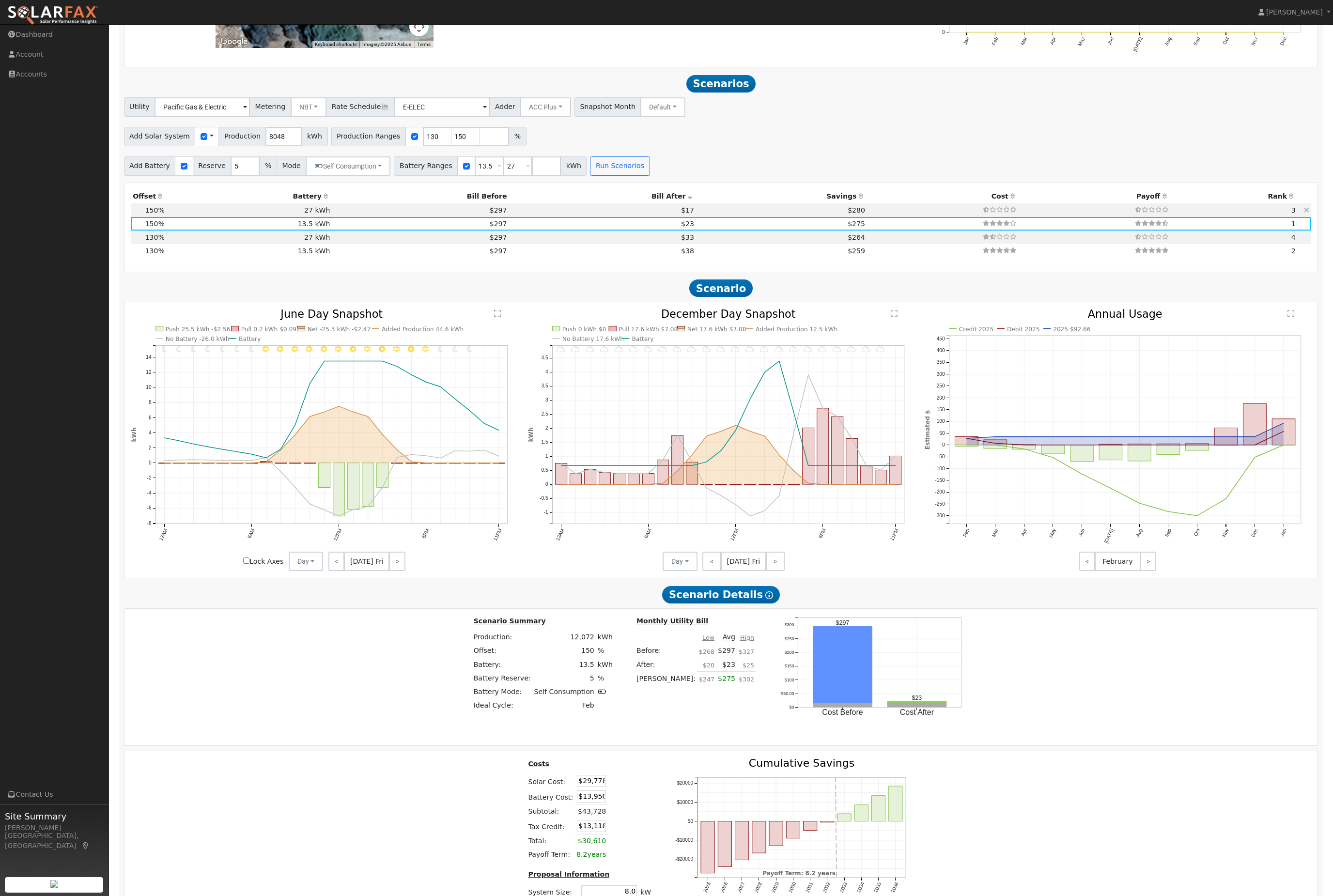
click at [235, 217] on td "27 kWh" at bounding box center [249, 210] width 166 height 13
type input "$27,900"
type input "$17,303"
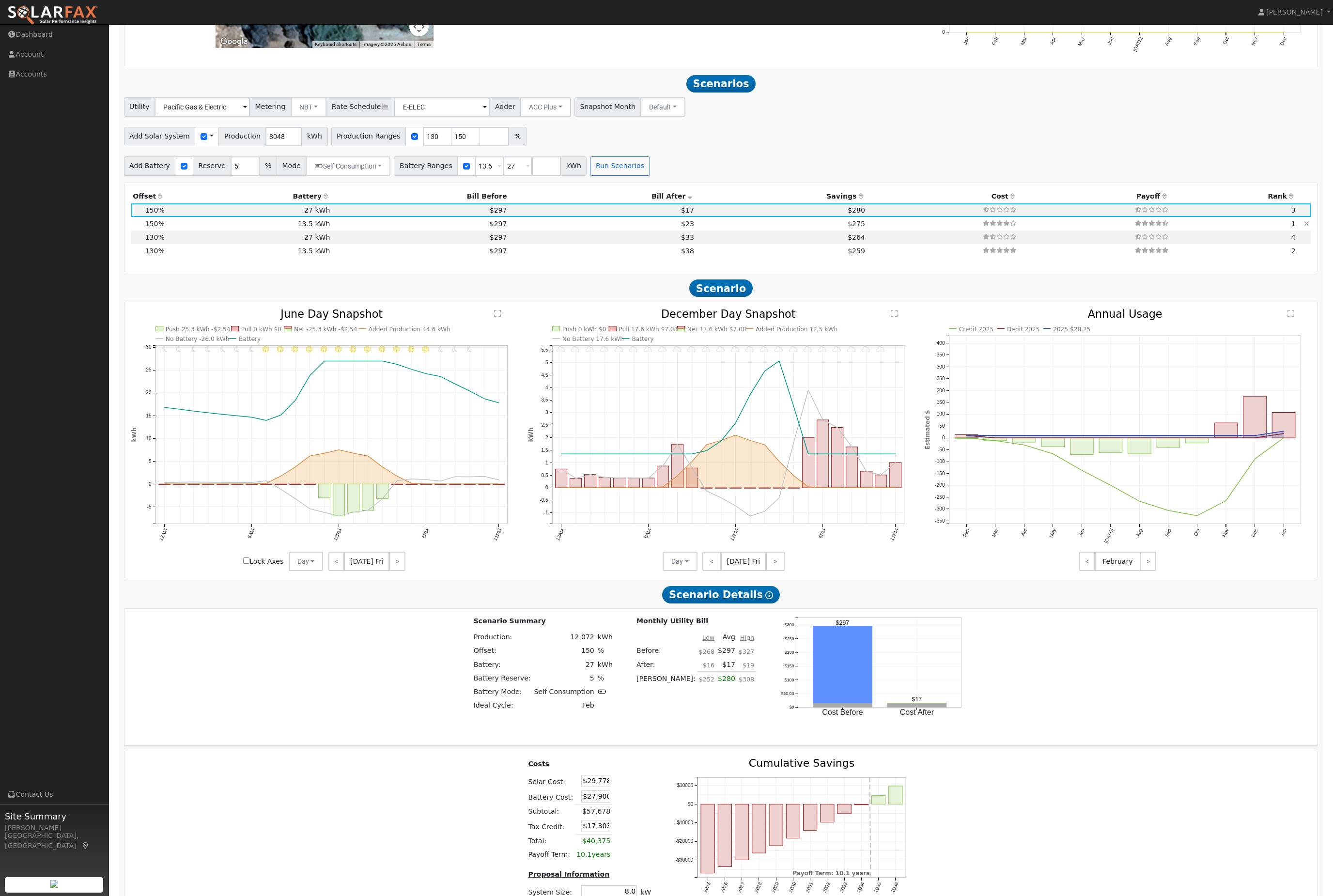
click at [171, 231] on td "13.5 kWh" at bounding box center [249, 223] width 166 height 13
type input "$13,950"
type input "$13,118"
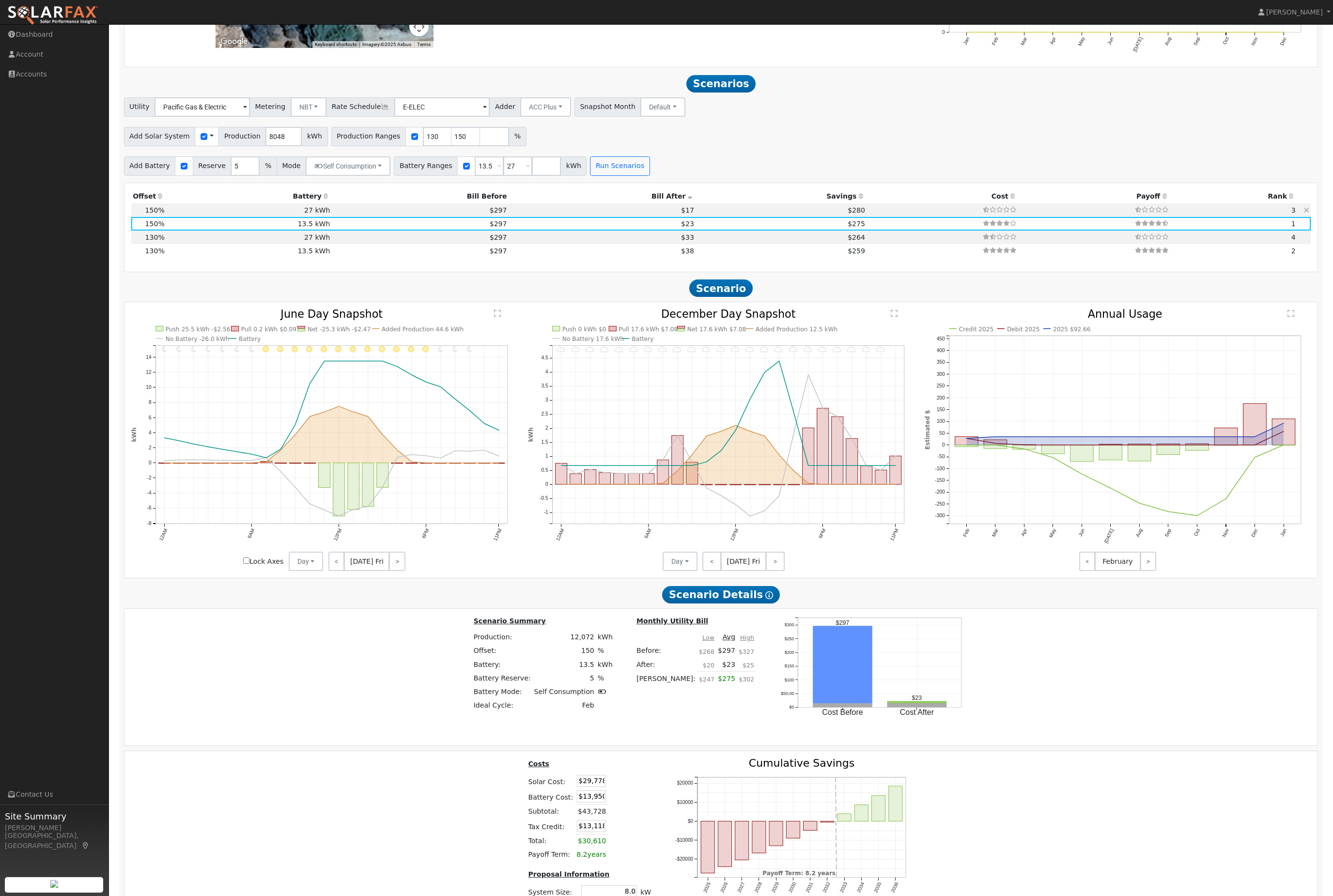
click at [273, 217] on td "27 kWh" at bounding box center [249, 210] width 166 height 13
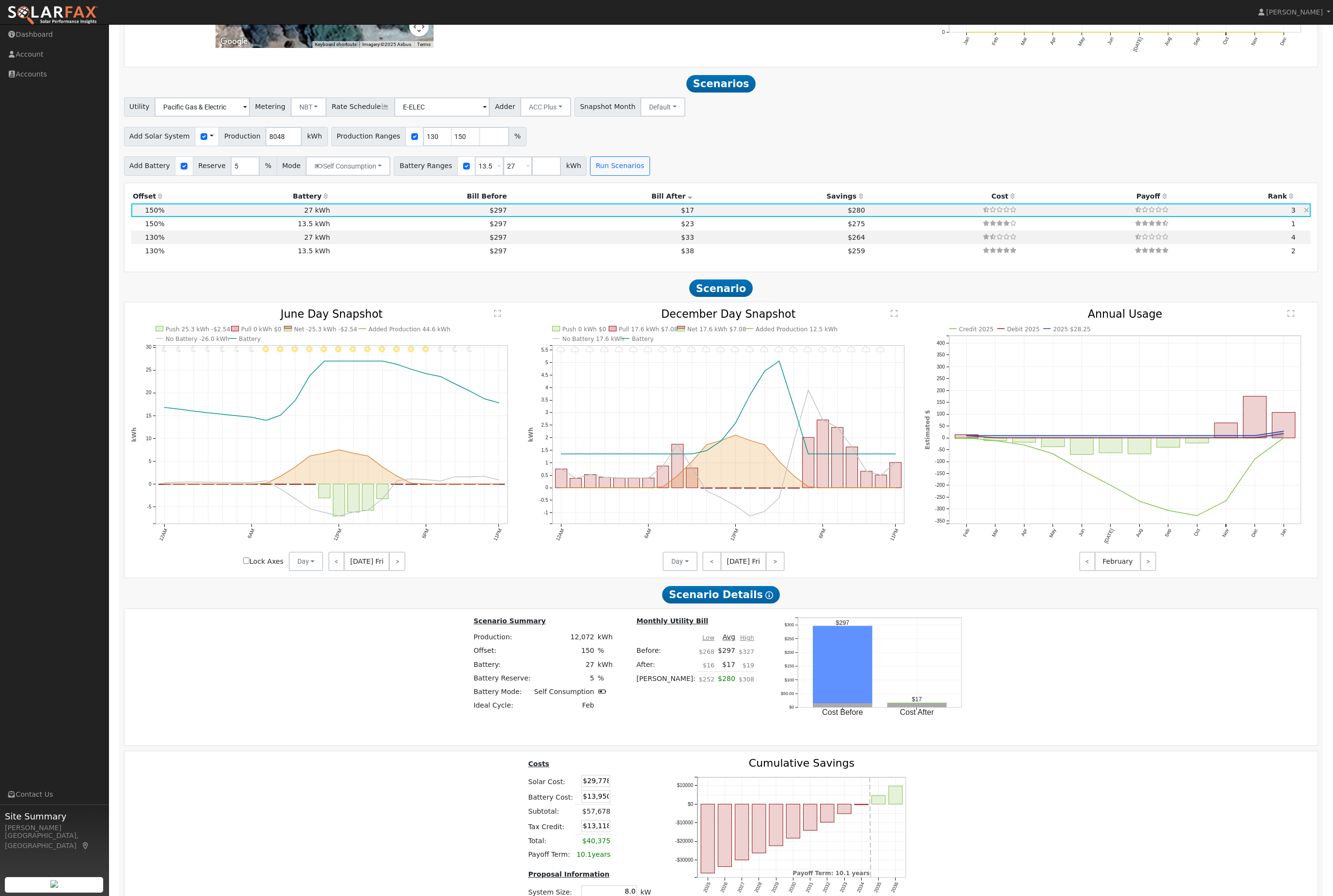
type input "$27,900"
type input "$17,303"
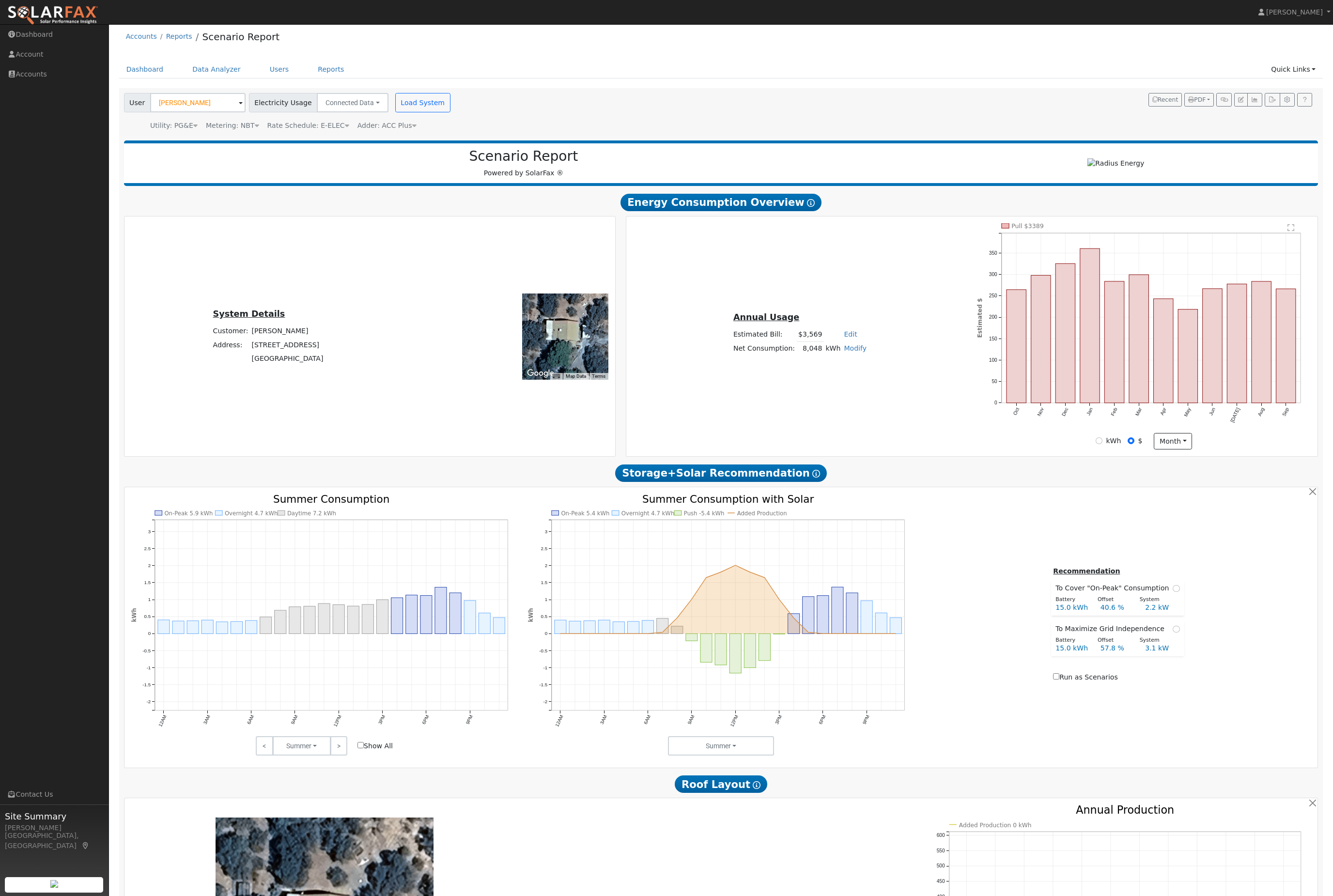
scroll to position [0, 0]
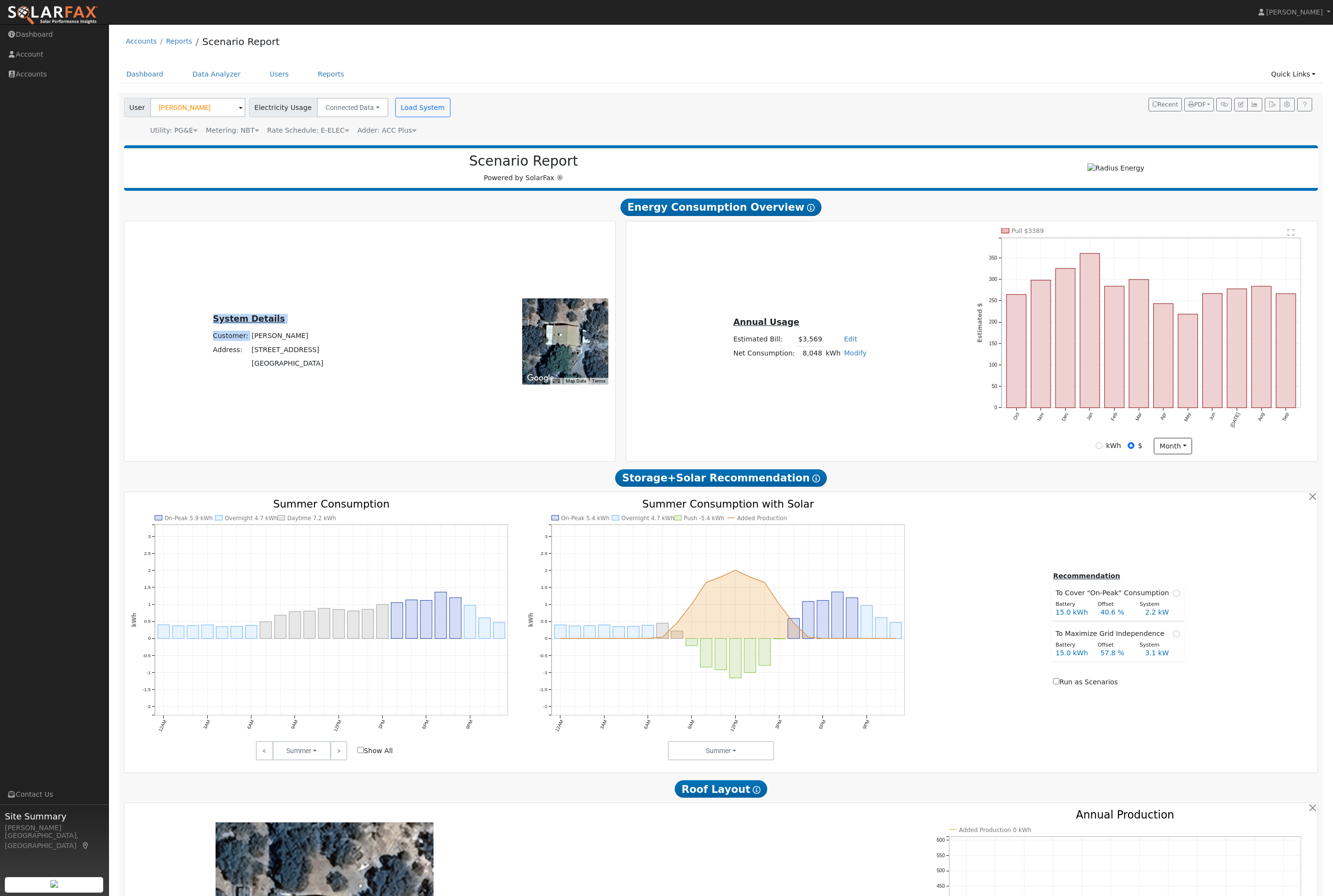
copy table "System Details Customer:"
click at [249, 155] on div "Scenario Report Powered by SolarFax ®" at bounding box center [721, 168] width 1194 height 46
click at [245, 136] on div "Metering: NBT" at bounding box center [232, 130] width 53 height 10
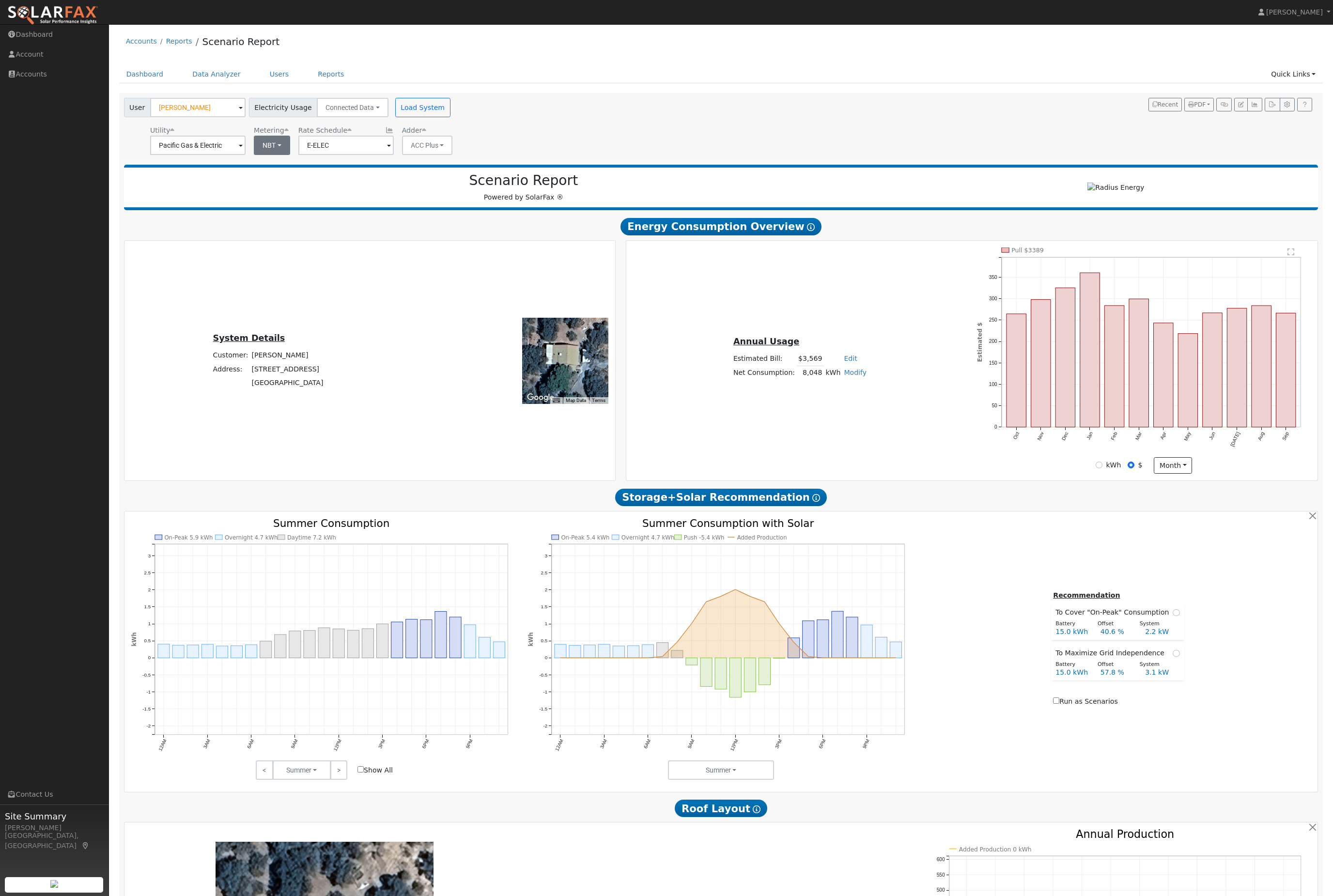
click at [268, 155] on button "NBT" at bounding box center [272, 145] width 36 height 19
click at [295, 174] on link "NEM" at bounding box center [280, 168] width 67 height 13
click at [451, 112] on button "Load System" at bounding box center [423, 107] width 55 height 19
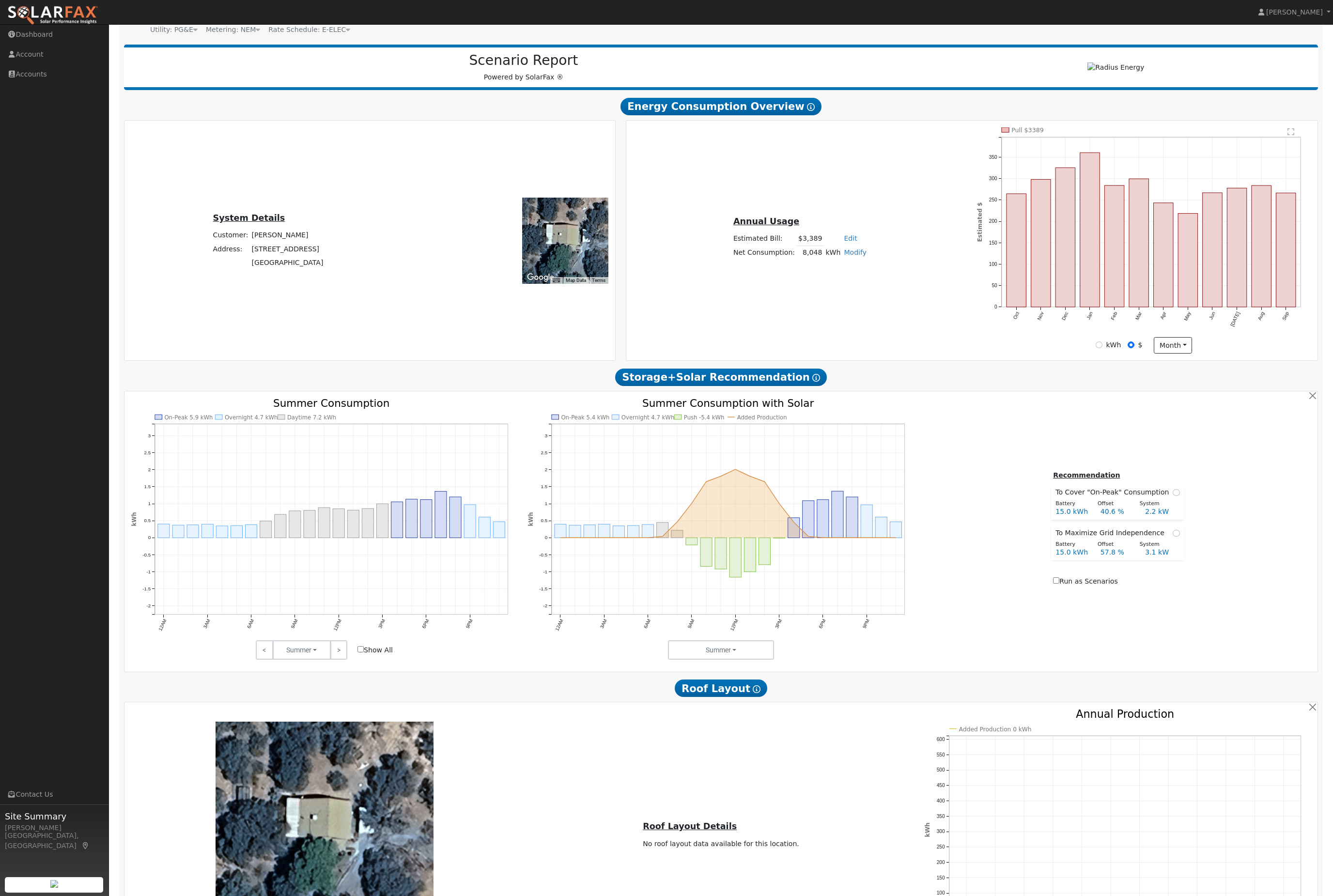
scroll to position [246, 0]
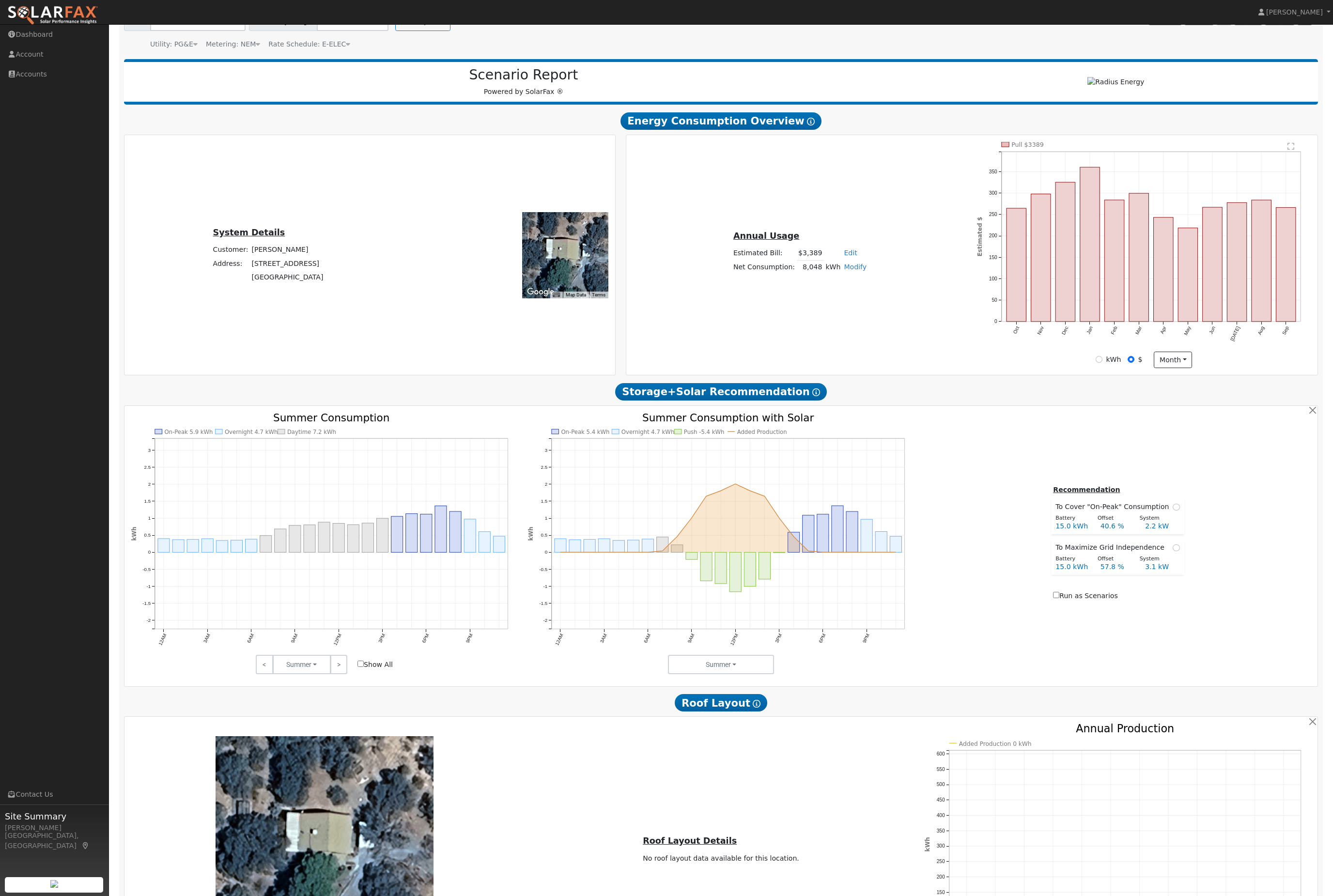
click at [678, 895] on div "To navigate the map with touch gestures double-tap and hold your finger on the …" at bounding box center [721, 844] width 1190 height 243
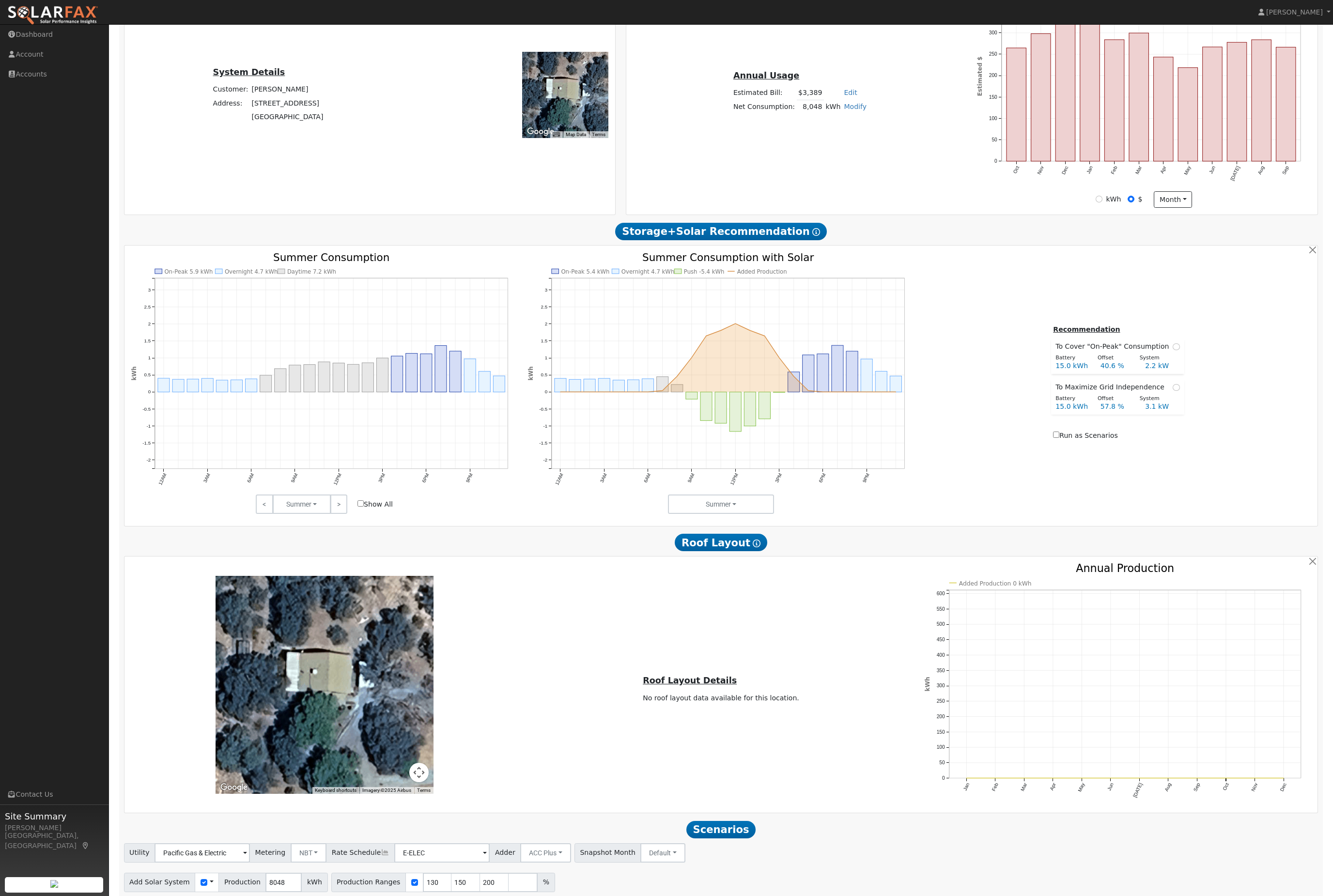
click at [649, 895] on button "Run Scenarios" at bounding box center [619, 912] width 60 height 19
type input "$13,950"
type input "$13,118"
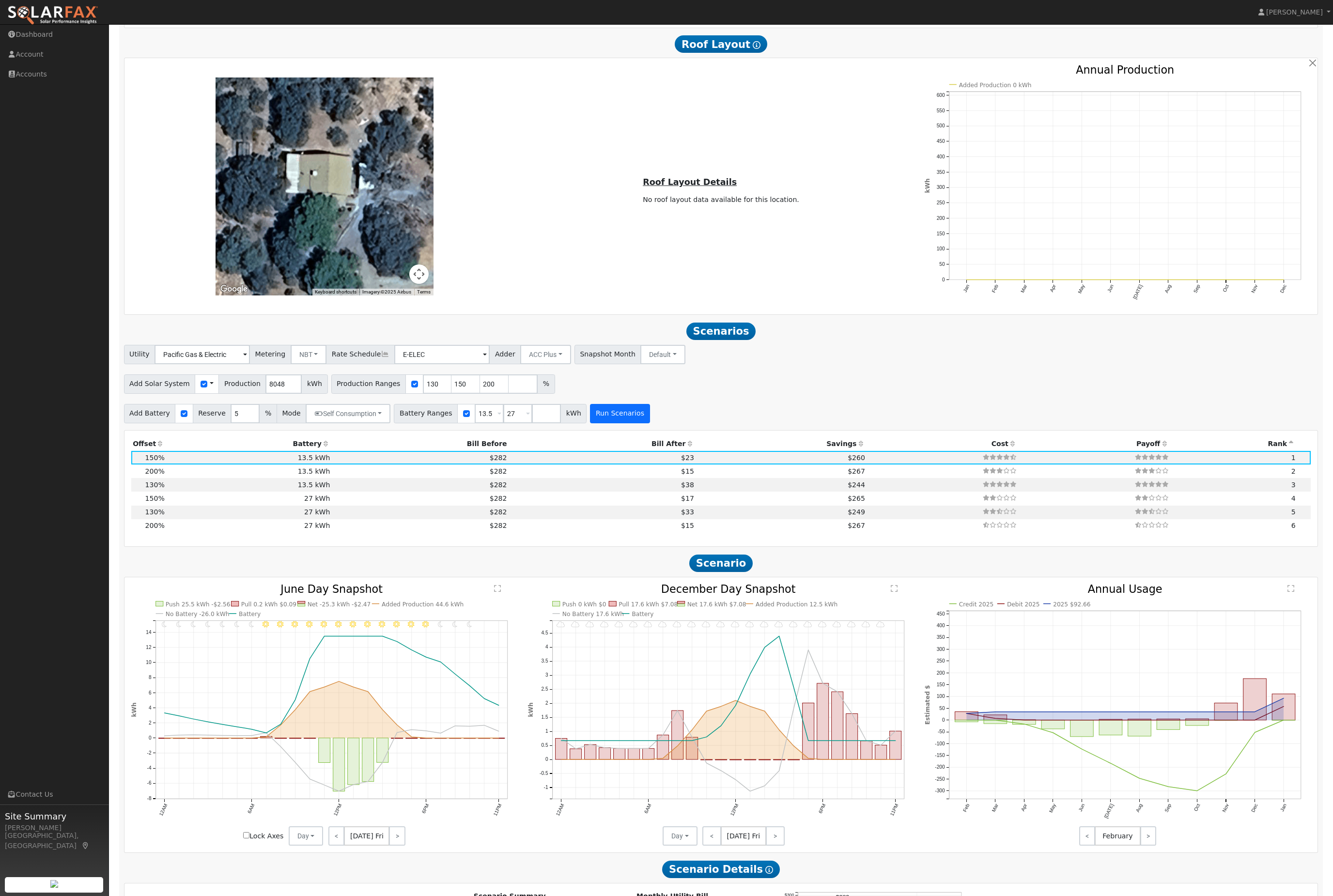
scroll to position [861, 0]
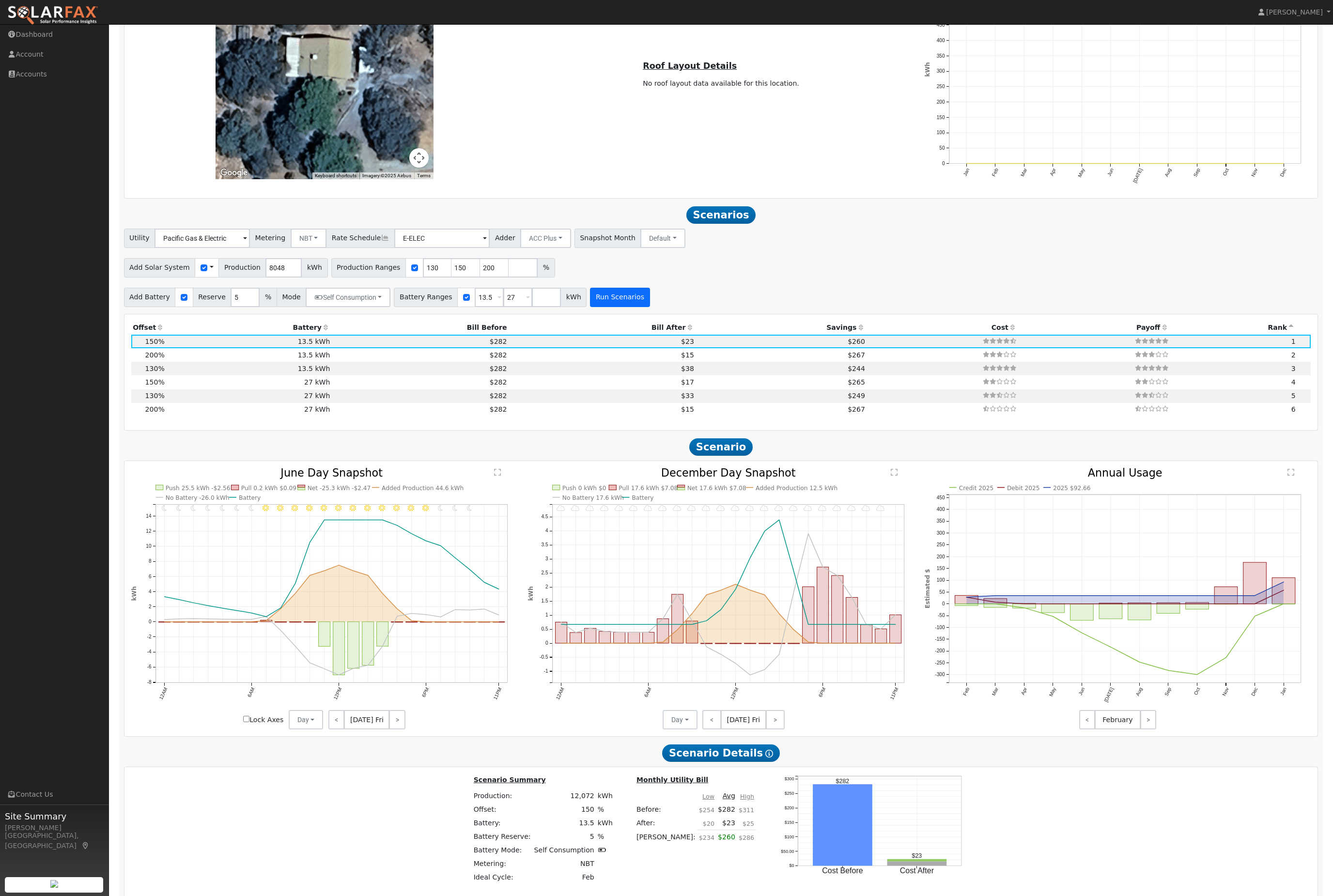
click at [649, 307] on button "Run Scenarios" at bounding box center [619, 297] width 60 height 19
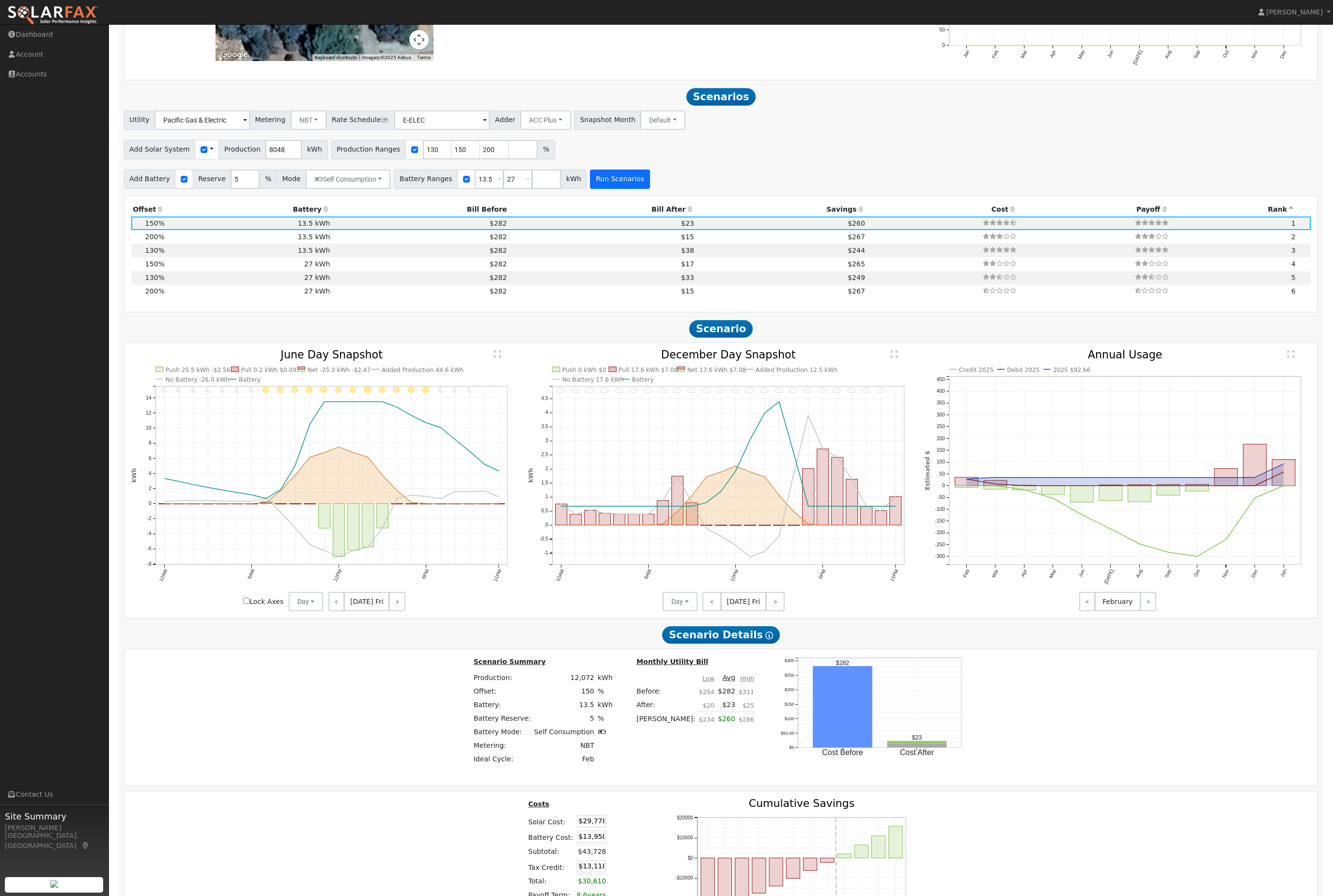
scroll to position [924, 0]
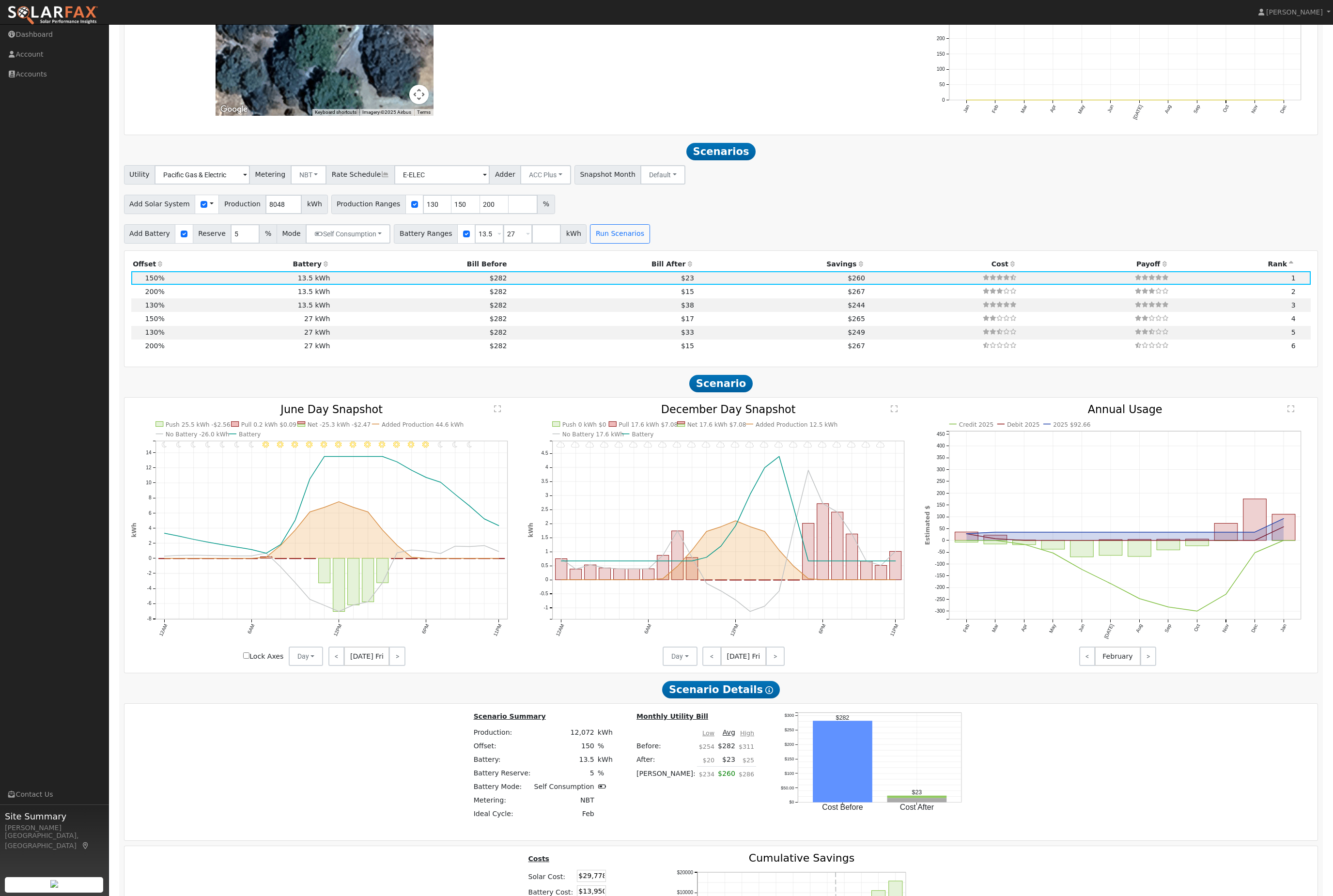
click at [165, 271] on th "Offset" at bounding box center [149, 264] width 35 height 13
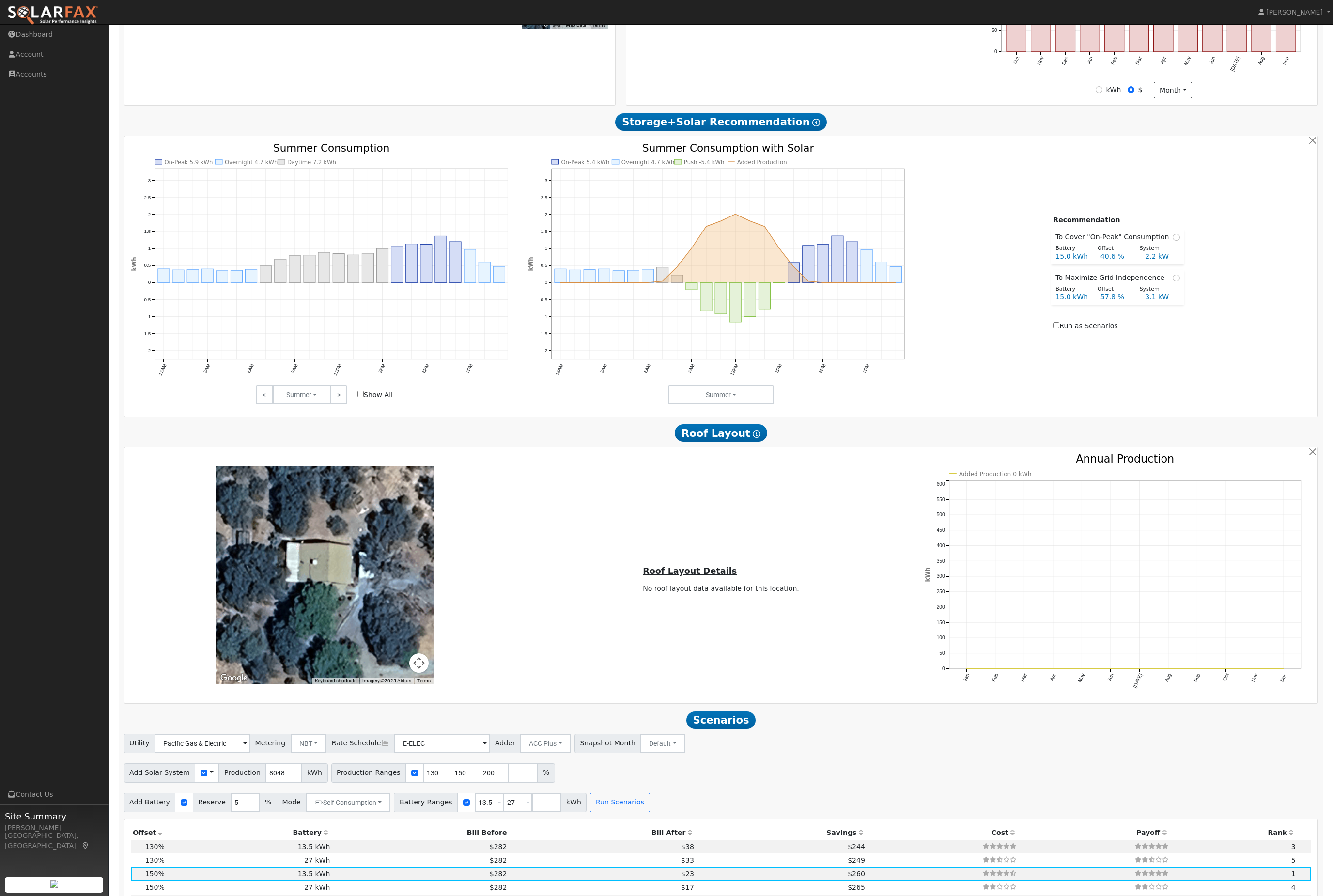
scroll to position [353, 0]
